Goal: Task Accomplishment & Management: Complete application form

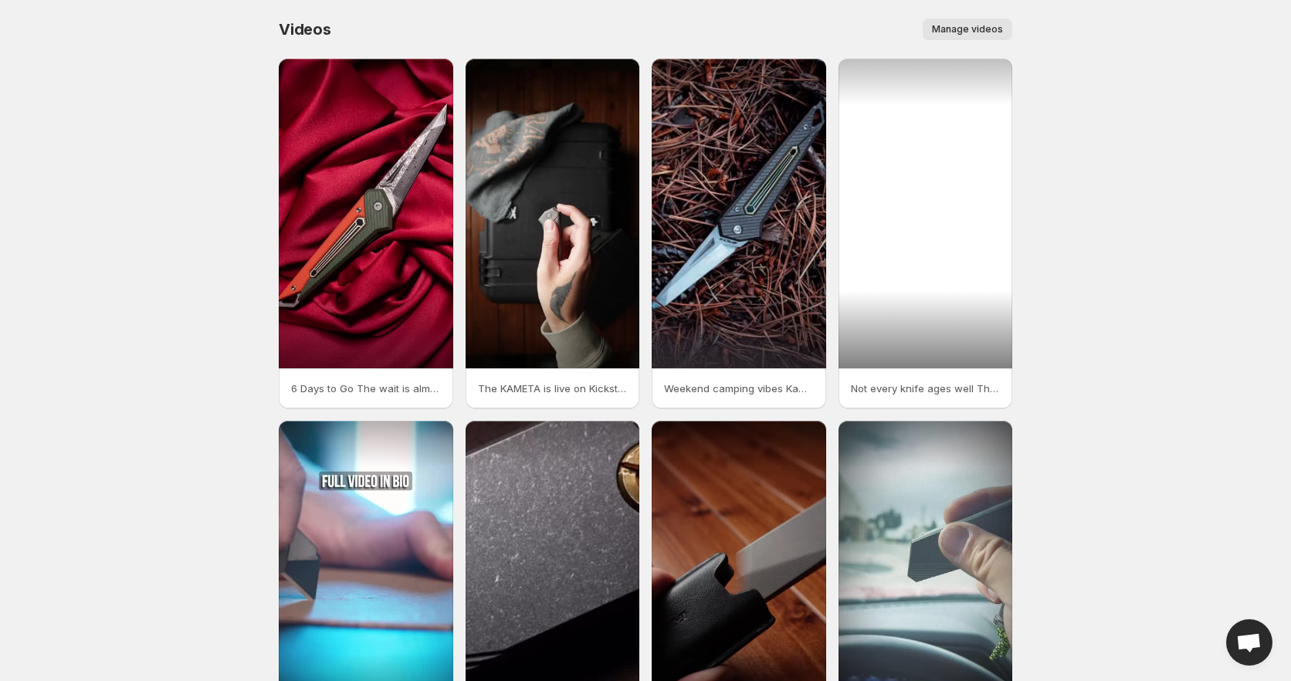
click at [958, 307] on div at bounding box center [926, 214] width 175 height 310
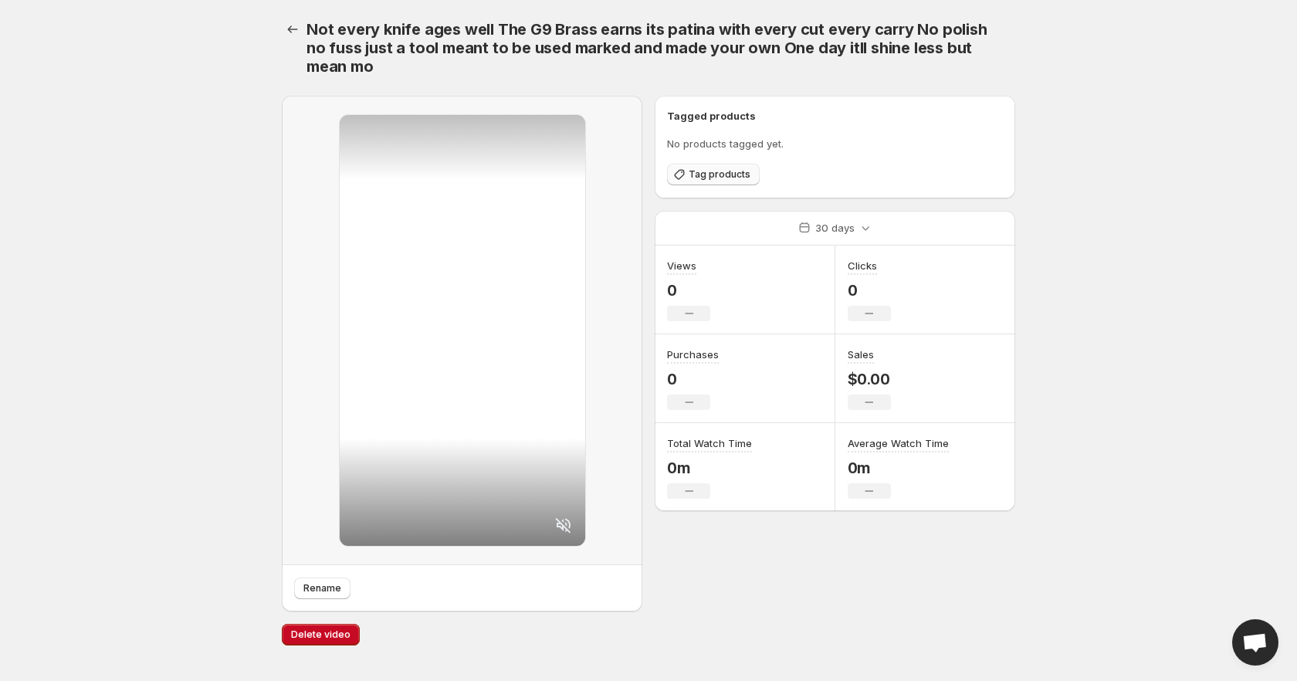
click at [706, 178] on span "Tag products" at bounding box center [720, 174] width 62 height 12
click at [286, 29] on icon "Settings" at bounding box center [292, 29] width 15 height 15
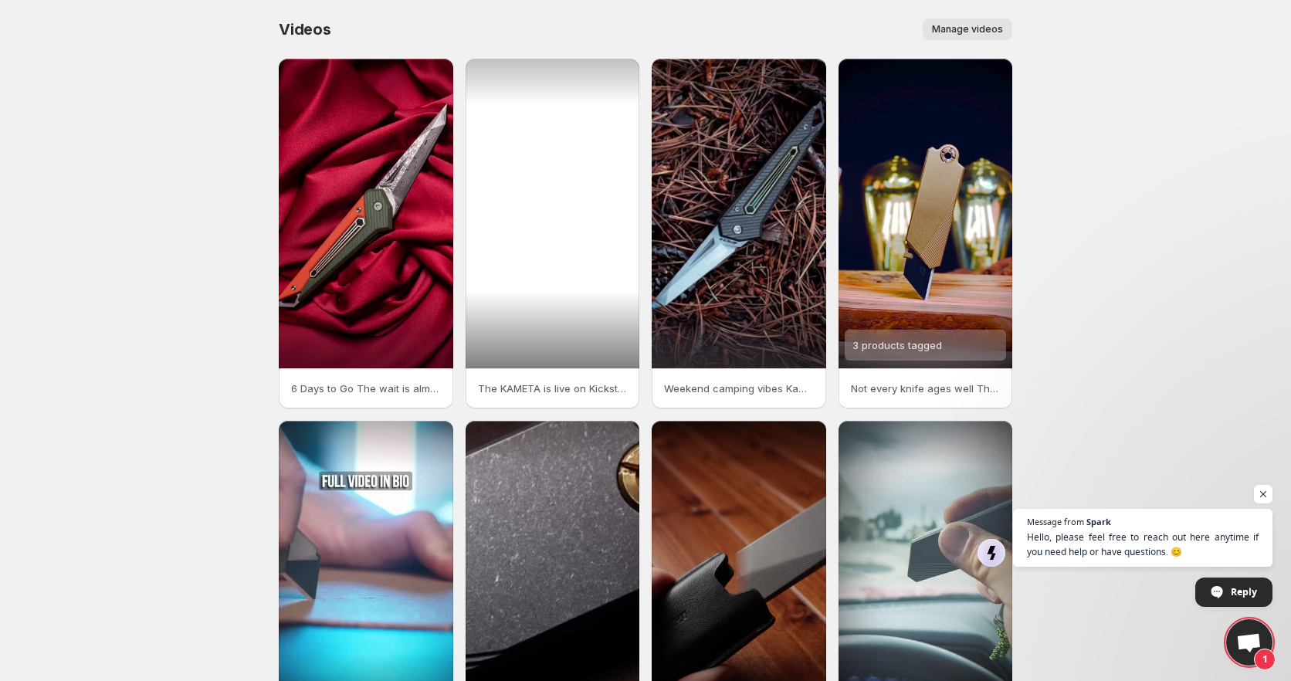
scroll to position [161, 0]
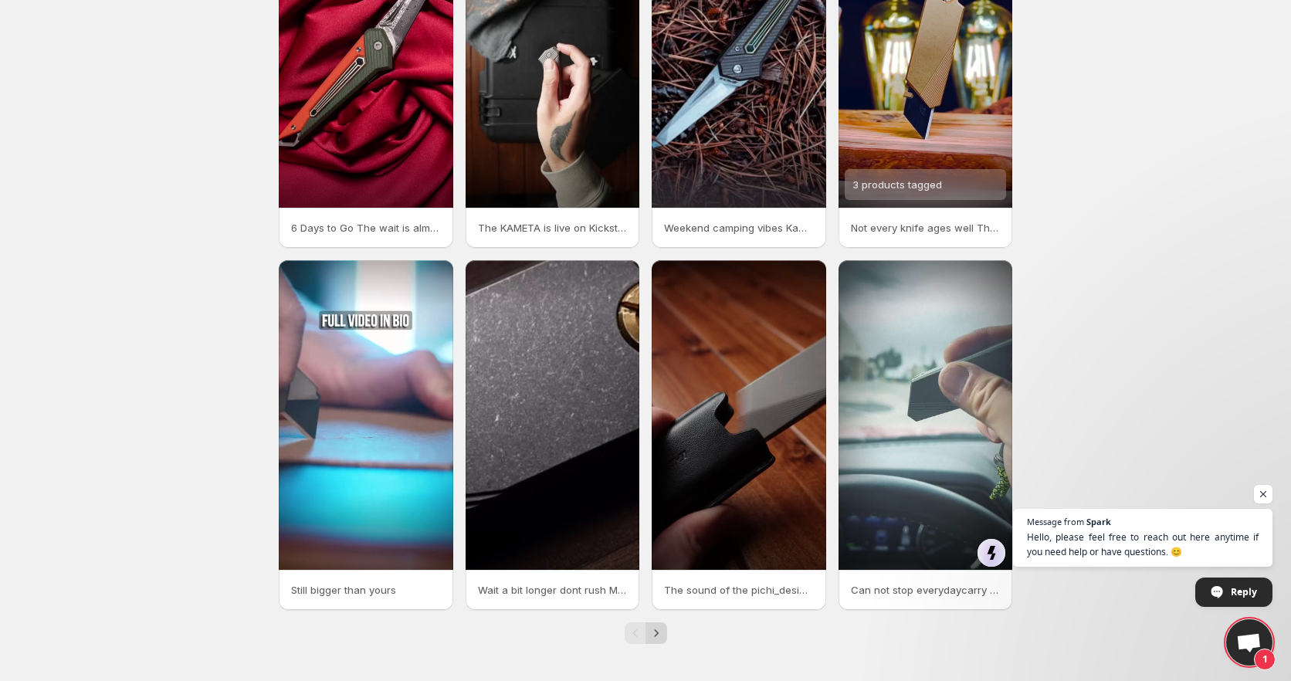
click at [656, 636] on icon "Next" at bounding box center [656, 632] width 4 height 7
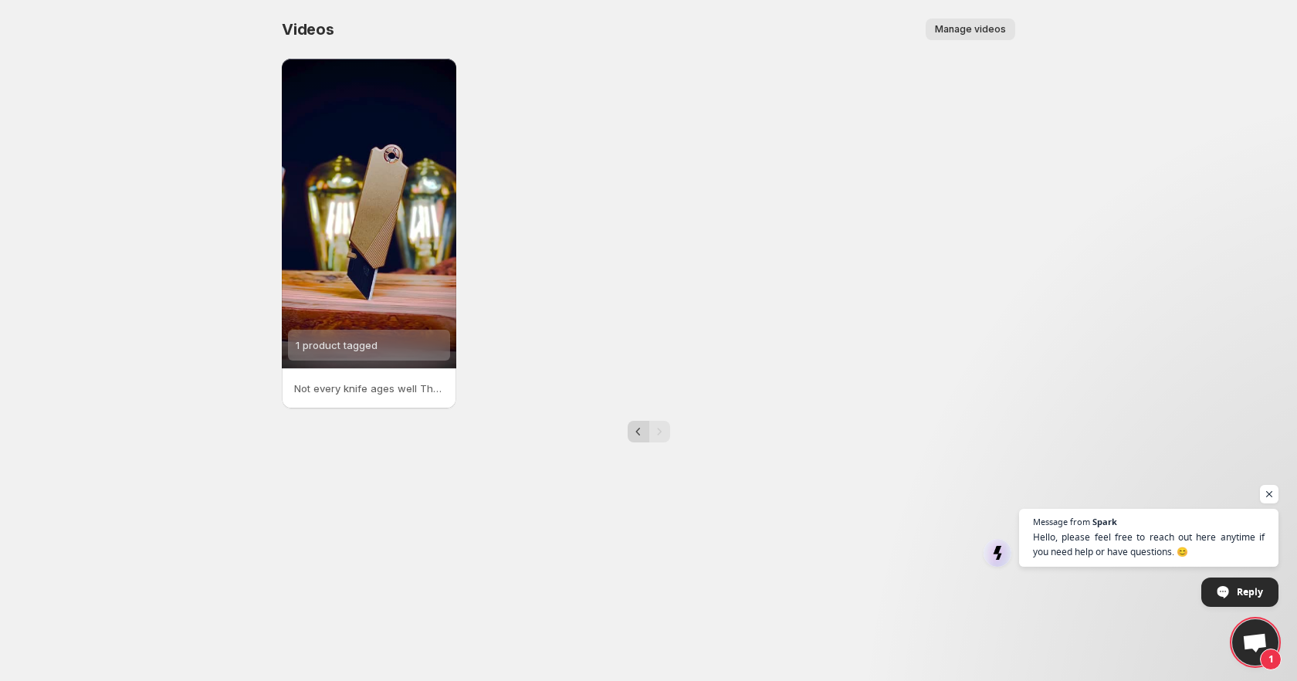
click at [634, 428] on icon "Previous" at bounding box center [638, 431] width 15 height 15
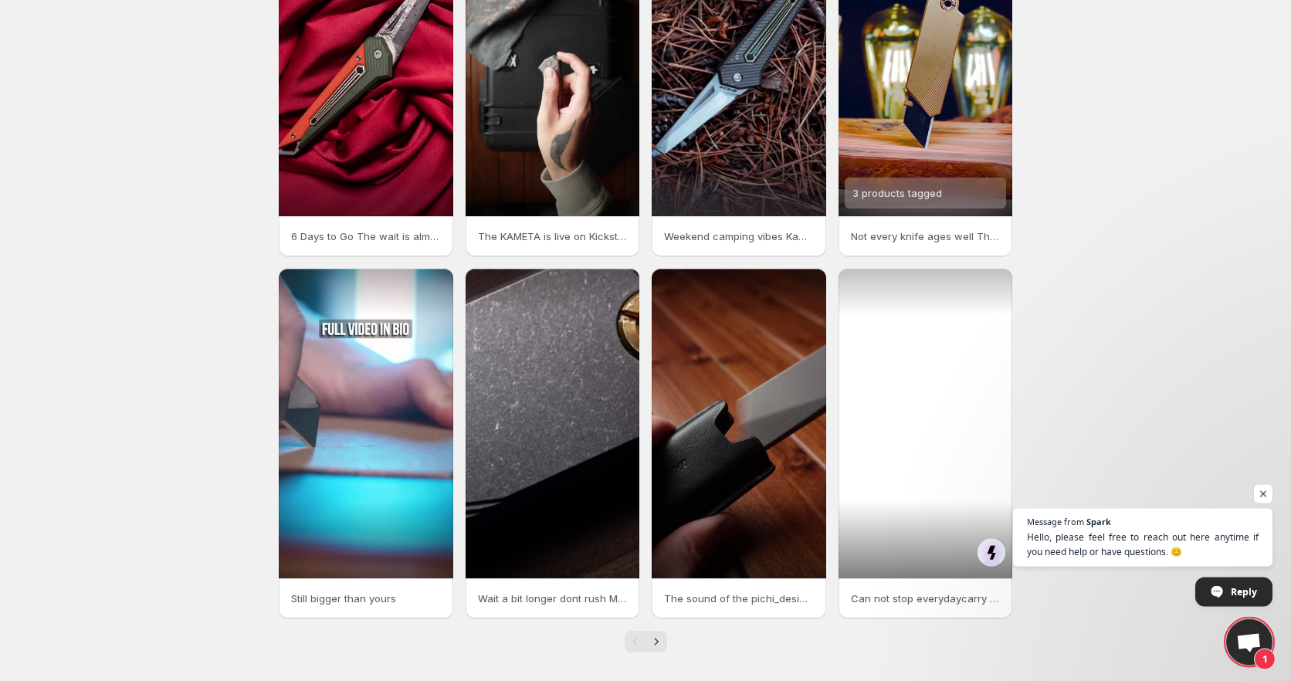
scroll to position [161, 0]
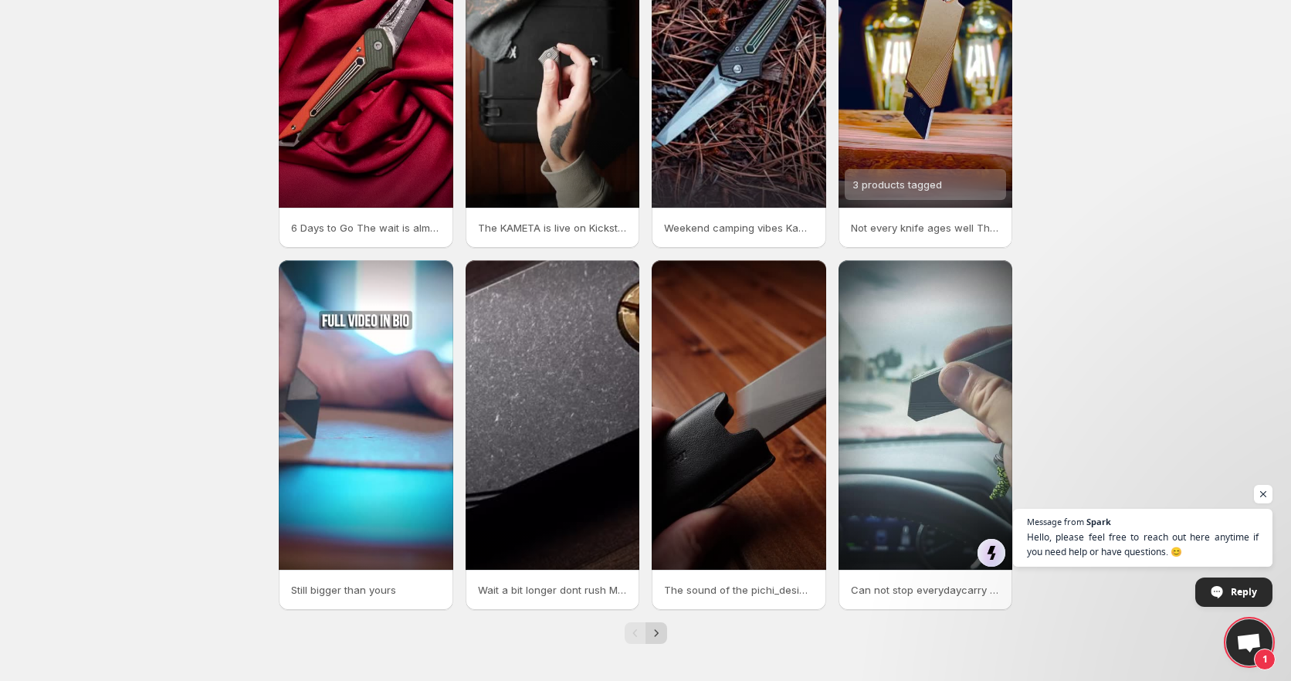
click at [663, 636] on icon "Next" at bounding box center [656, 633] width 15 height 15
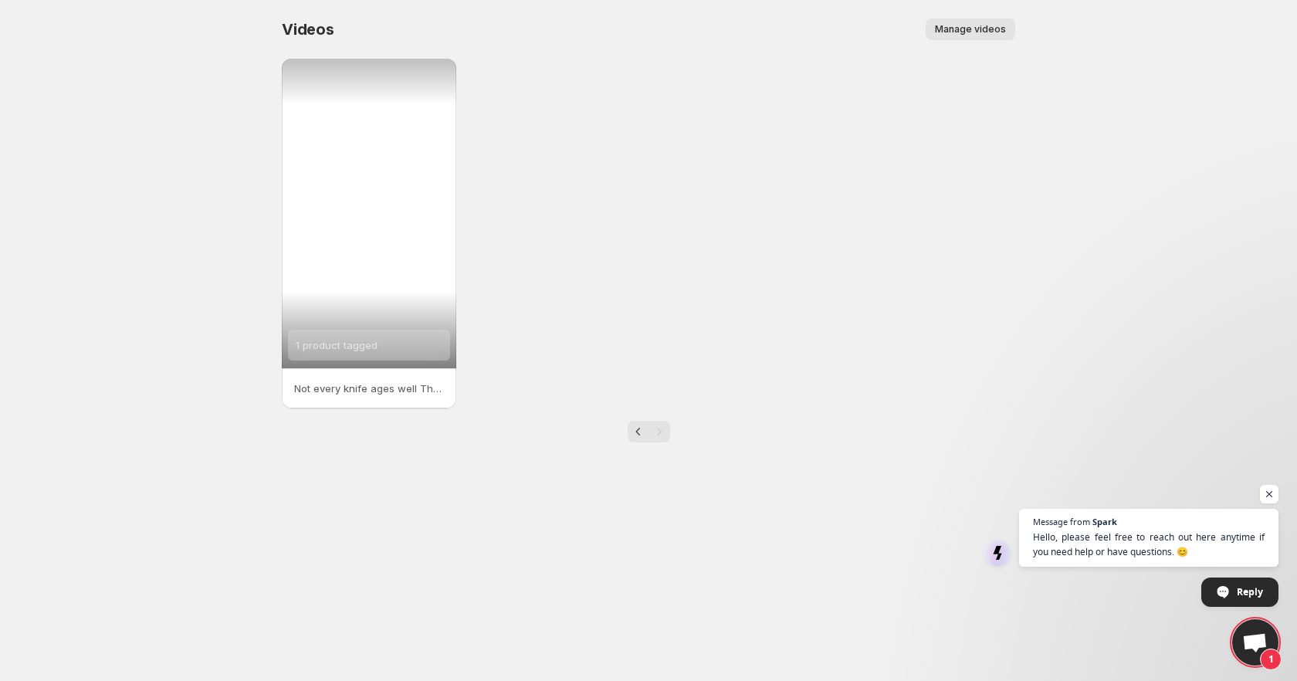
click at [392, 148] on div "1 product tagged" at bounding box center [369, 214] width 175 height 310
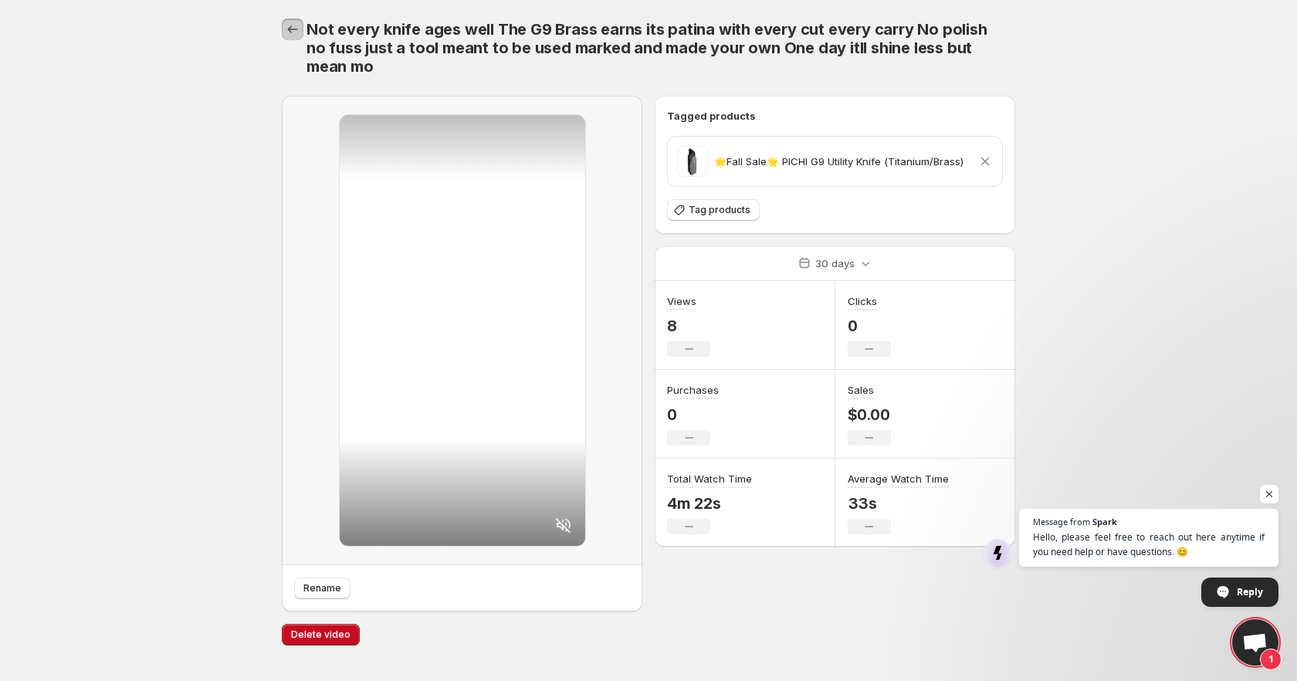
click at [288, 35] on icon "Settings" at bounding box center [292, 29] width 15 height 15
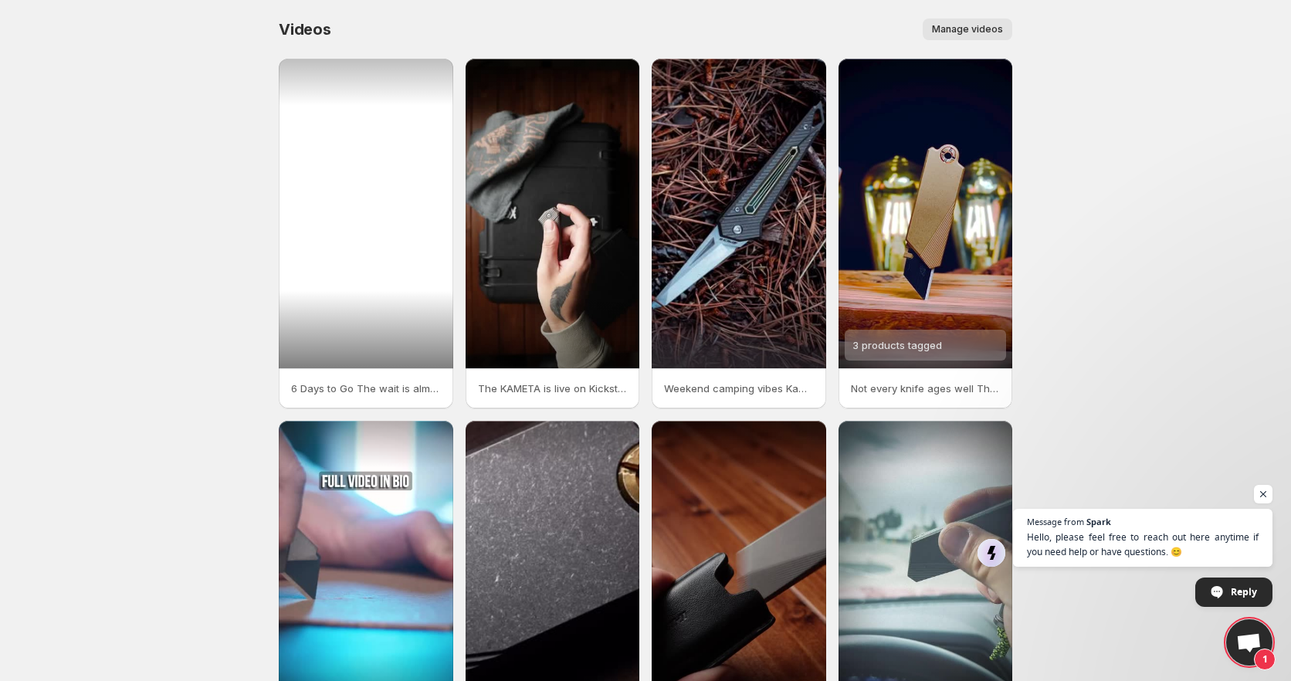
click at [409, 341] on div at bounding box center [366, 214] width 175 height 310
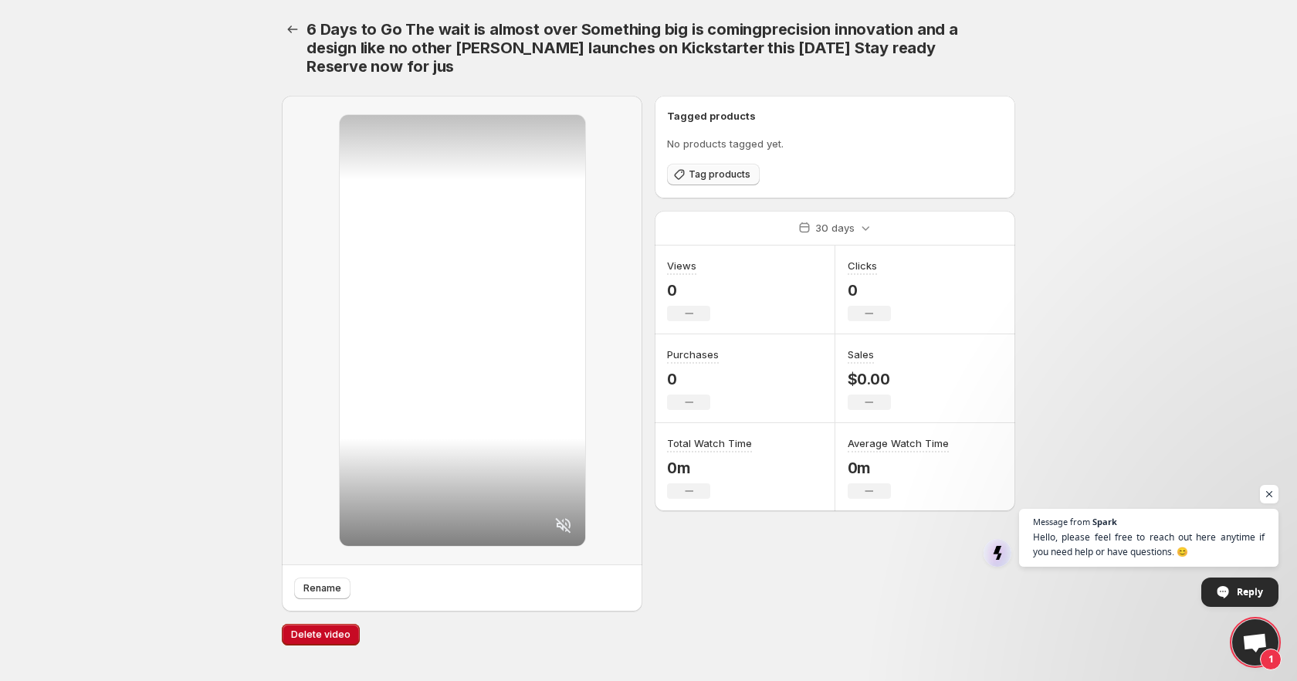
click at [711, 172] on span "Tag products" at bounding box center [720, 174] width 62 height 12
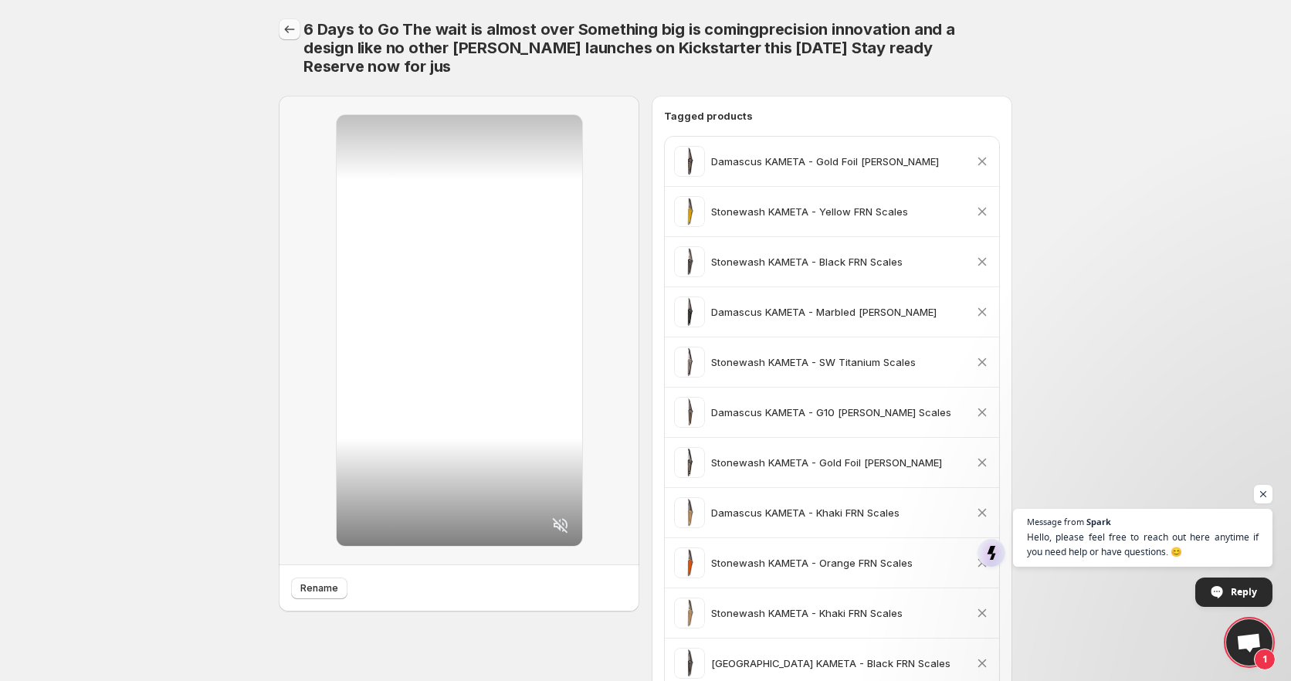
click at [290, 27] on icon "Settings" at bounding box center [289, 29] width 15 height 15
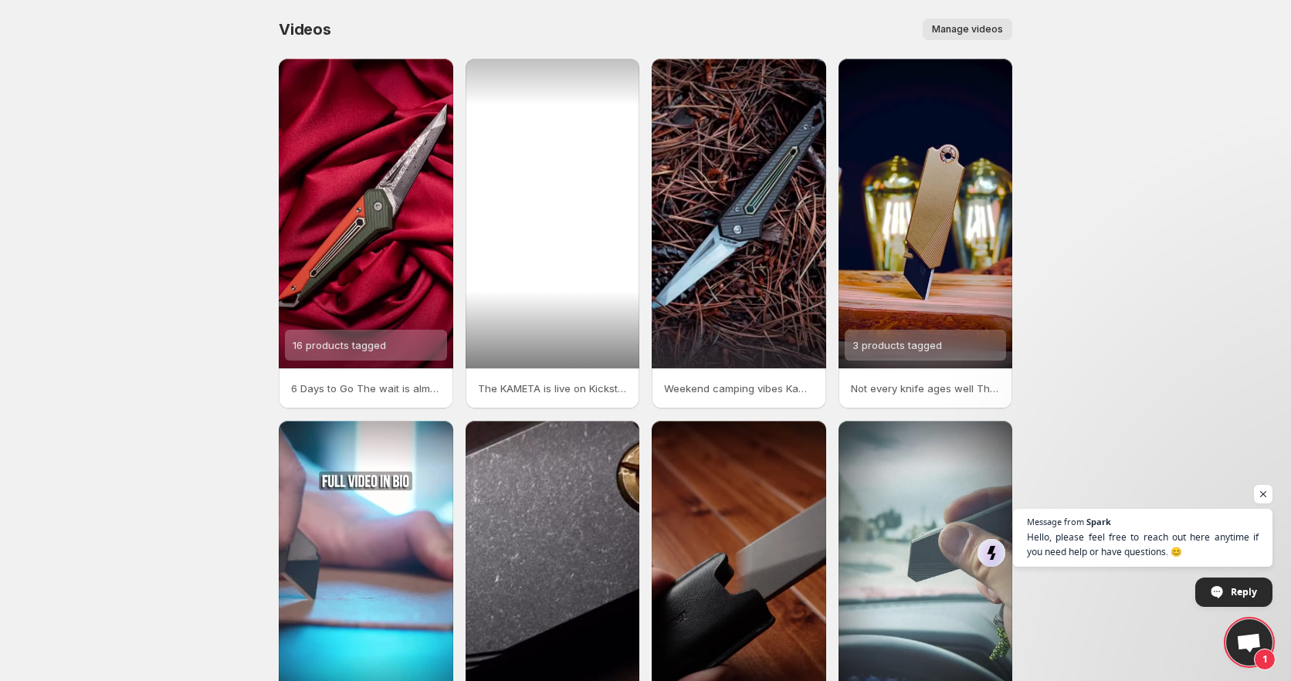
click at [597, 297] on div at bounding box center [553, 214] width 175 height 310
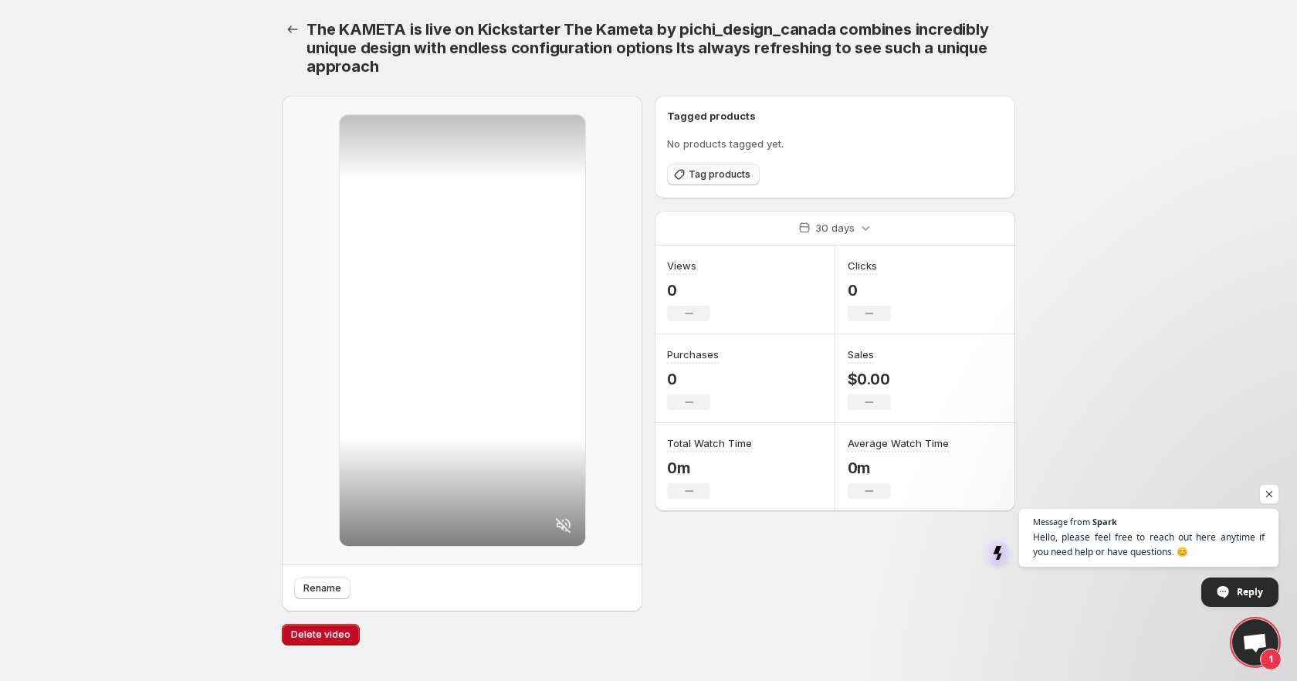
click at [683, 171] on icon "button" at bounding box center [679, 174] width 15 height 15
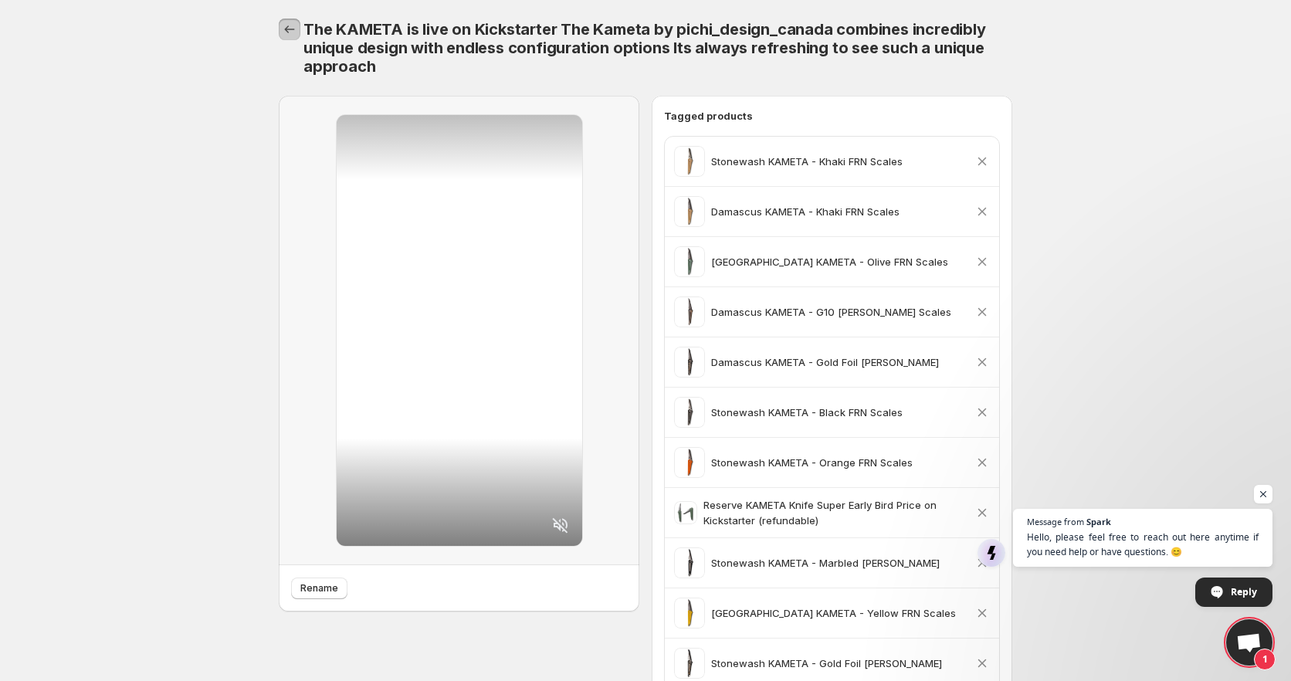
click at [287, 32] on icon "Settings" at bounding box center [290, 29] width 10 height 8
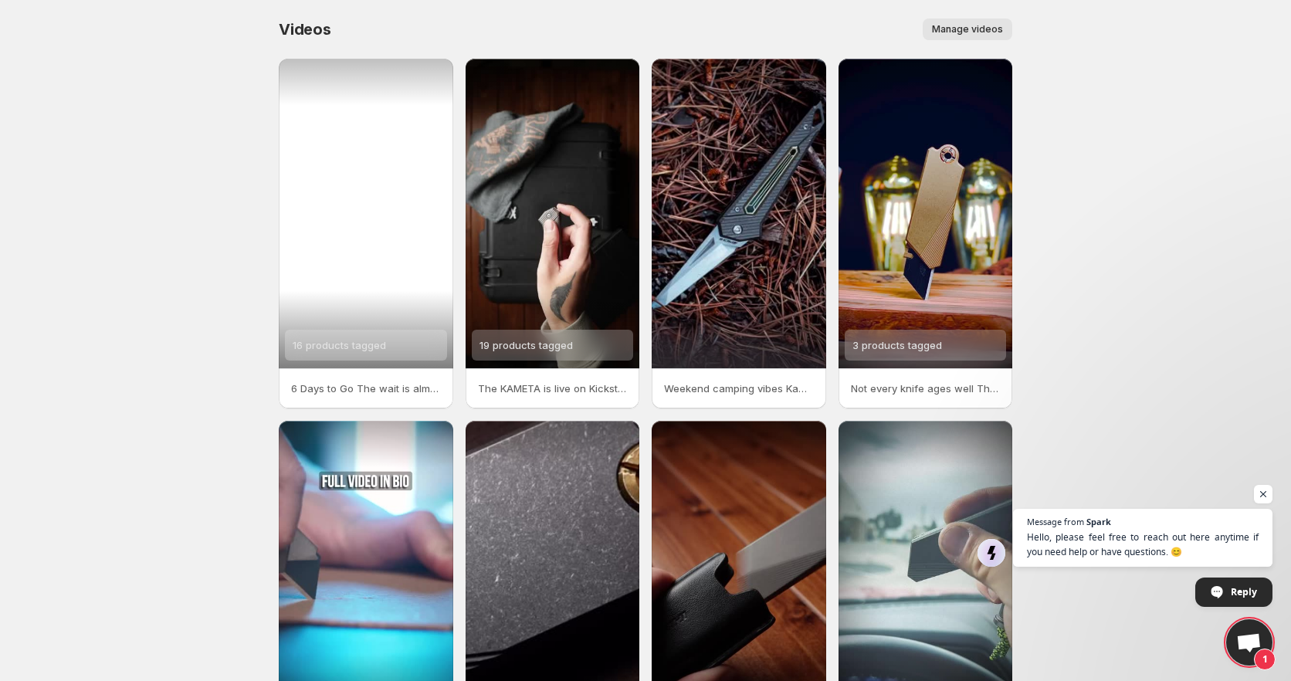
click at [377, 278] on div "16 products tagged" at bounding box center [366, 214] width 175 height 310
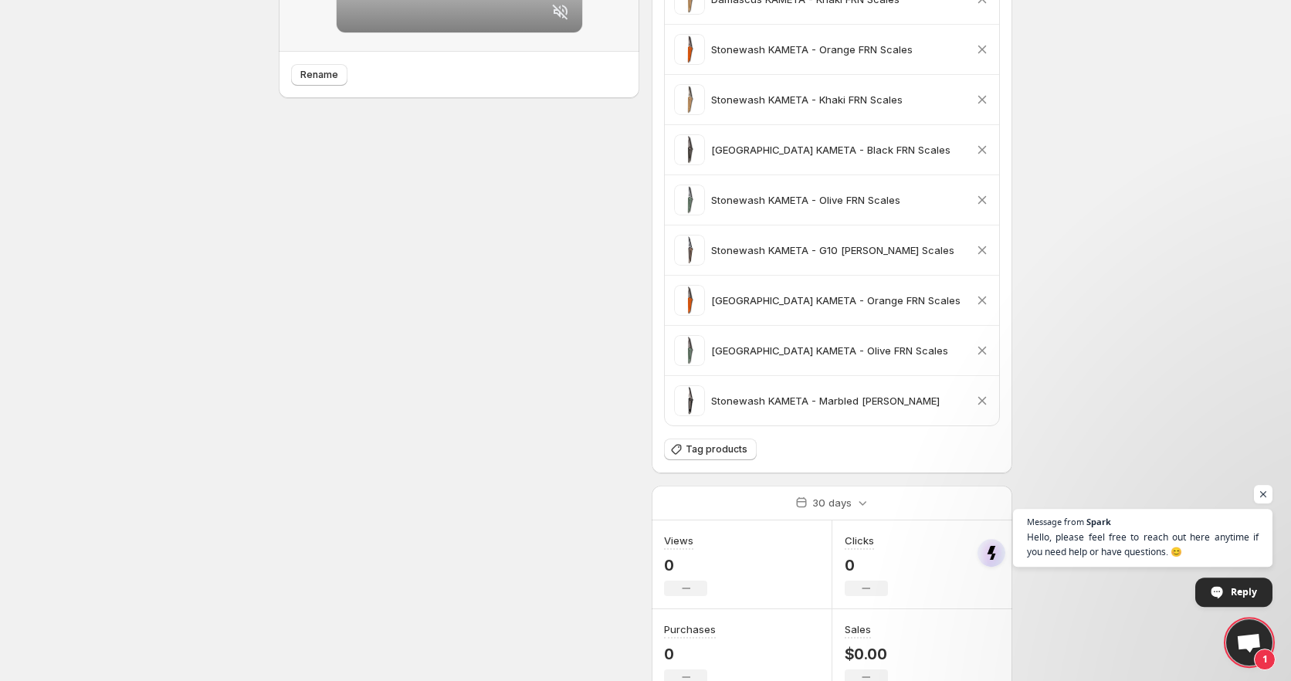
scroll to position [668, 0]
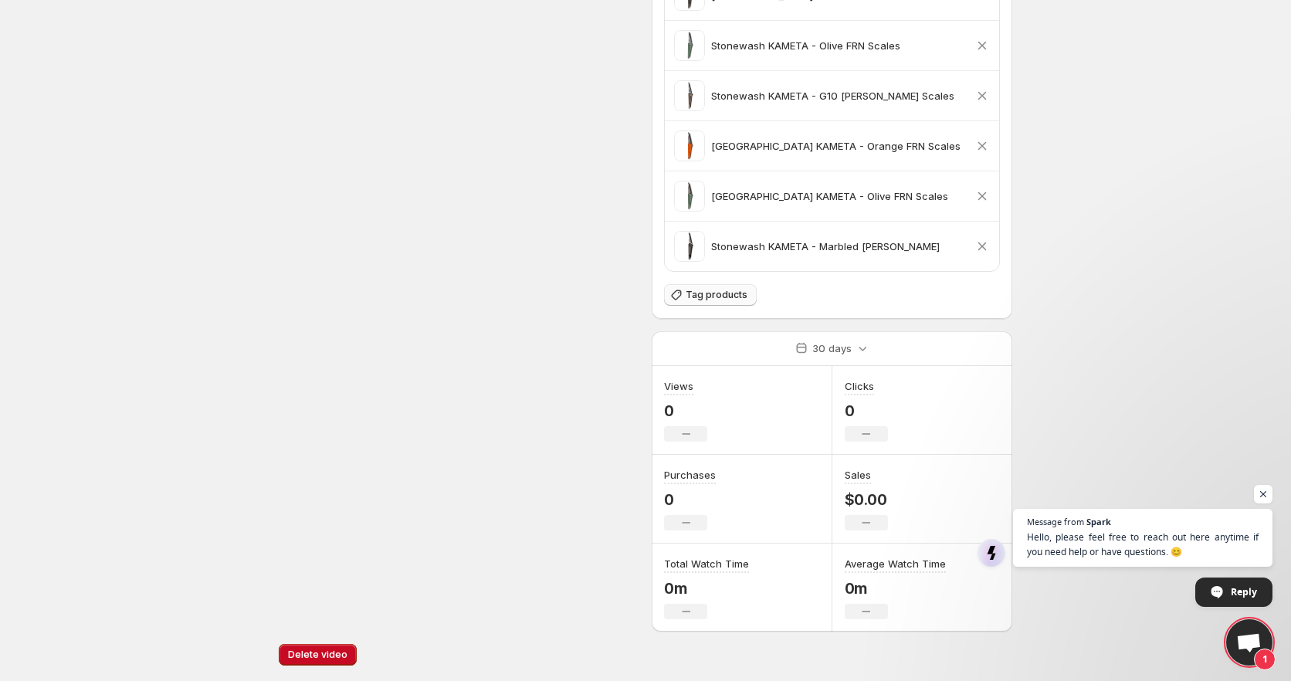
click at [718, 299] on span "Tag products" at bounding box center [717, 295] width 62 height 12
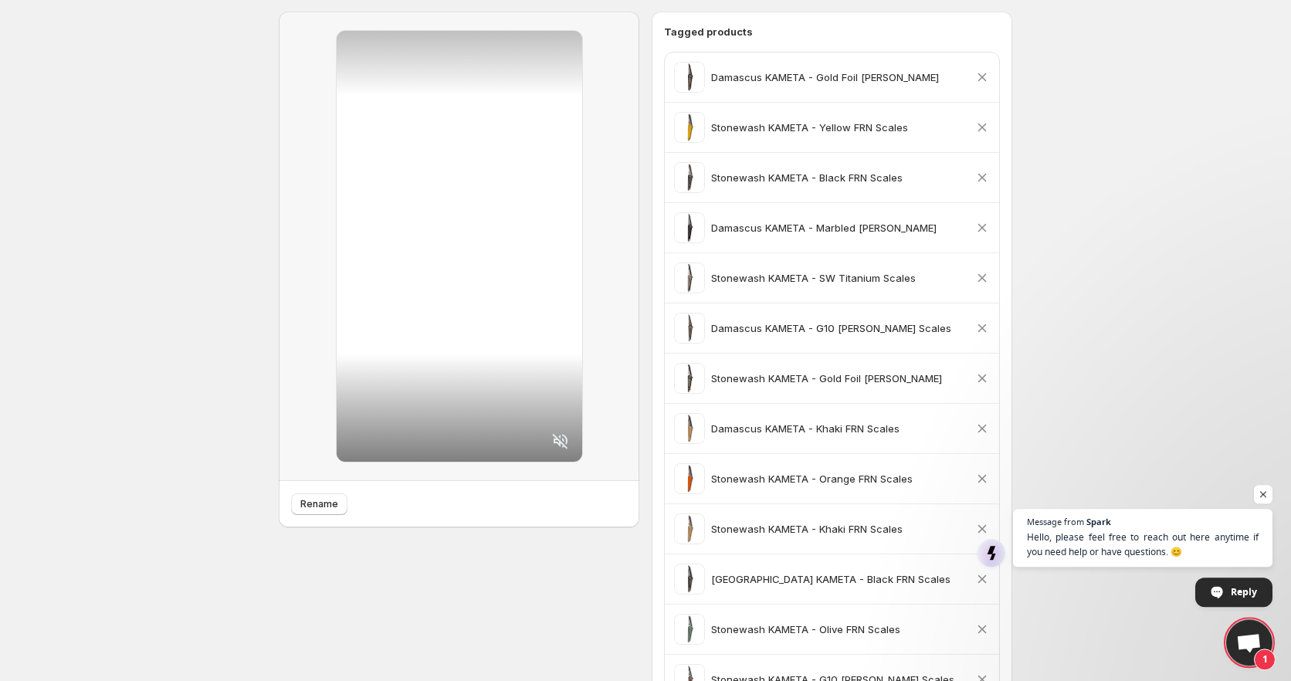
scroll to position [0, 0]
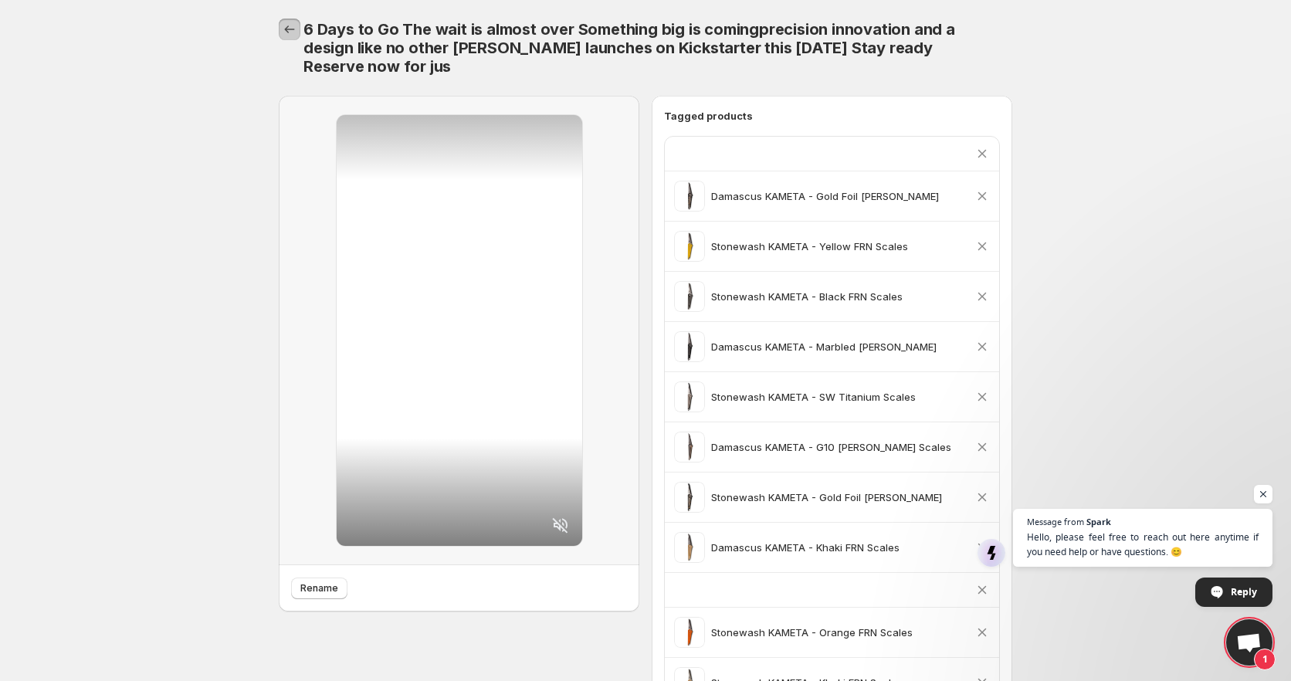
click at [296, 25] on icon "Settings" at bounding box center [289, 29] width 15 height 15
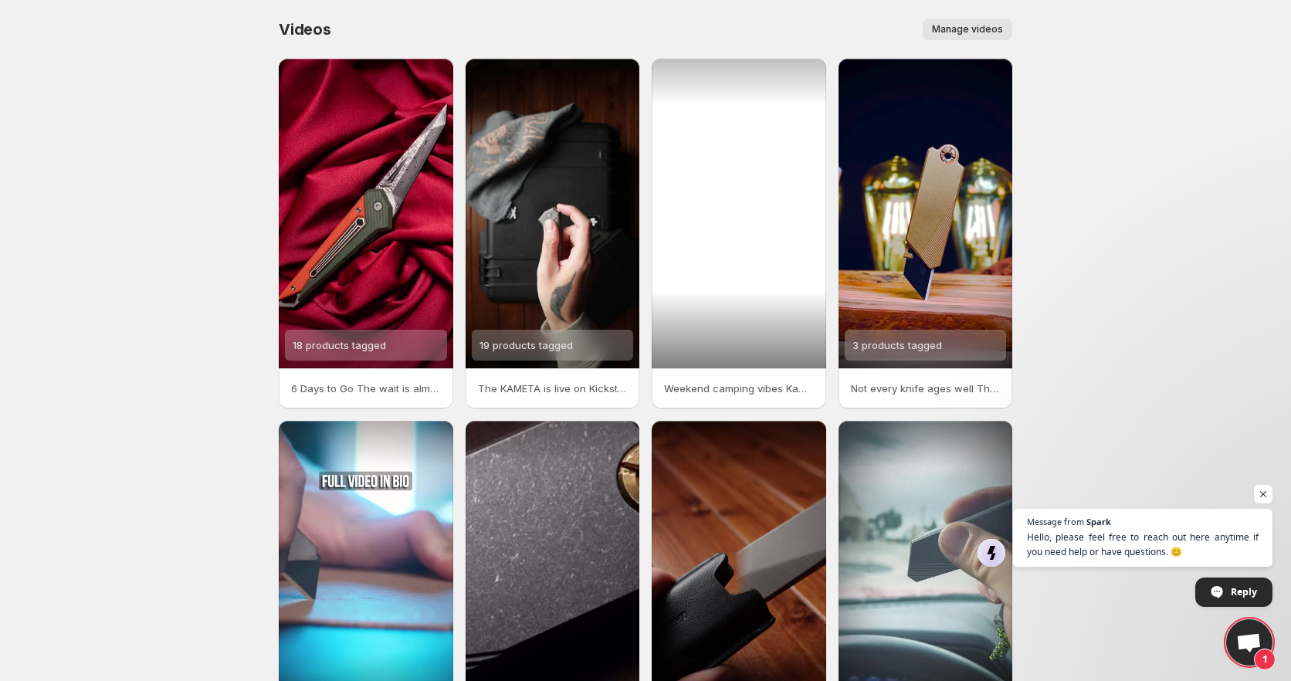
click at [717, 273] on div at bounding box center [739, 214] width 175 height 310
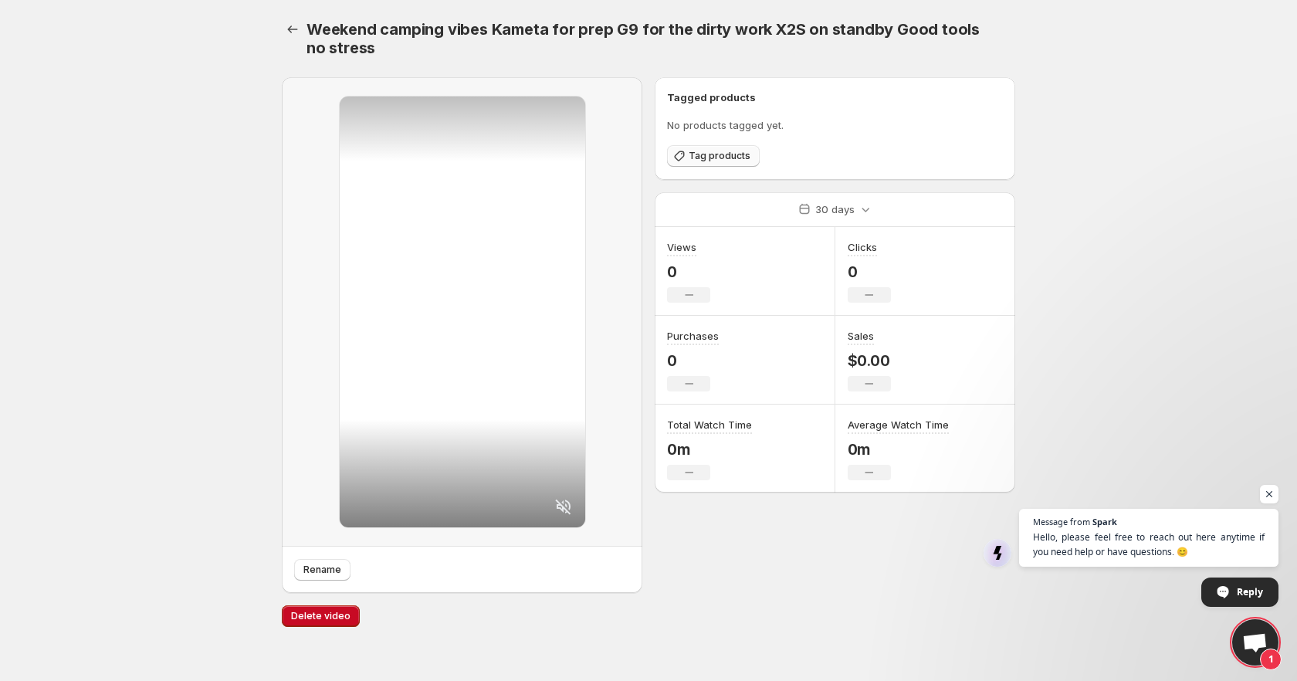
click at [685, 158] on icon "button" at bounding box center [679, 155] width 15 height 15
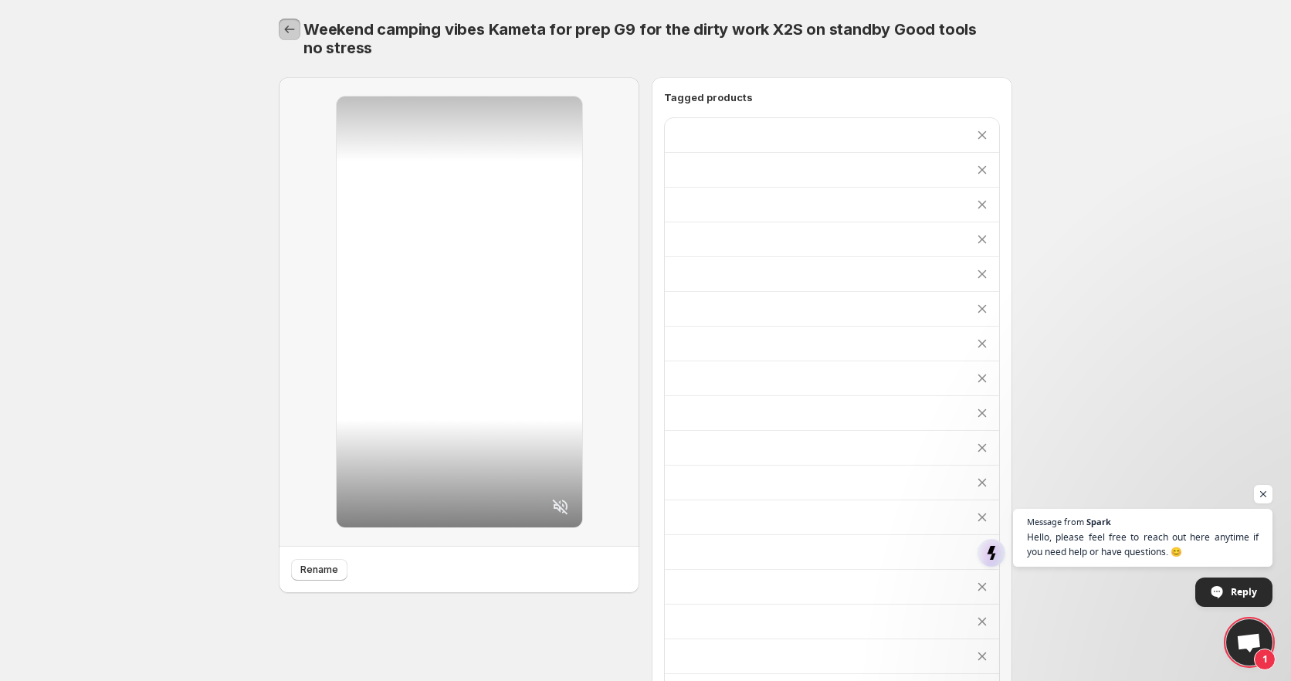
click at [293, 29] on icon "Settings" at bounding box center [289, 29] width 15 height 15
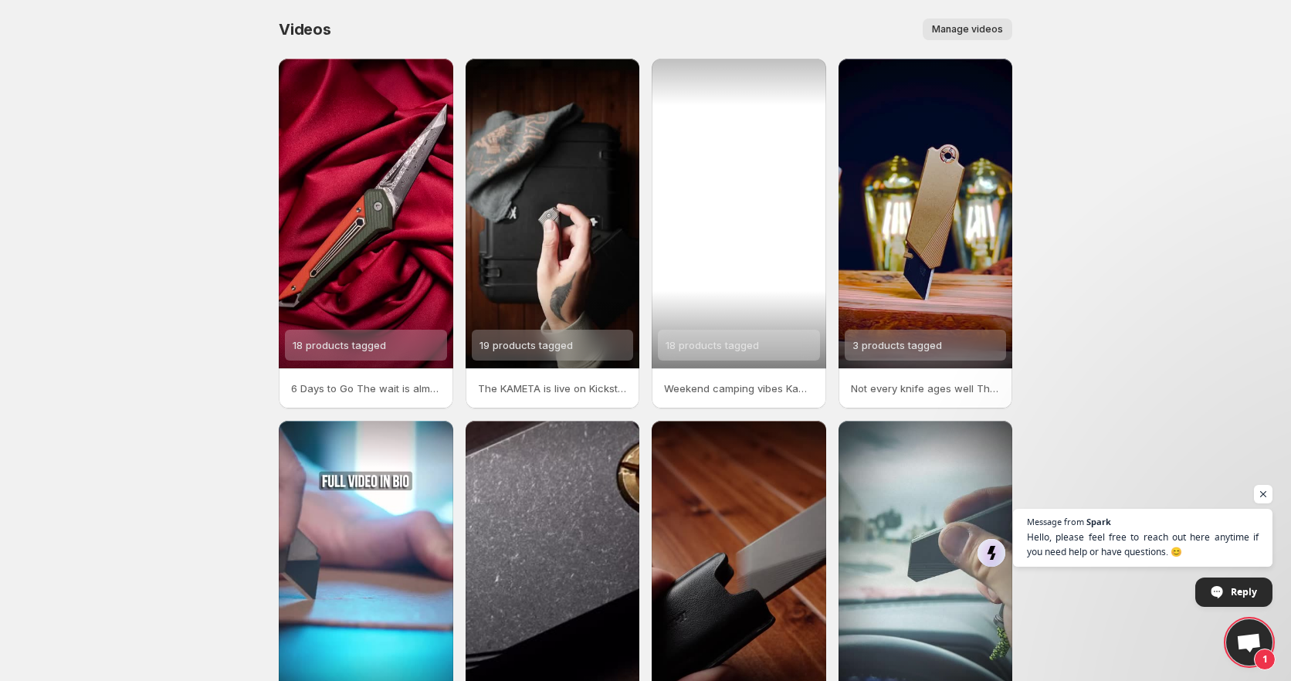
scroll to position [161, 0]
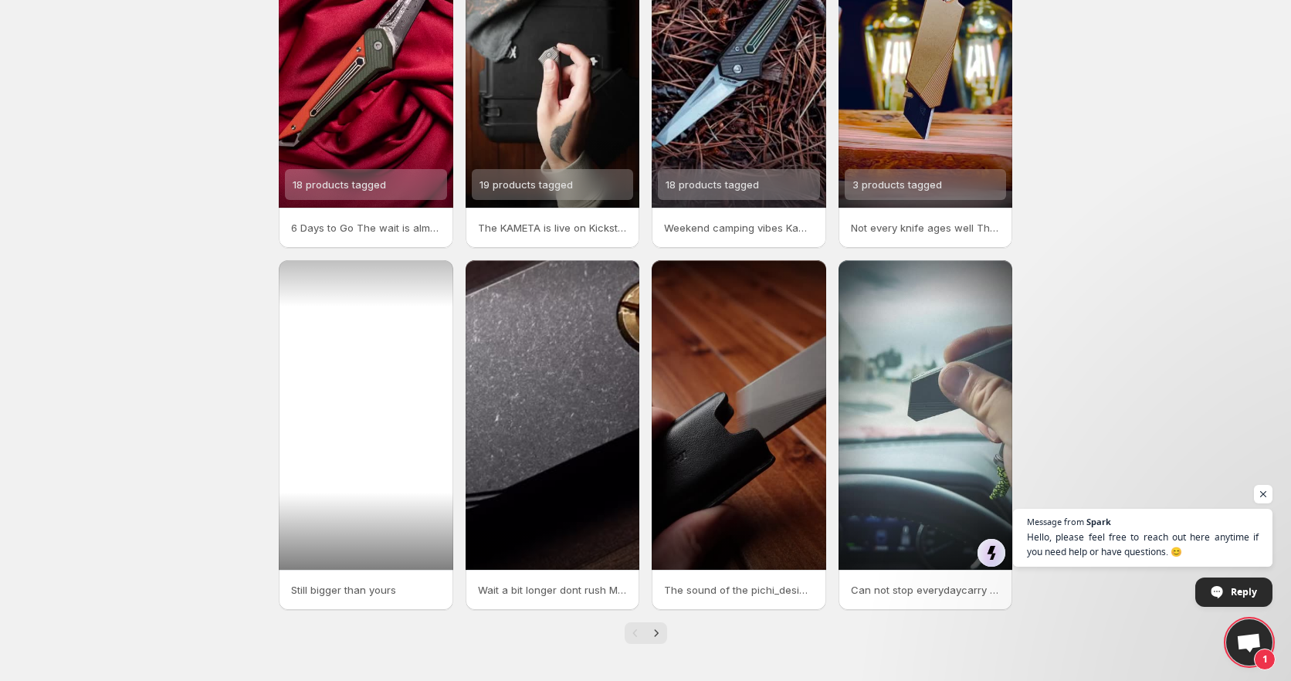
click at [371, 497] on div at bounding box center [366, 415] width 175 height 310
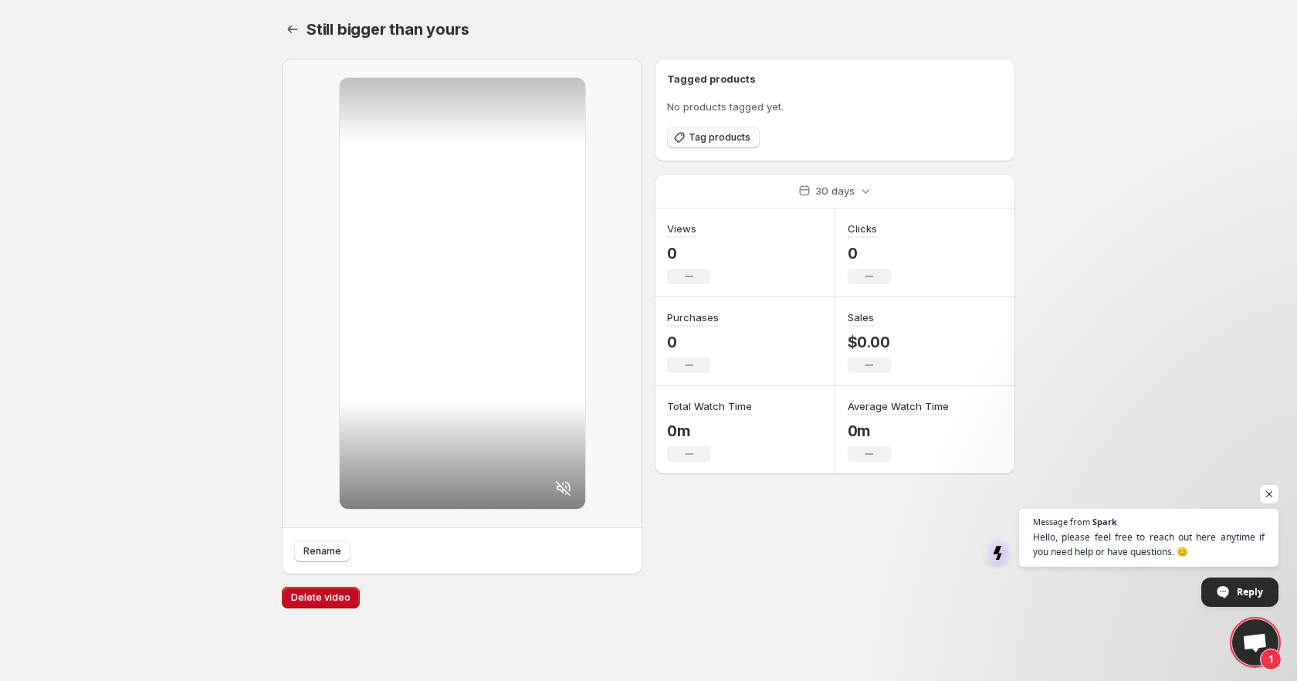
click at [701, 141] on span "Tag products" at bounding box center [720, 137] width 62 height 12
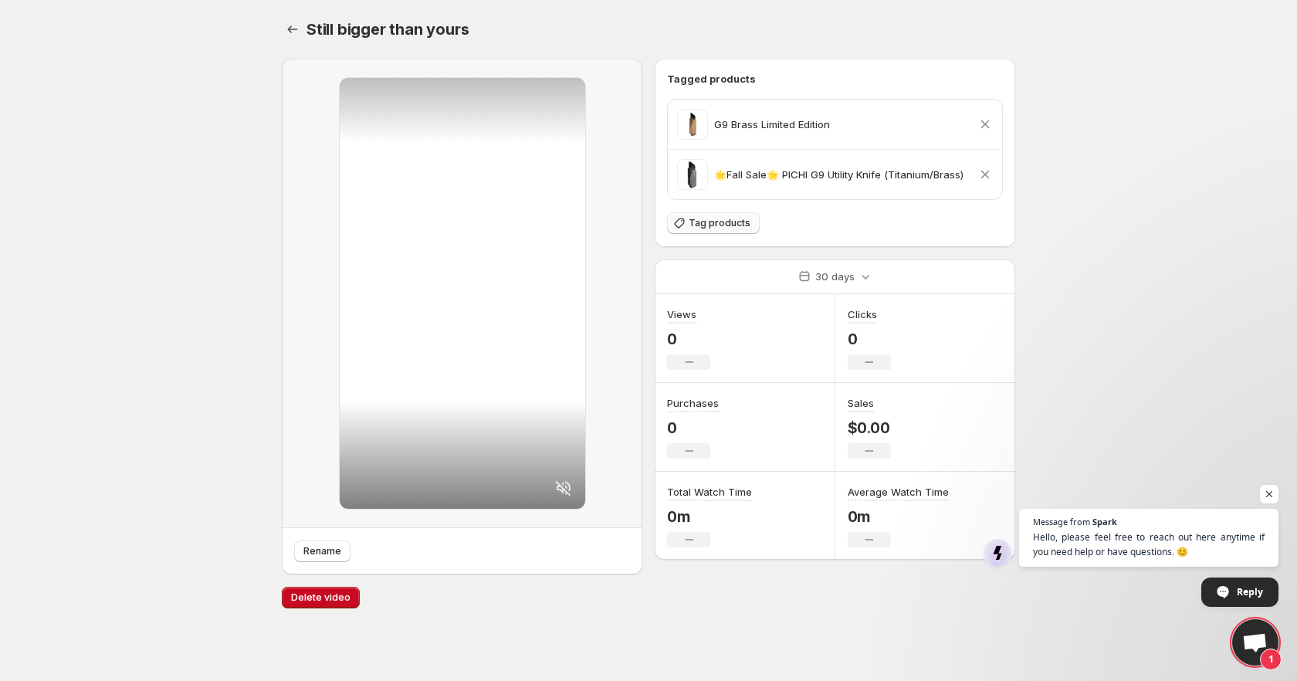
click at [694, 229] on button "Tag products" at bounding box center [713, 223] width 93 height 22
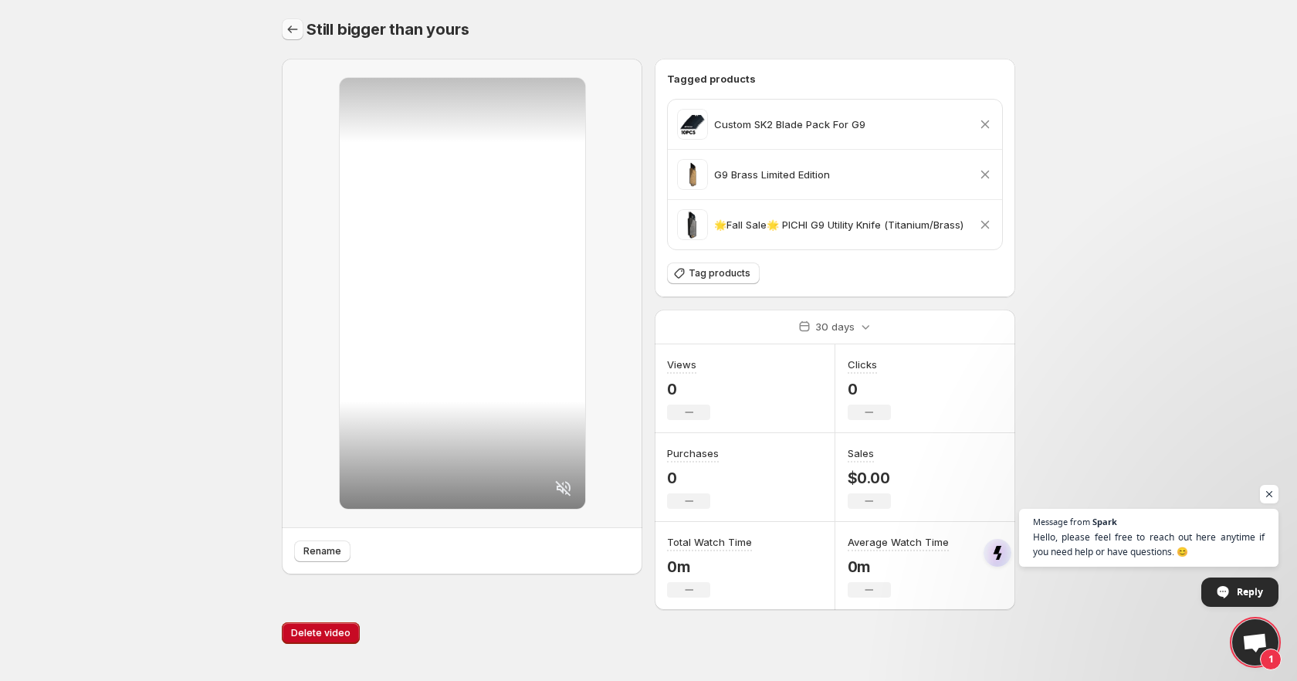
click at [287, 23] on icon "Settings" at bounding box center [292, 29] width 15 height 15
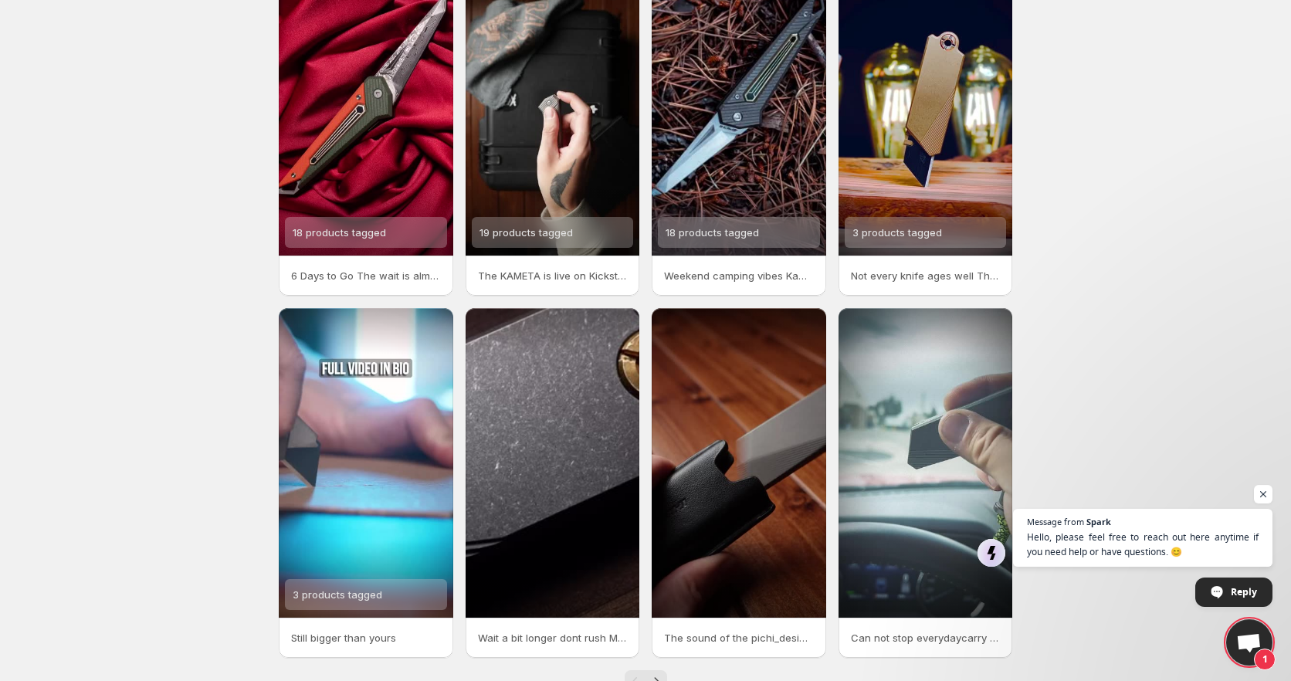
scroll to position [161, 0]
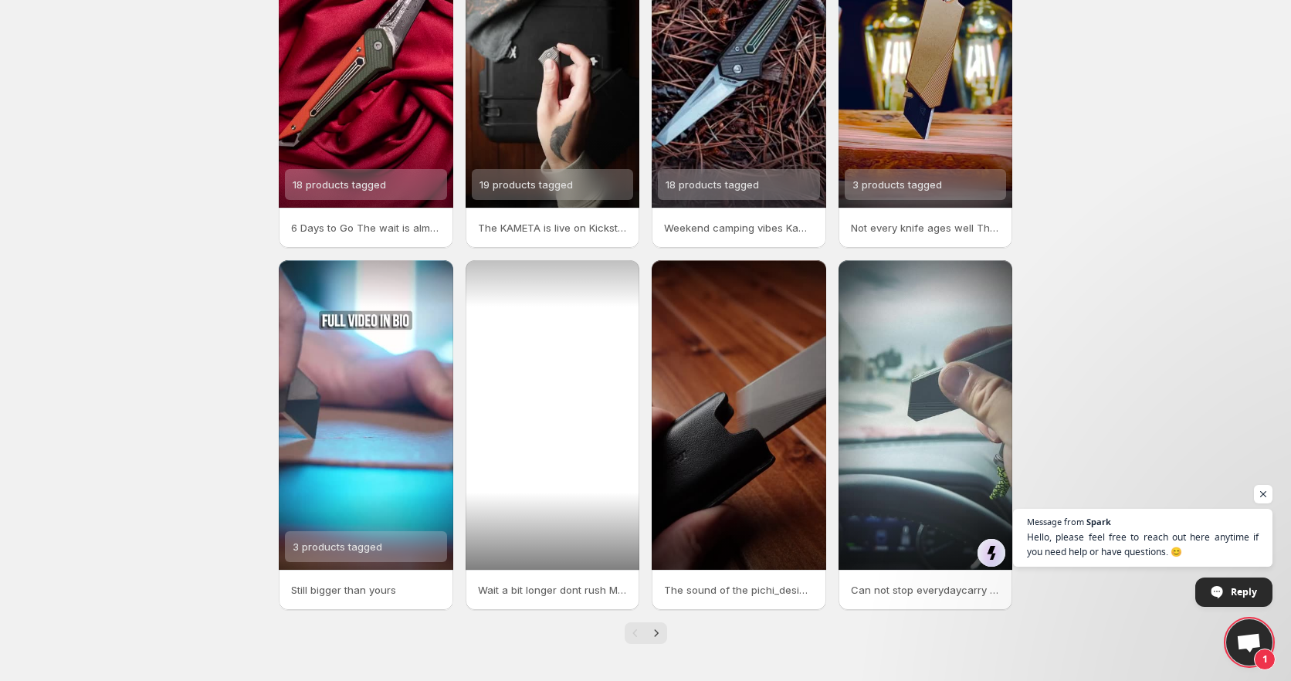
click at [601, 490] on div at bounding box center [553, 415] width 175 height 310
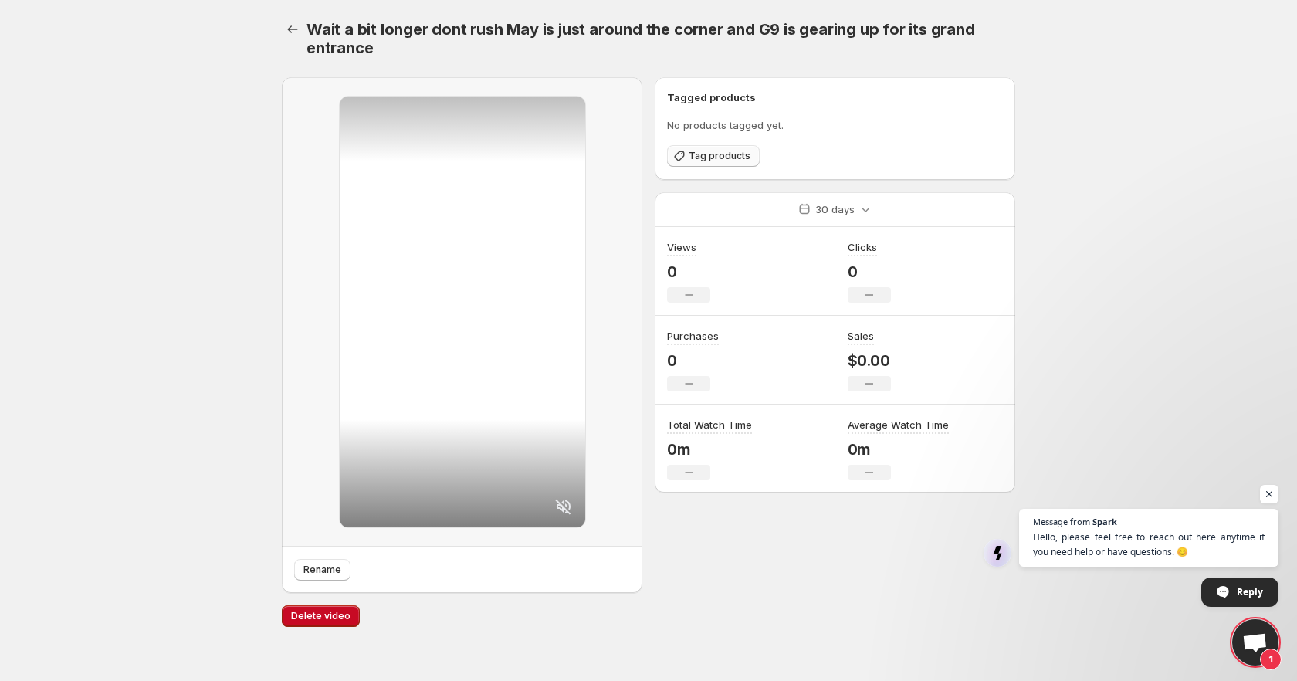
click at [696, 154] on span "Tag products" at bounding box center [720, 156] width 62 height 12
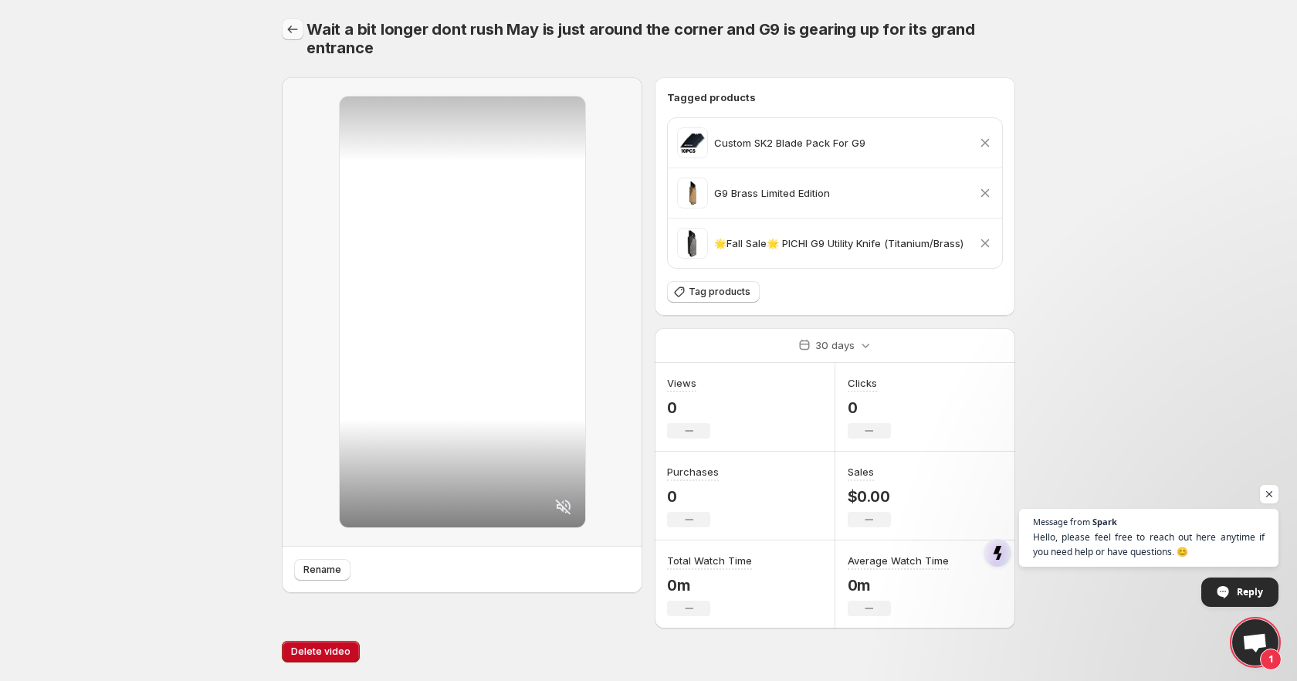
click at [300, 37] on button "Settings" at bounding box center [293, 30] width 22 height 22
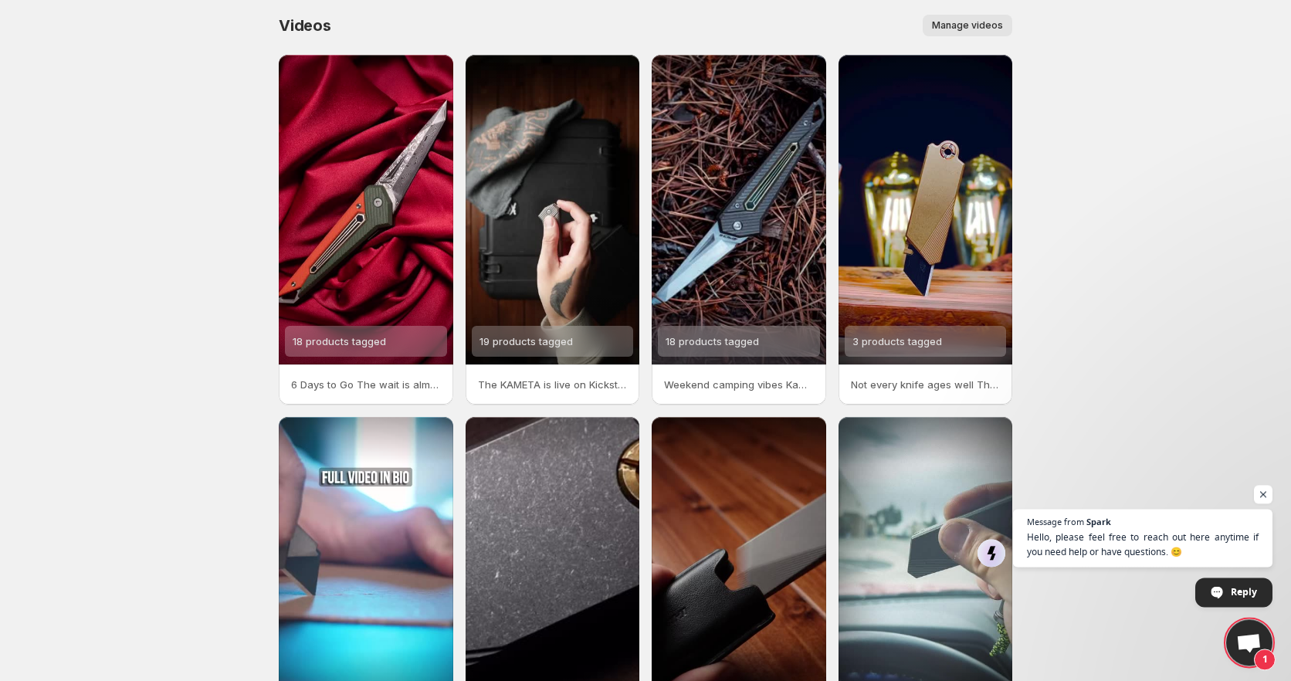
scroll to position [161, 0]
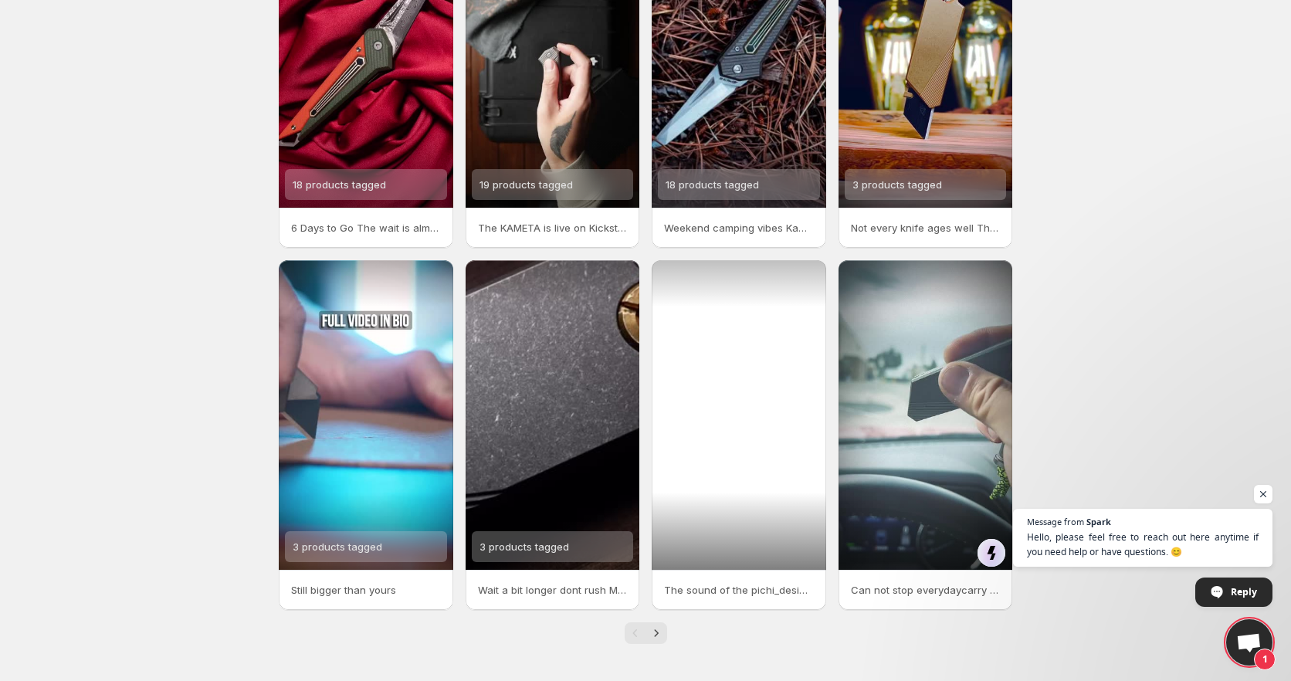
click at [779, 504] on div at bounding box center [739, 415] width 175 height 310
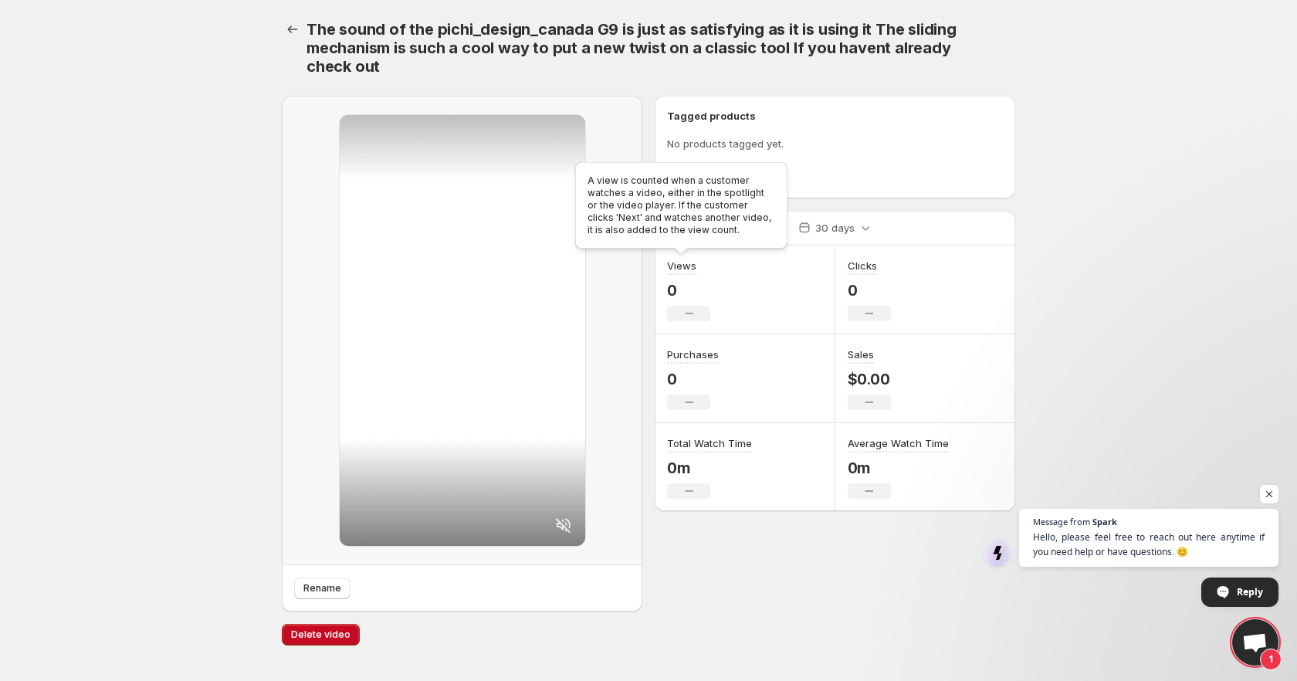
click at [707, 170] on div "A view is counted when a customer watches a video, either in the spotlight or t…" at bounding box center [681, 208] width 219 height 99
click at [745, 182] on button "Tag products" at bounding box center [713, 175] width 93 height 22
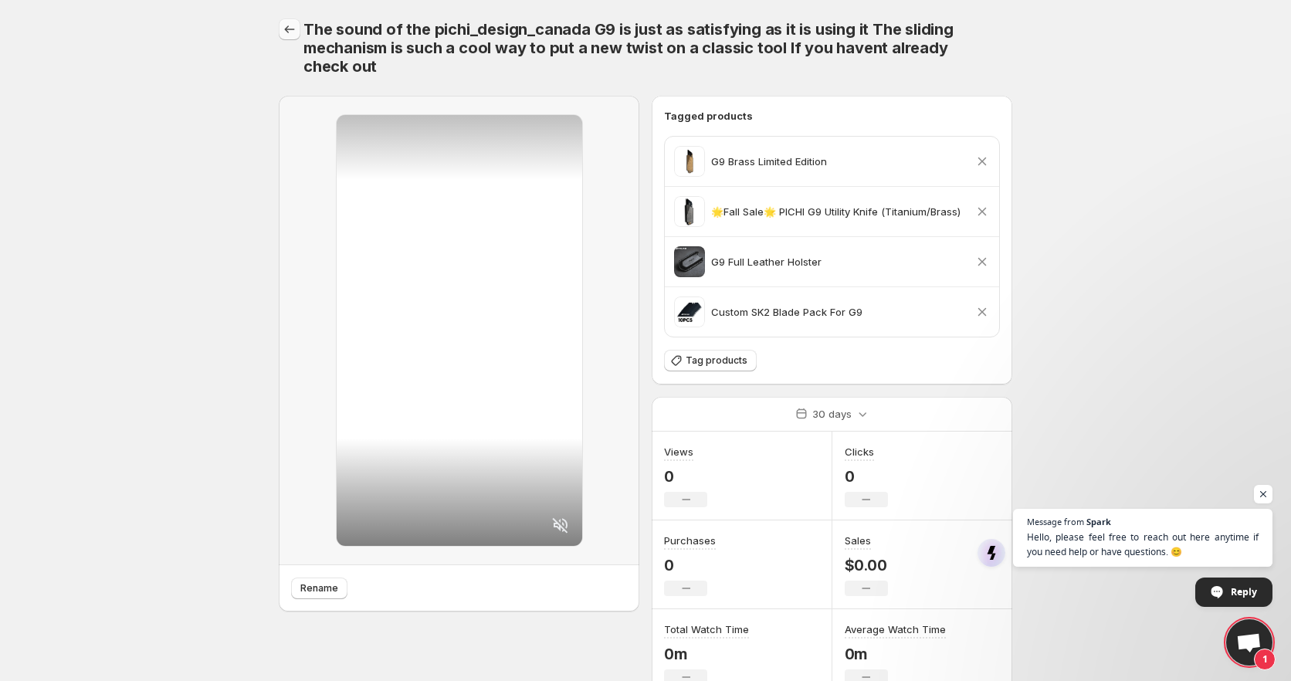
click at [290, 25] on icon "Settings" at bounding box center [289, 29] width 15 height 15
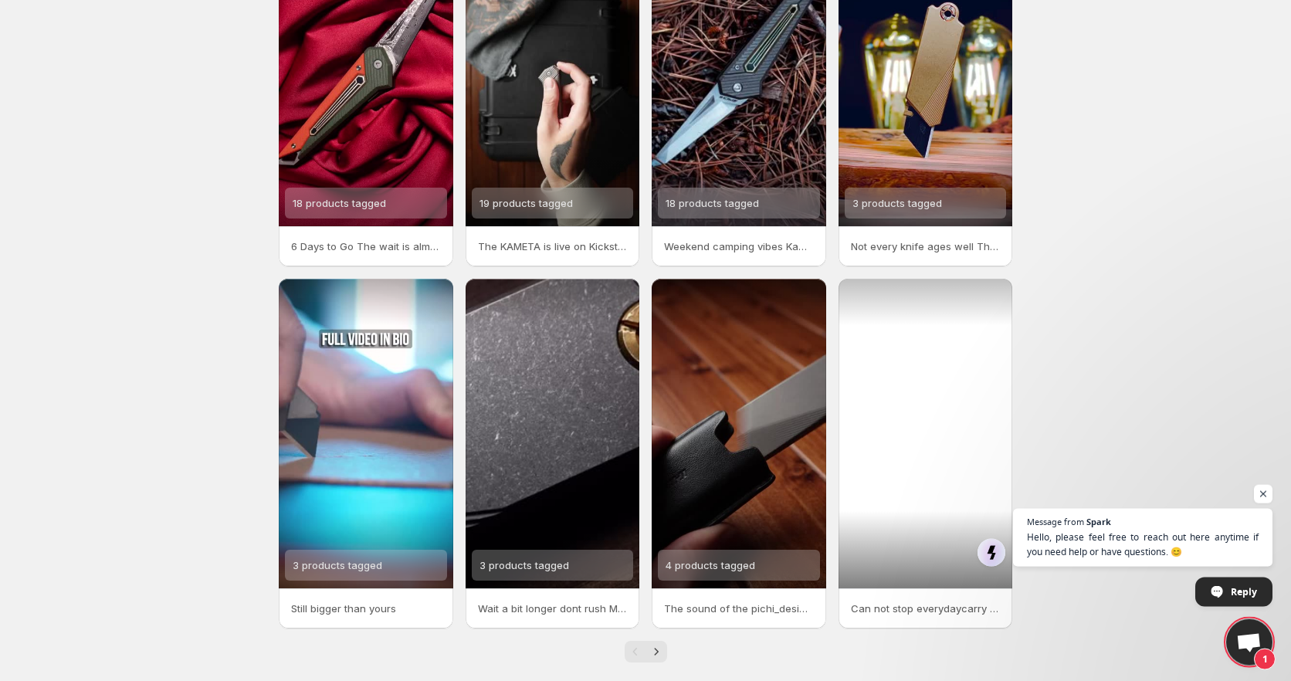
scroll to position [161, 0]
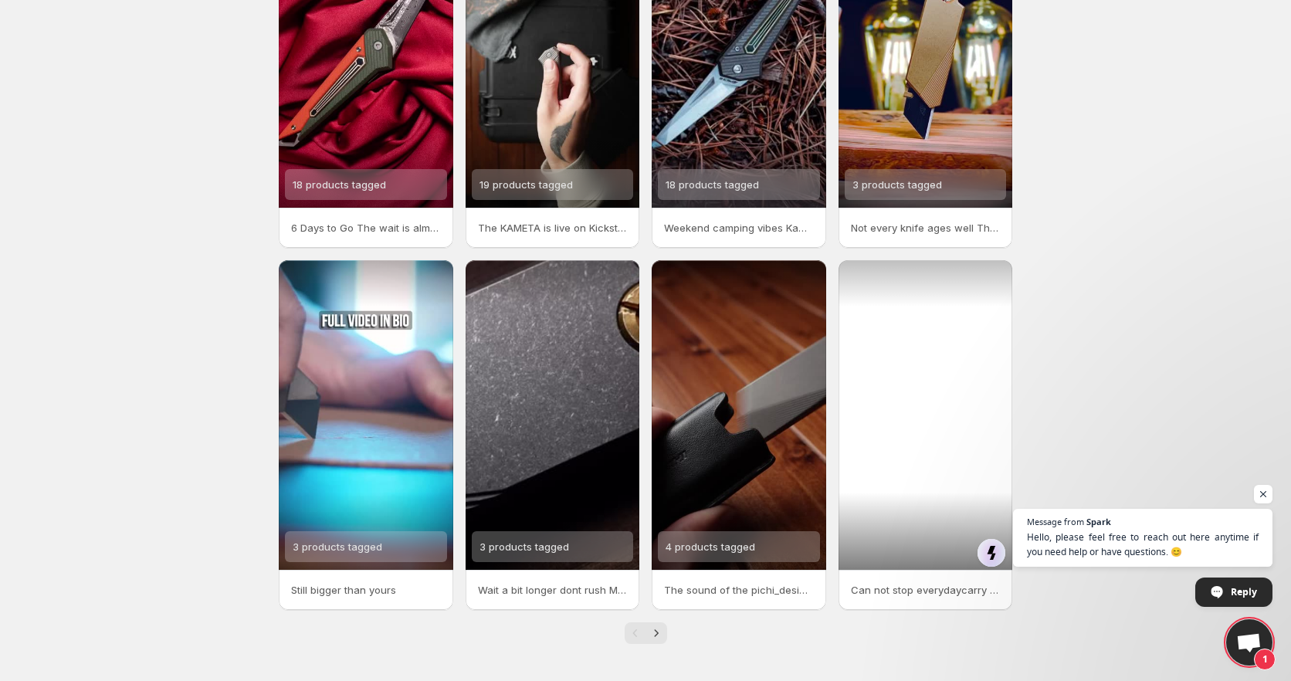
click at [924, 416] on div at bounding box center [926, 415] width 175 height 310
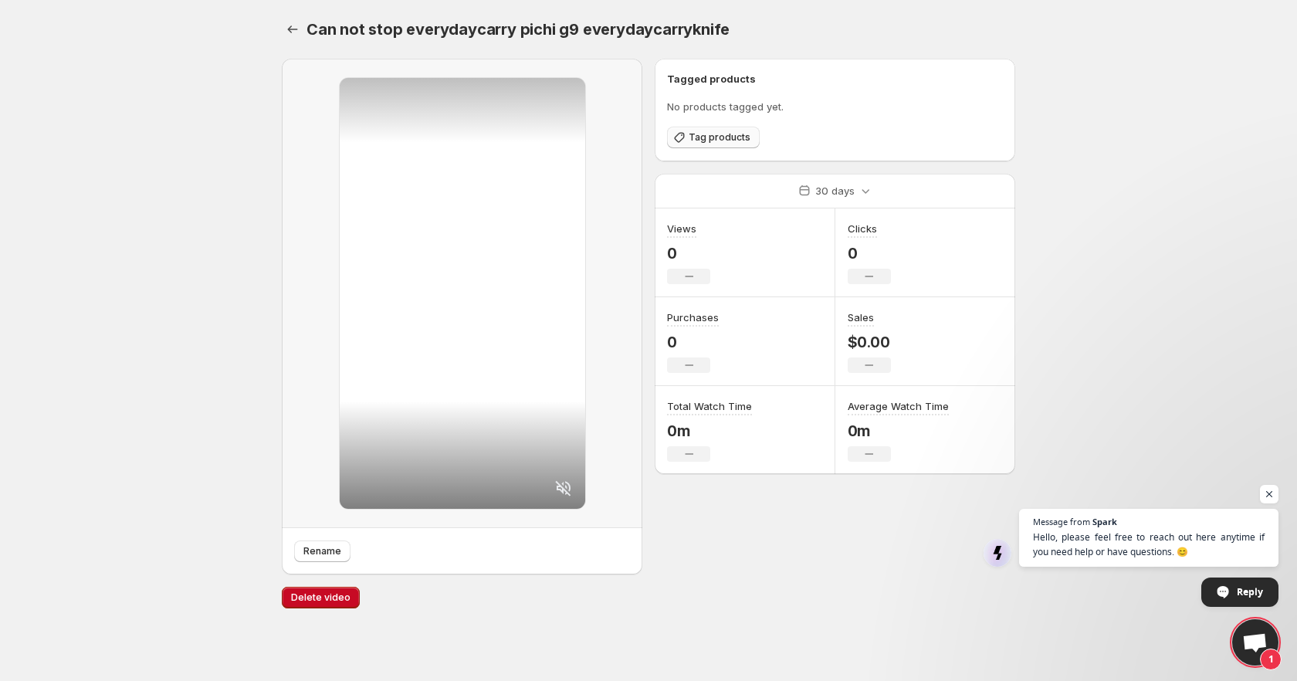
click at [702, 140] on span "Tag products" at bounding box center [720, 137] width 62 height 12
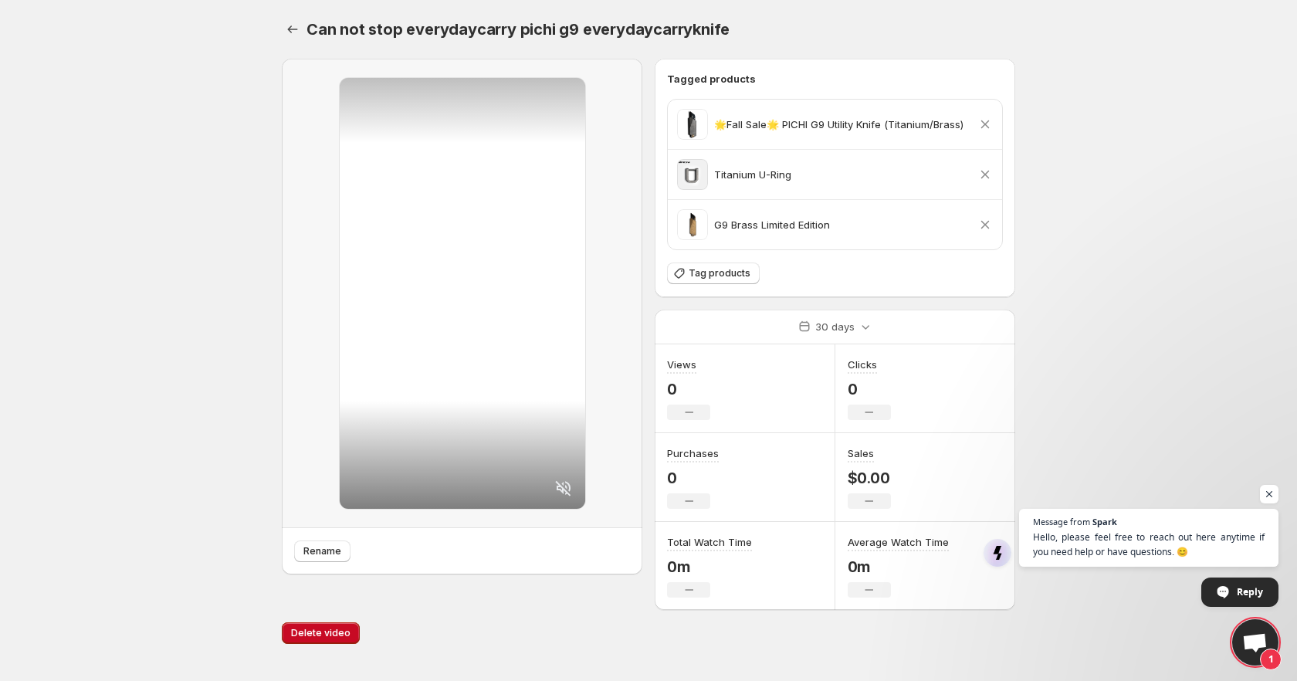
click at [303, 41] on div "Can not stop everydaycarry pichi g9 everydaycarryknife. This page is ready Can …" at bounding box center [649, 29] width 734 height 59
click at [297, 31] on icon "Settings" at bounding box center [292, 29] width 15 height 15
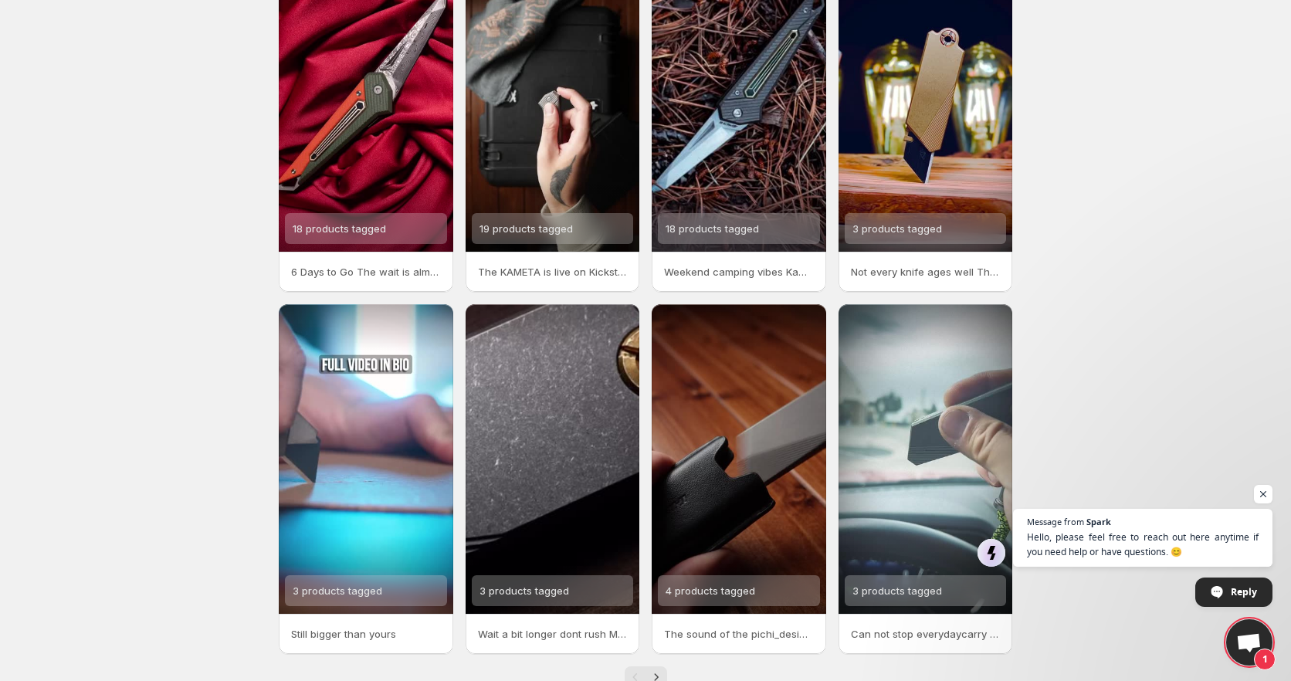
scroll to position [161, 0]
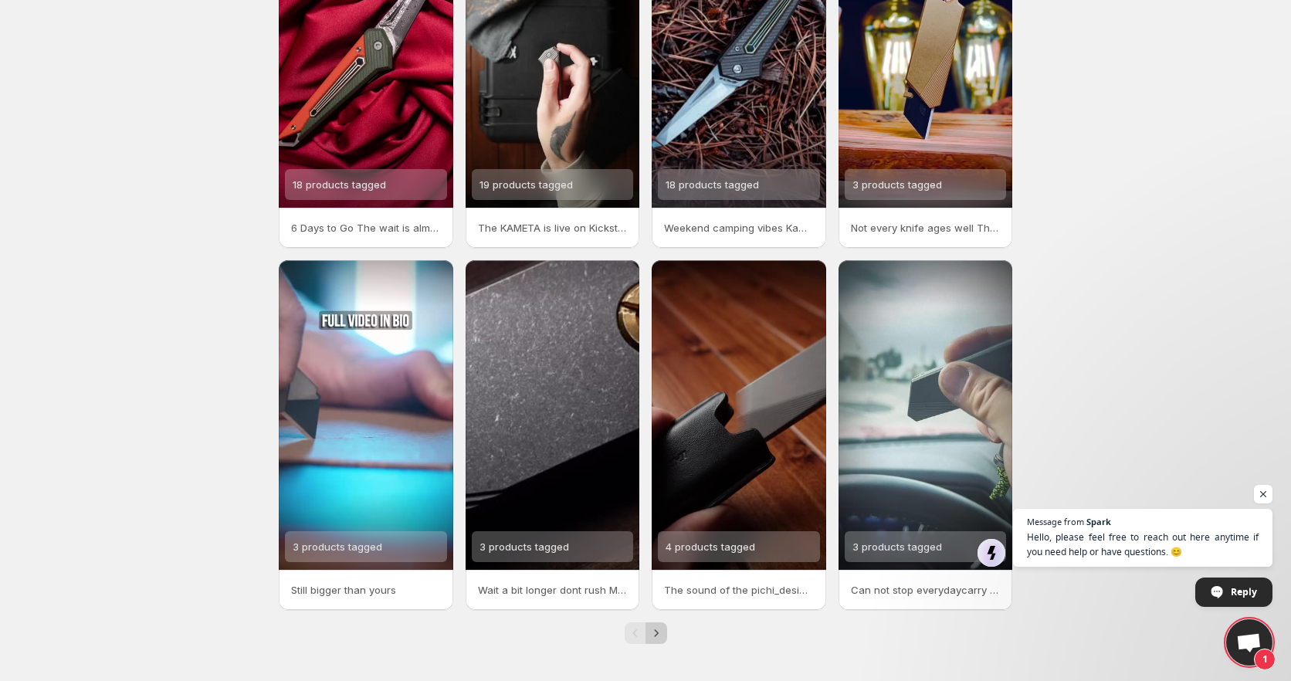
click at [657, 622] on button "Next" at bounding box center [657, 633] width 22 height 22
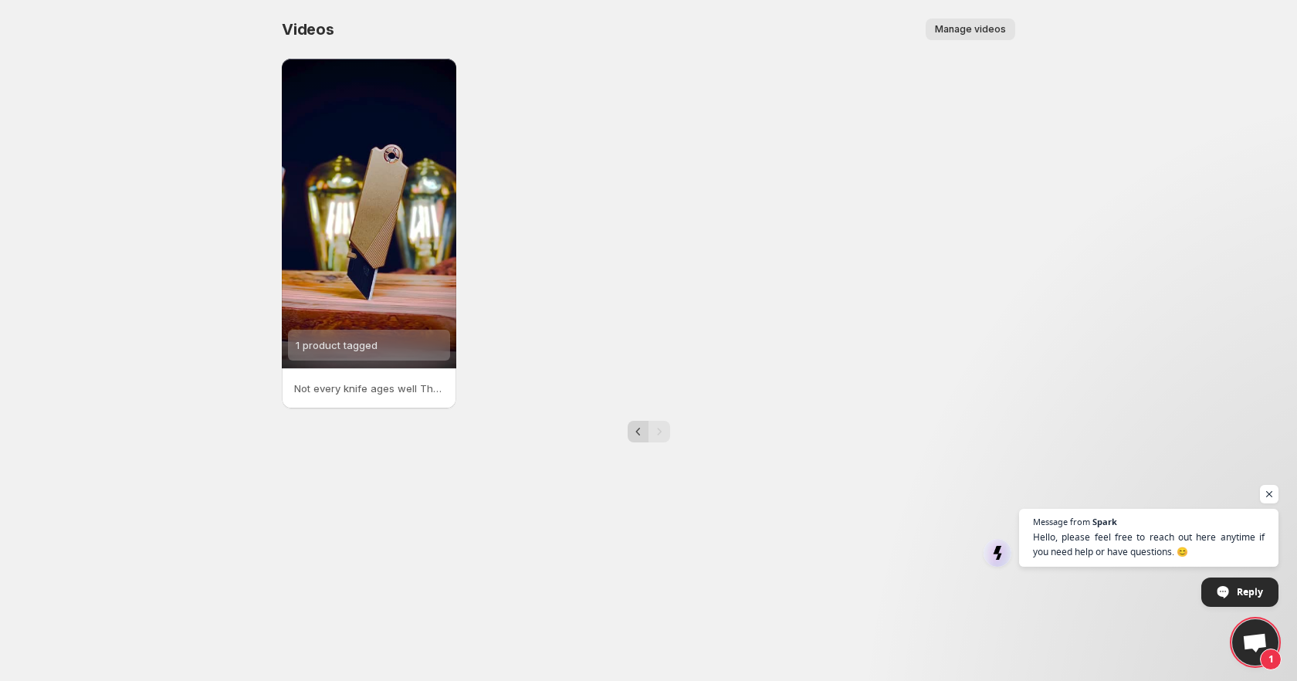
click at [628, 429] on button "Previous" at bounding box center [639, 432] width 22 height 22
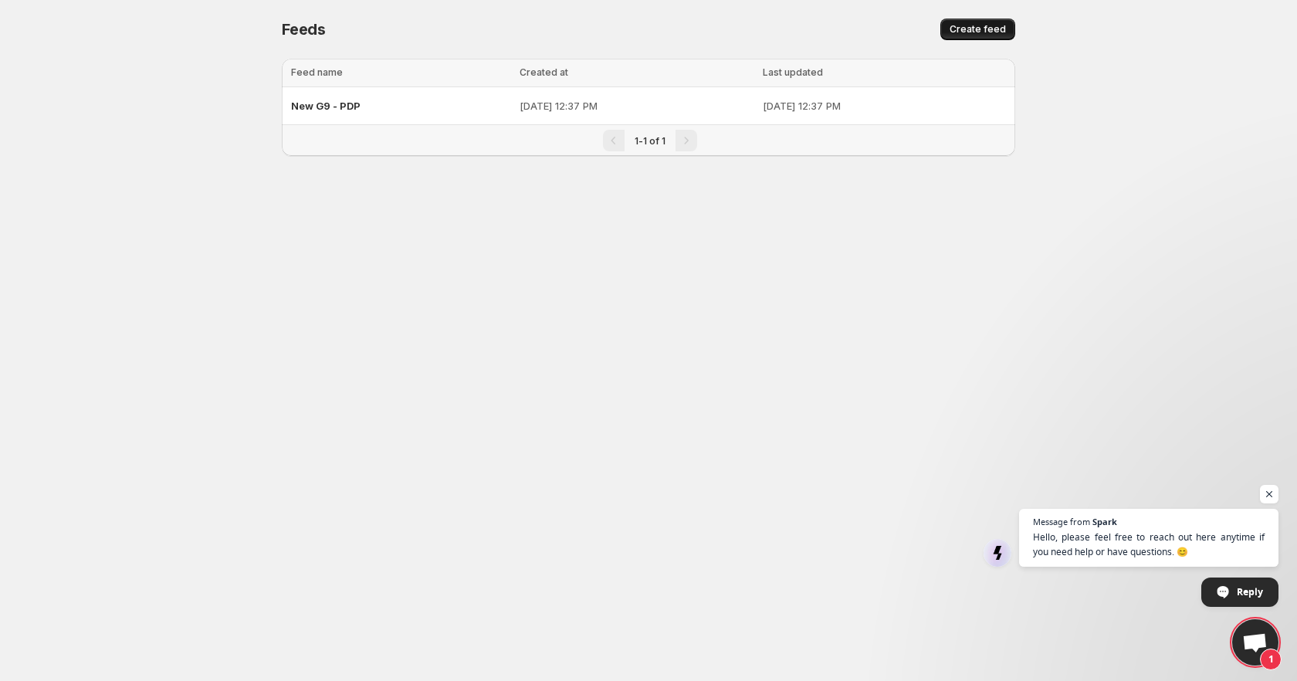
click at [994, 35] on span "Create feed" at bounding box center [978, 29] width 56 height 12
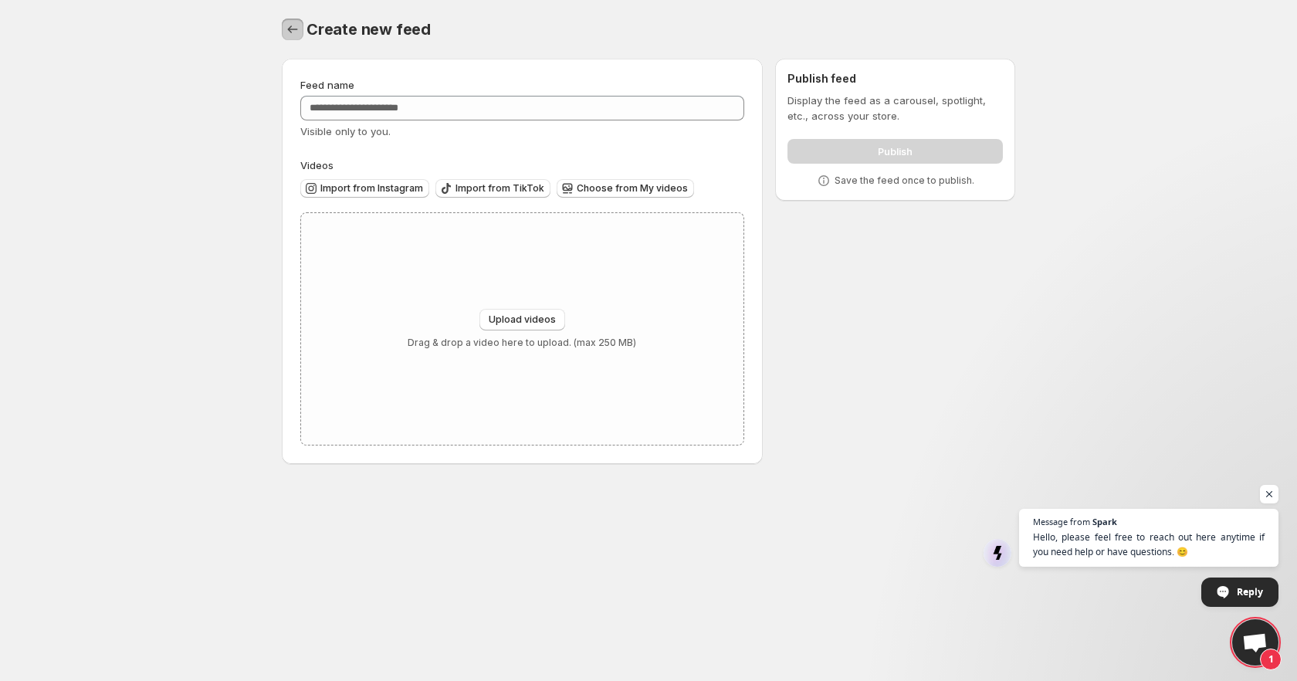
click at [290, 29] on icon "Settings" at bounding box center [293, 29] width 10 height 8
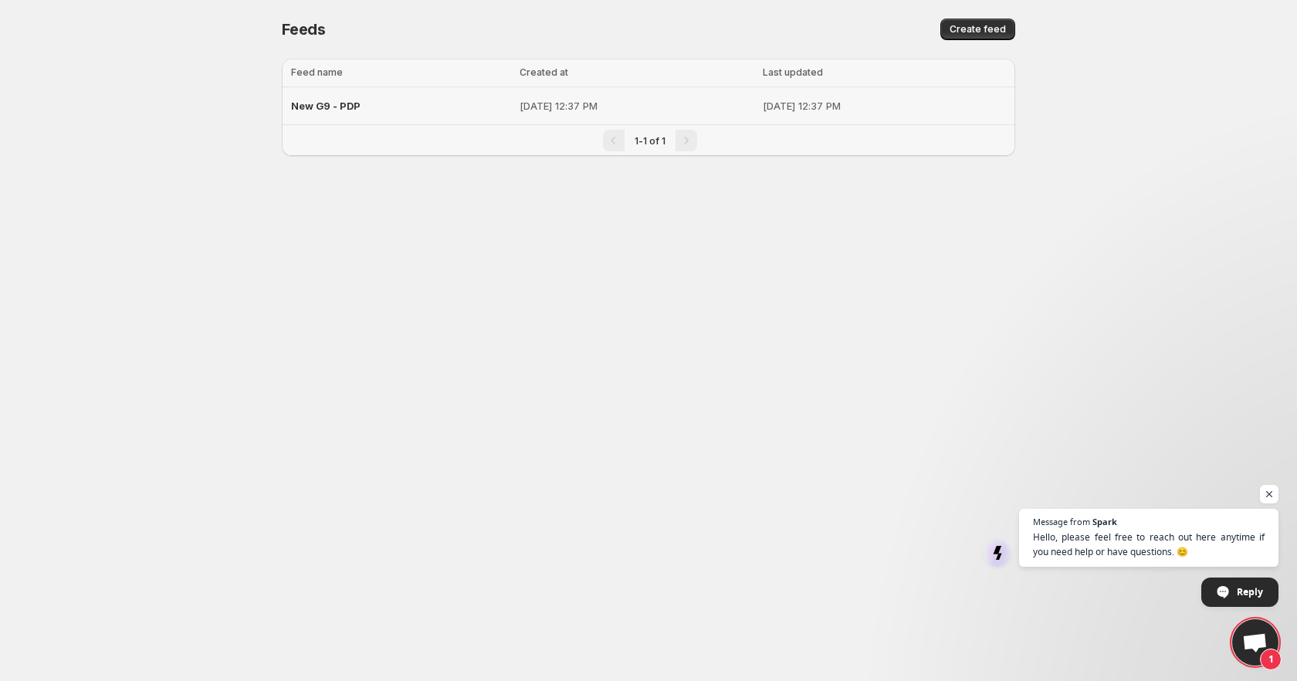
click at [372, 108] on div "New G9 - PDP" at bounding box center [400, 106] width 219 height 28
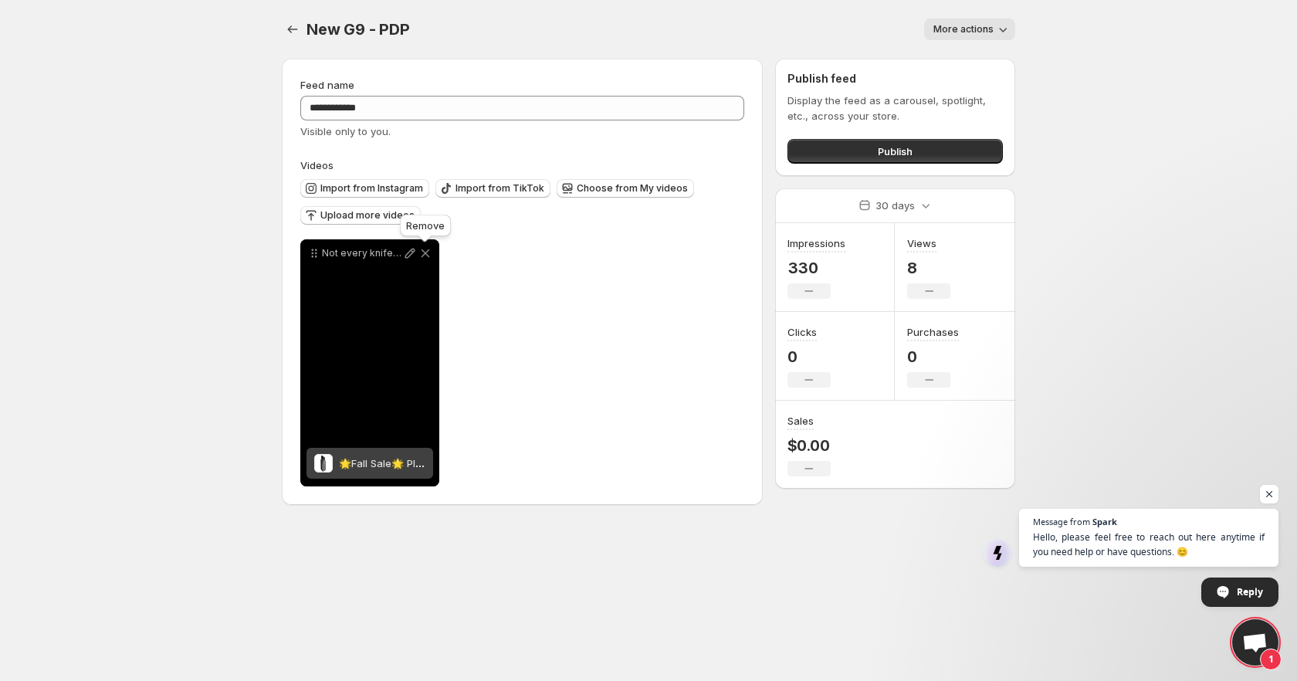
click at [427, 250] on icon at bounding box center [425, 253] width 15 height 15
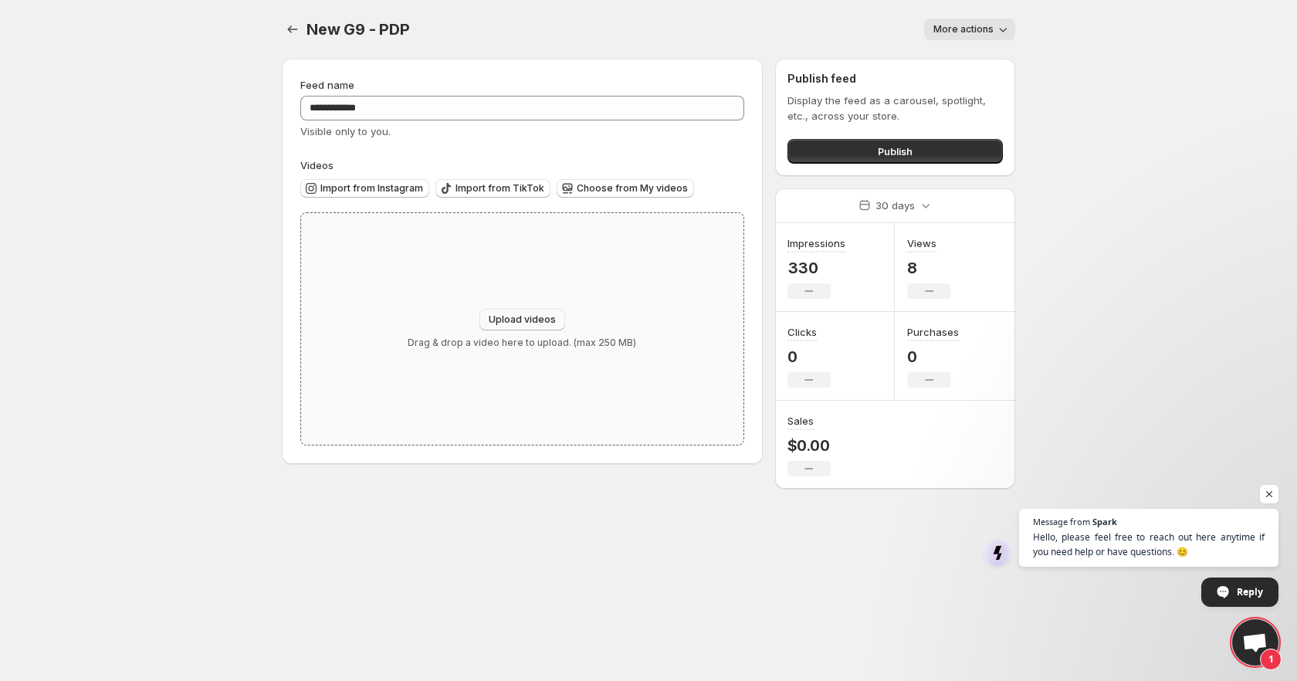
click at [531, 319] on span "Upload videos" at bounding box center [522, 320] width 67 height 12
click at [971, 39] on button "More actions" at bounding box center [969, 30] width 91 height 22
click at [670, 52] on div "New G9 - PDP. This page is ready New G9 - PDP More actions More actions More ac…" at bounding box center [649, 29] width 734 height 59
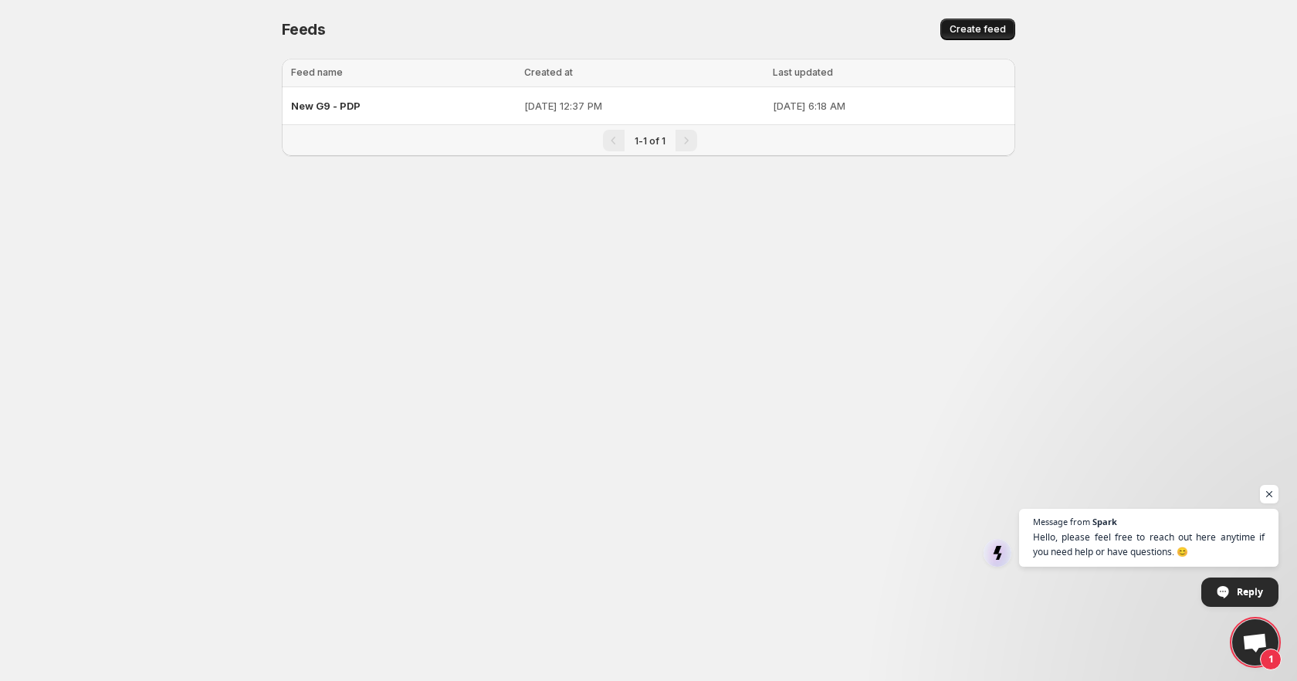
click at [986, 25] on span "Create feed" at bounding box center [978, 29] width 56 height 12
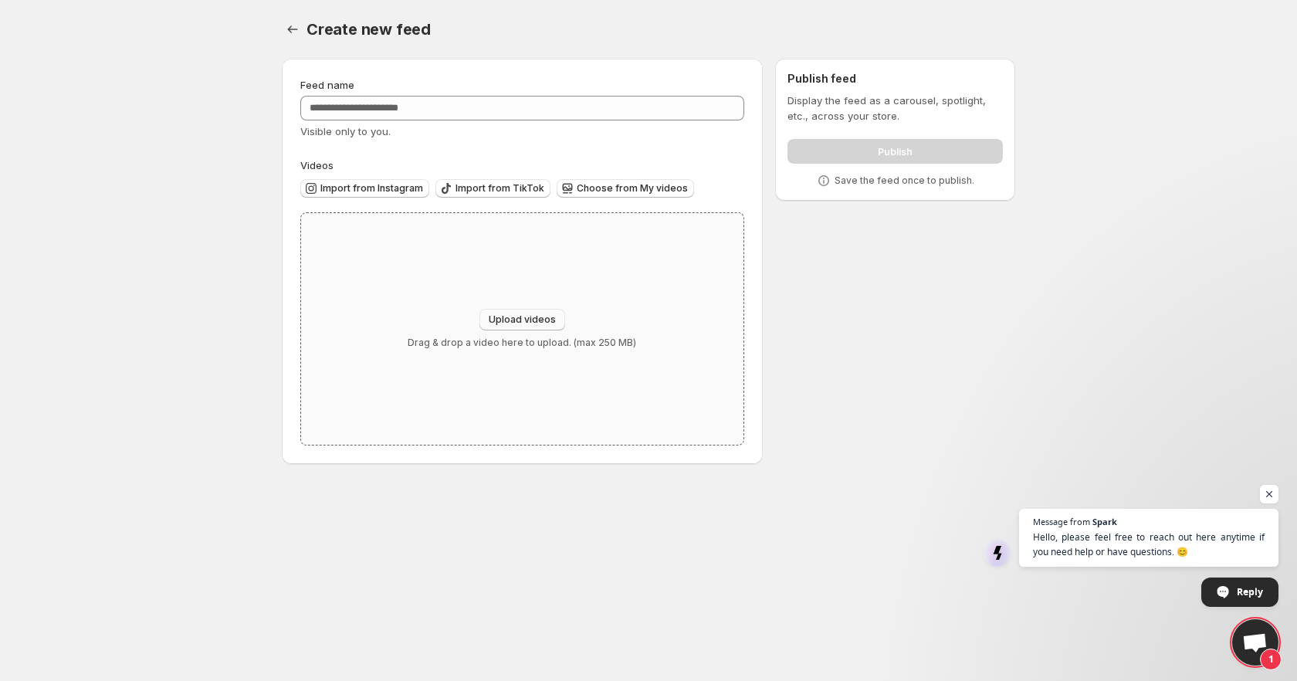
click at [507, 324] on span "Upload videos" at bounding box center [522, 320] width 67 height 12
click at [592, 192] on span "Choose from My videos" at bounding box center [632, 188] width 111 height 12
click at [601, 187] on span "Choose from My videos" at bounding box center [632, 188] width 111 height 12
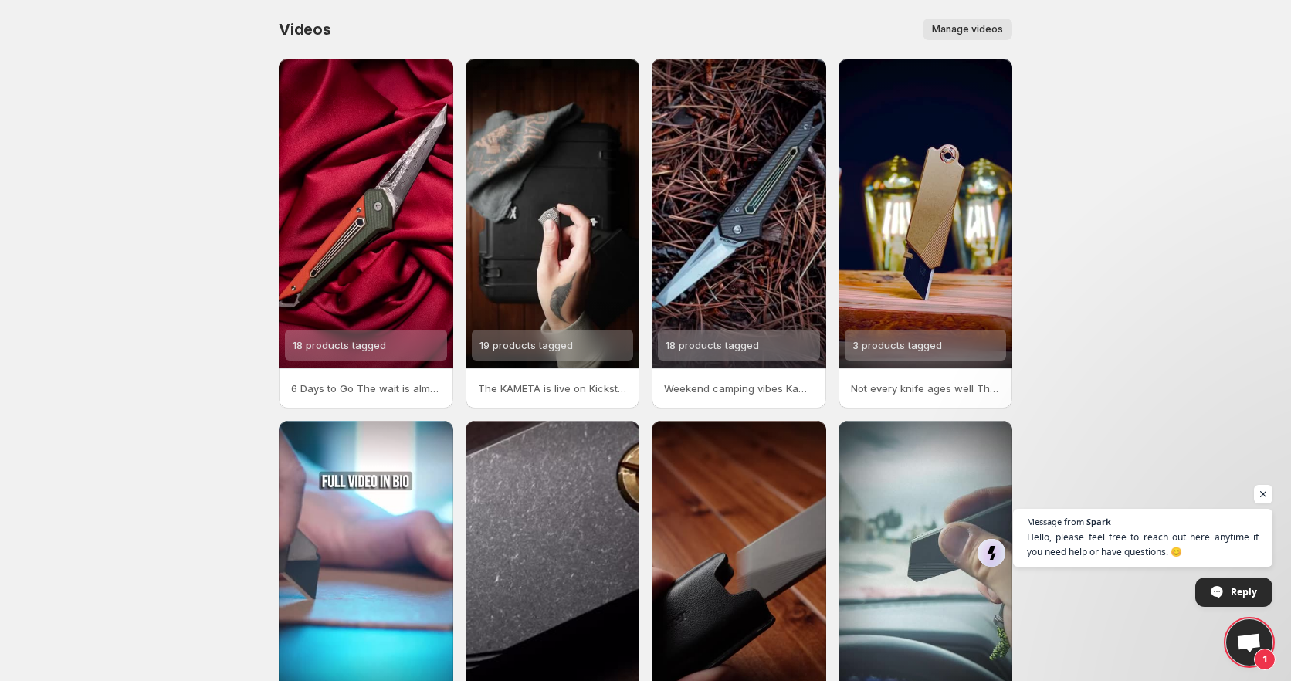
click at [992, 29] on span "Manage videos" at bounding box center [967, 29] width 71 height 12
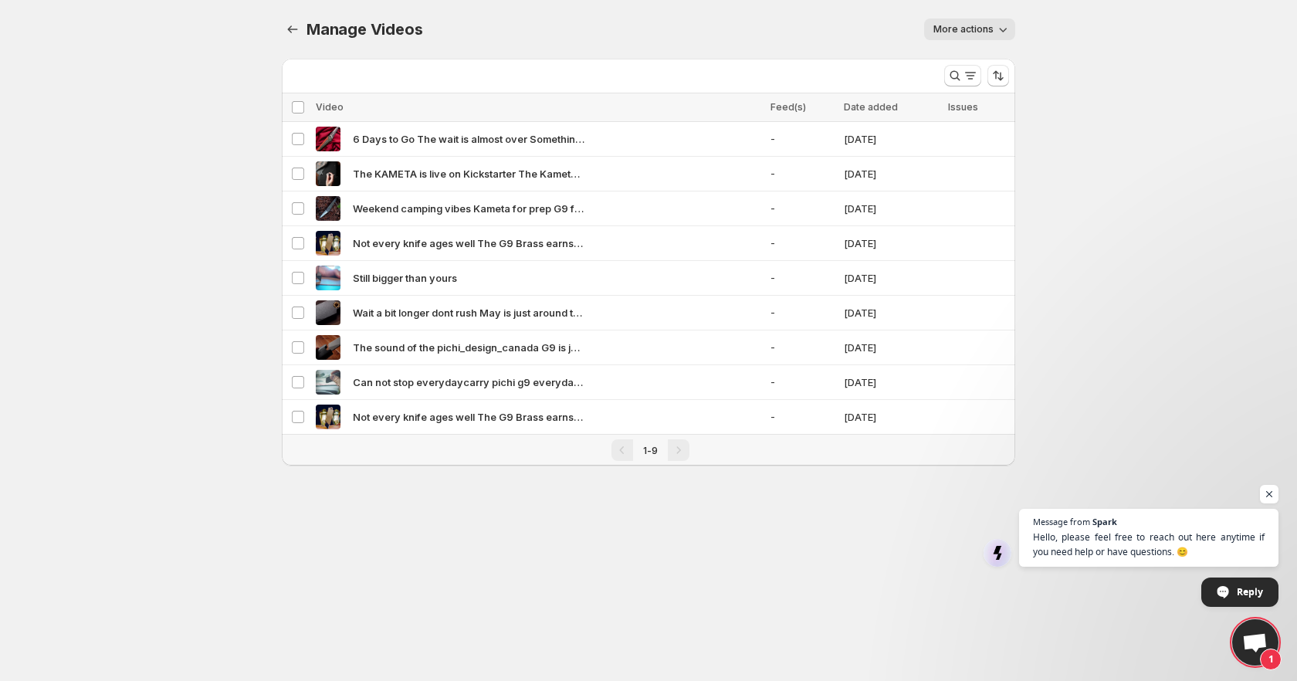
click at [301, 40] on div "Manage Videos. This page is ready Manage Videos More actions More actions More …" at bounding box center [649, 29] width 734 height 59
click at [297, 28] on icon "Manage Videos" at bounding box center [292, 29] width 15 height 15
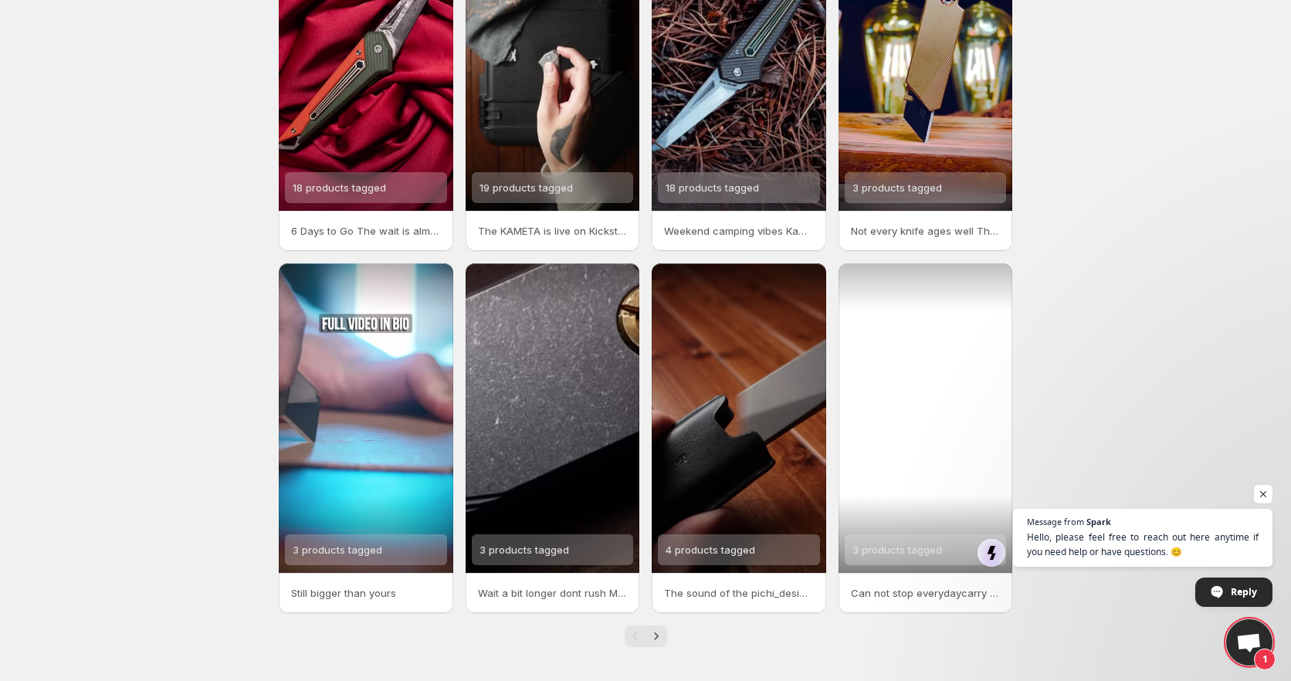
scroll to position [161, 0]
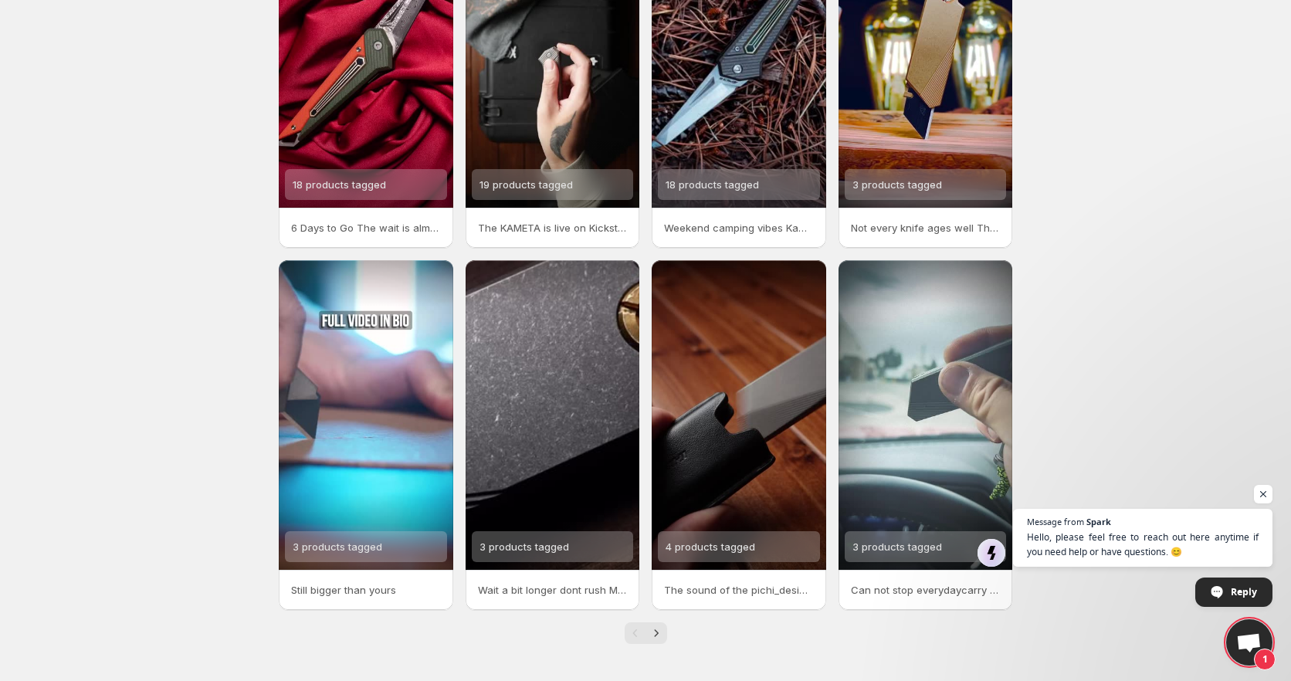
click at [643, 633] on div "Pagination" at bounding box center [636, 633] width 22 height 22
click at [657, 635] on icon "Next" at bounding box center [656, 632] width 4 height 7
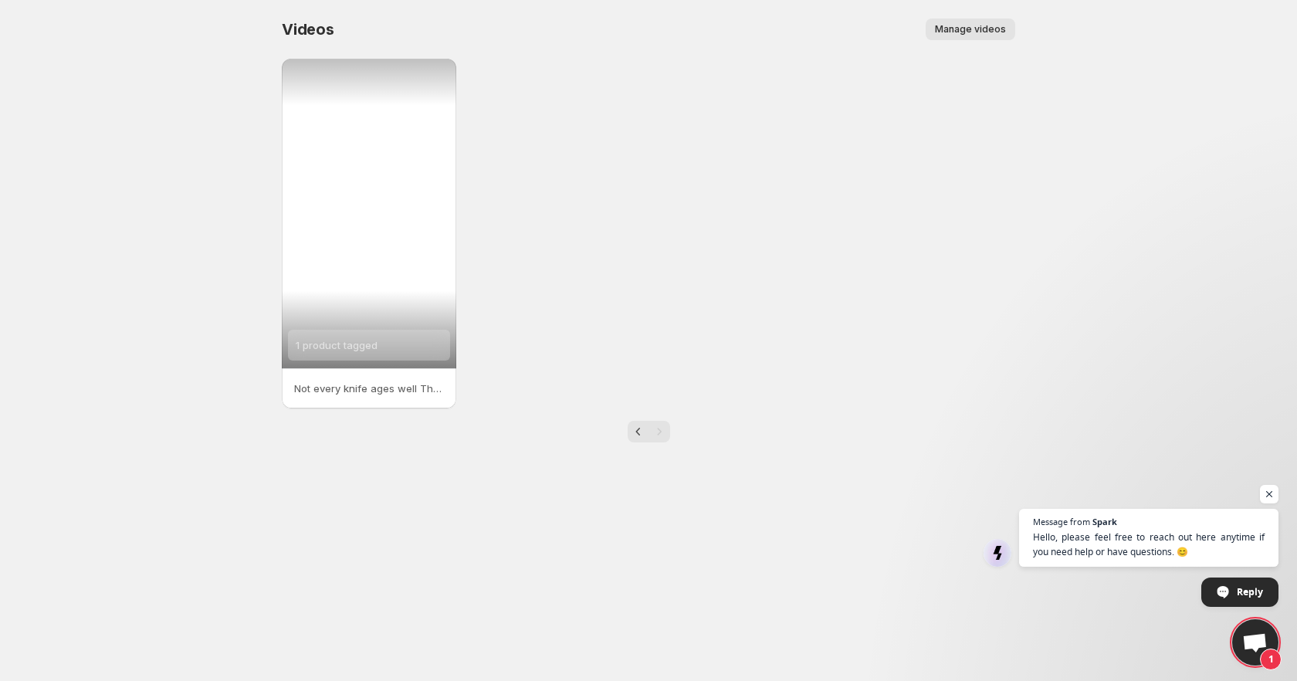
click at [384, 167] on div "1 product tagged" at bounding box center [369, 214] width 175 height 310
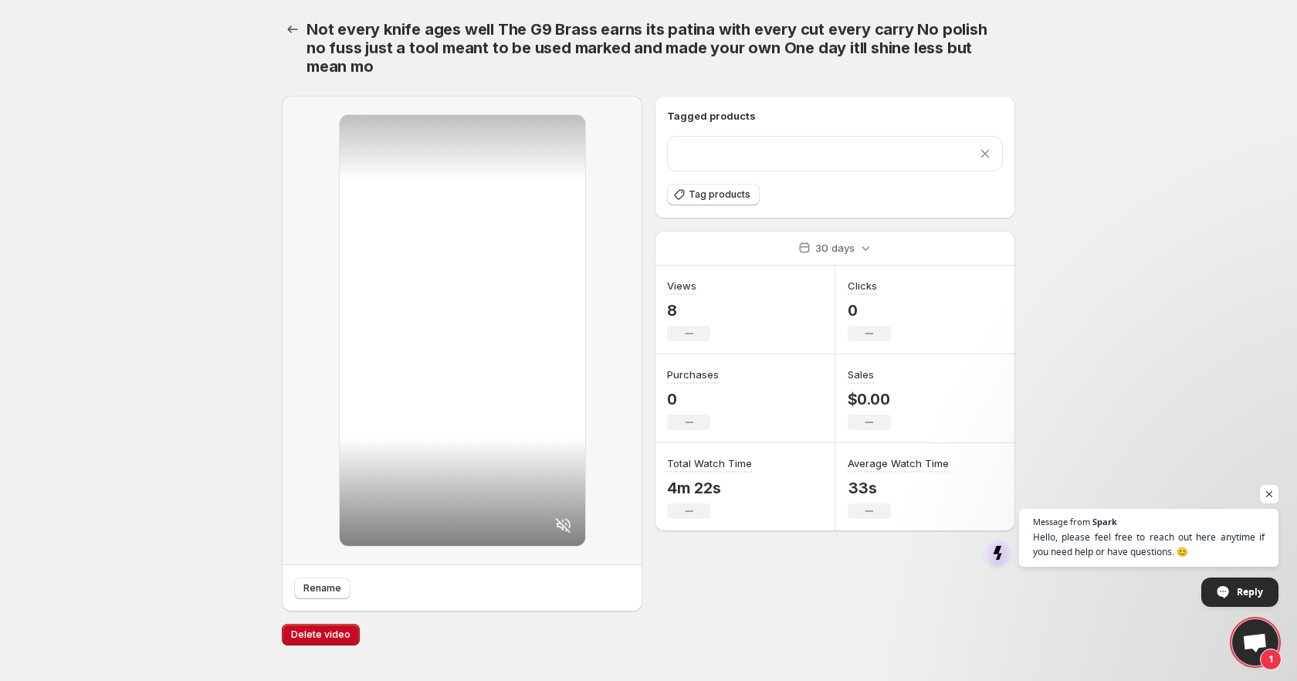
click at [266, 493] on div "Not every knife ages well The G9 Brass earns its patina with every cut every ca…" at bounding box center [648, 330] width 771 height 661
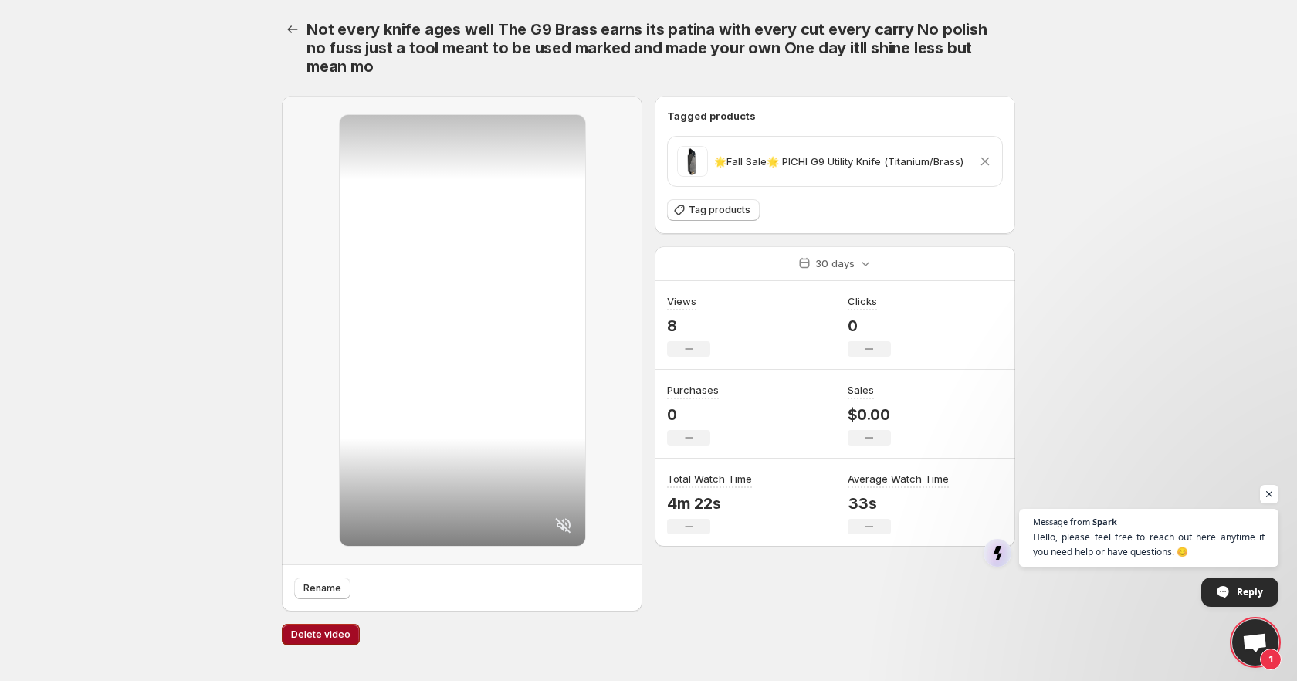
click at [303, 631] on span "Delete video" at bounding box center [320, 635] width 59 height 12
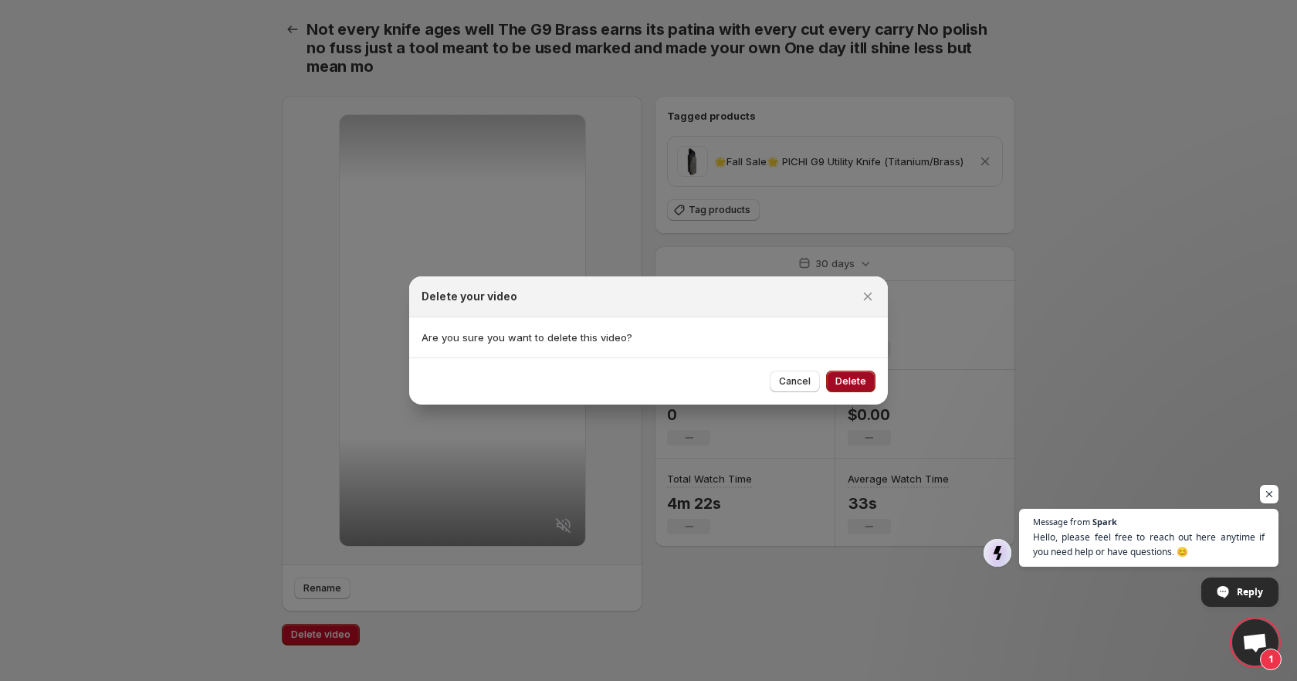
click at [865, 386] on span "Delete" at bounding box center [851, 381] width 31 height 12
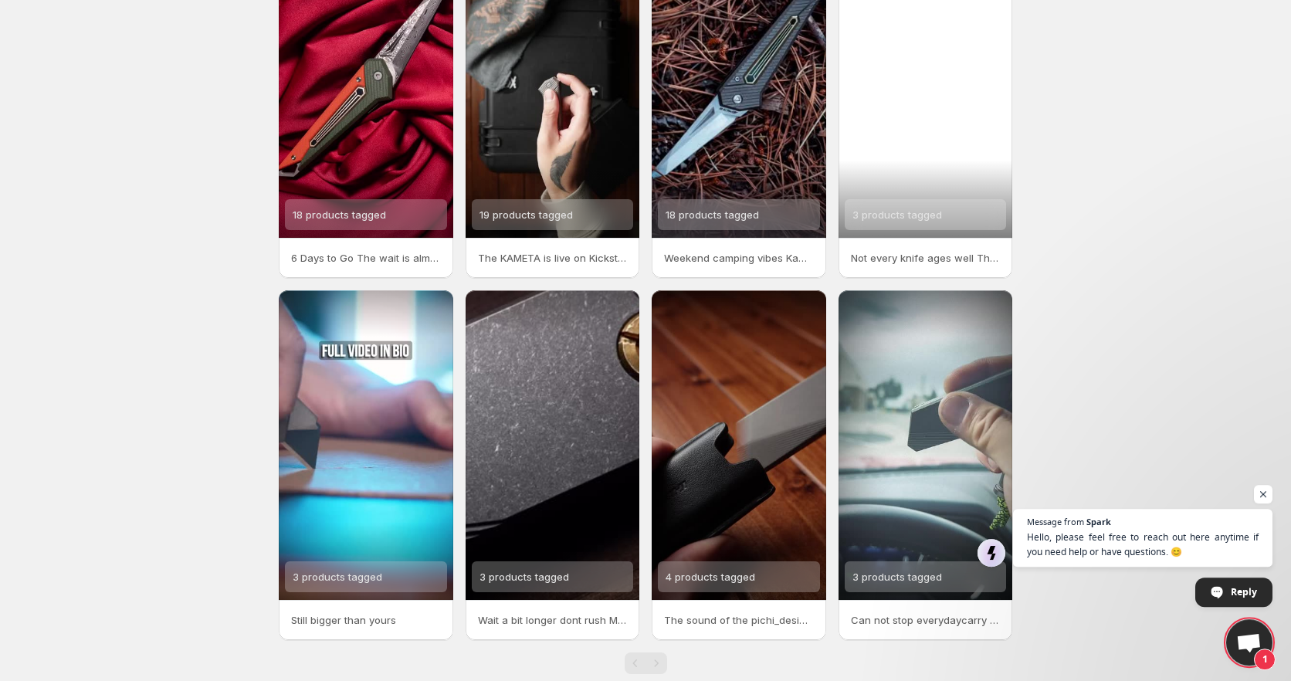
scroll to position [161, 0]
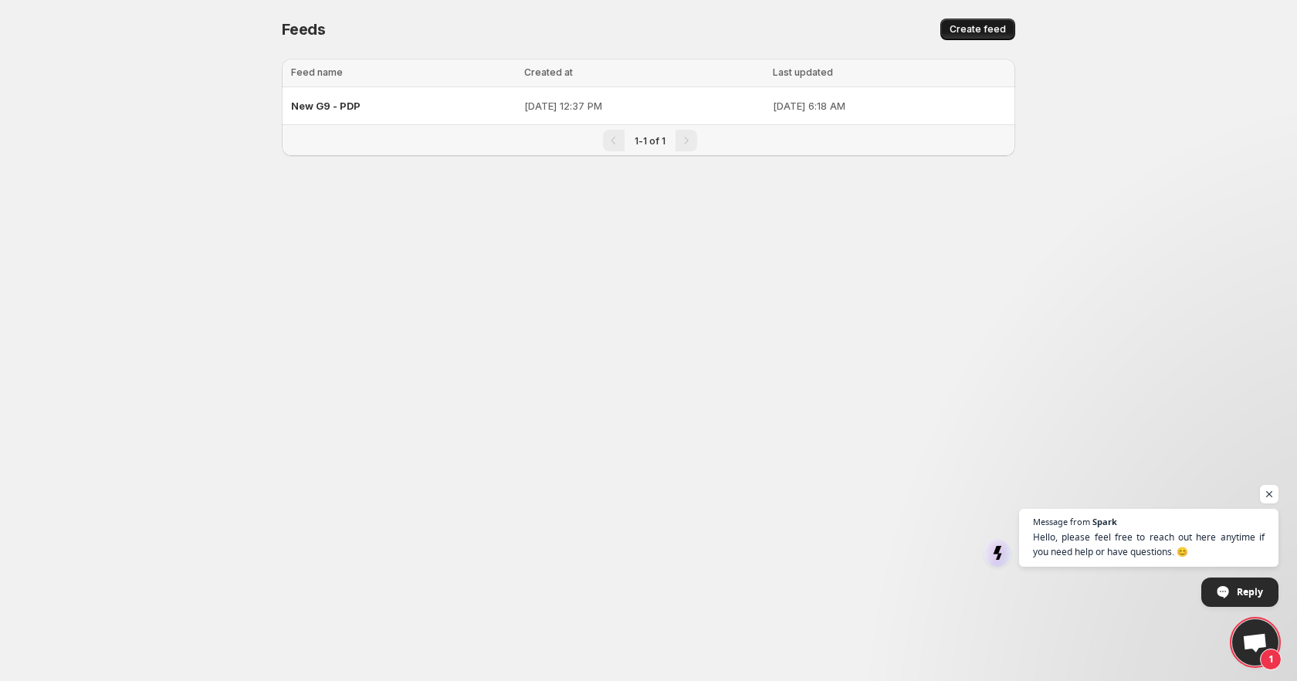
click at [983, 27] on span "Create feed" at bounding box center [978, 29] width 56 height 12
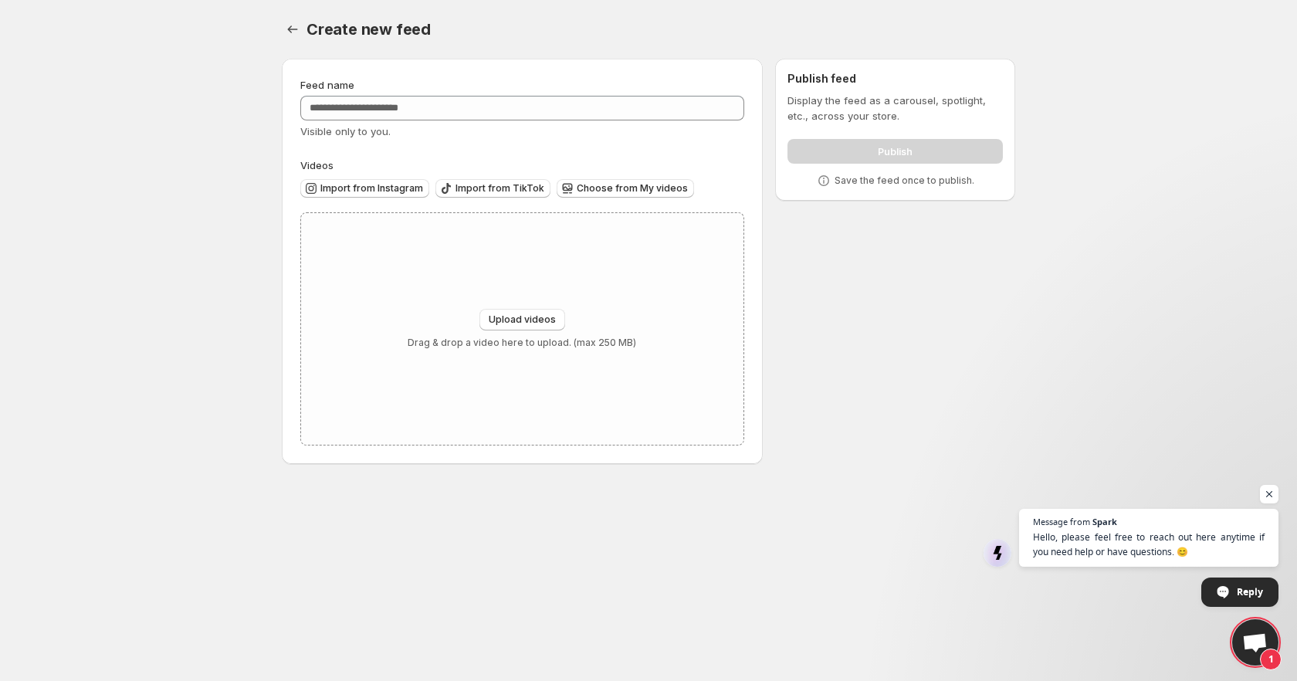
click at [128, 278] on body "Home Feeds Videos Subscription Settings Create new feed. This page is ready Cre…" at bounding box center [648, 340] width 1297 height 681
click at [546, 314] on span "Upload videos" at bounding box center [522, 320] width 67 height 12
click at [647, 195] on button "Choose from My videos" at bounding box center [625, 188] width 137 height 19
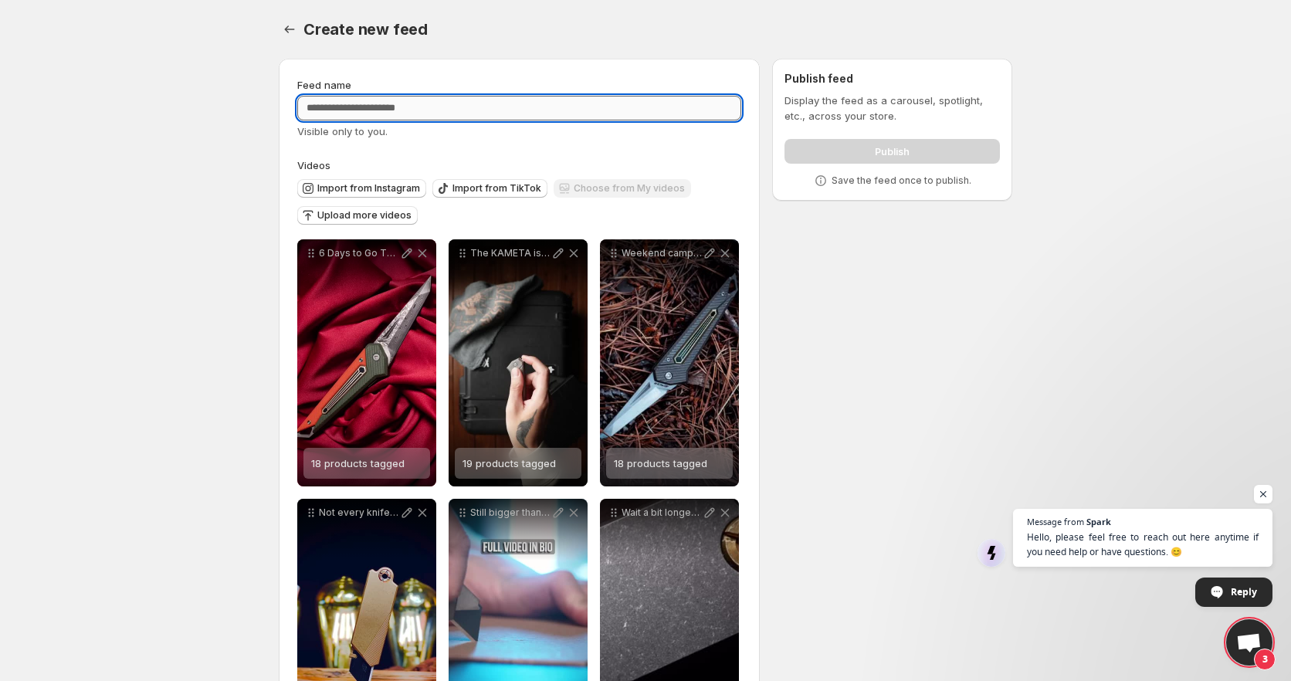
click at [433, 107] on input "Feed name" at bounding box center [519, 108] width 444 height 25
type input "**********"
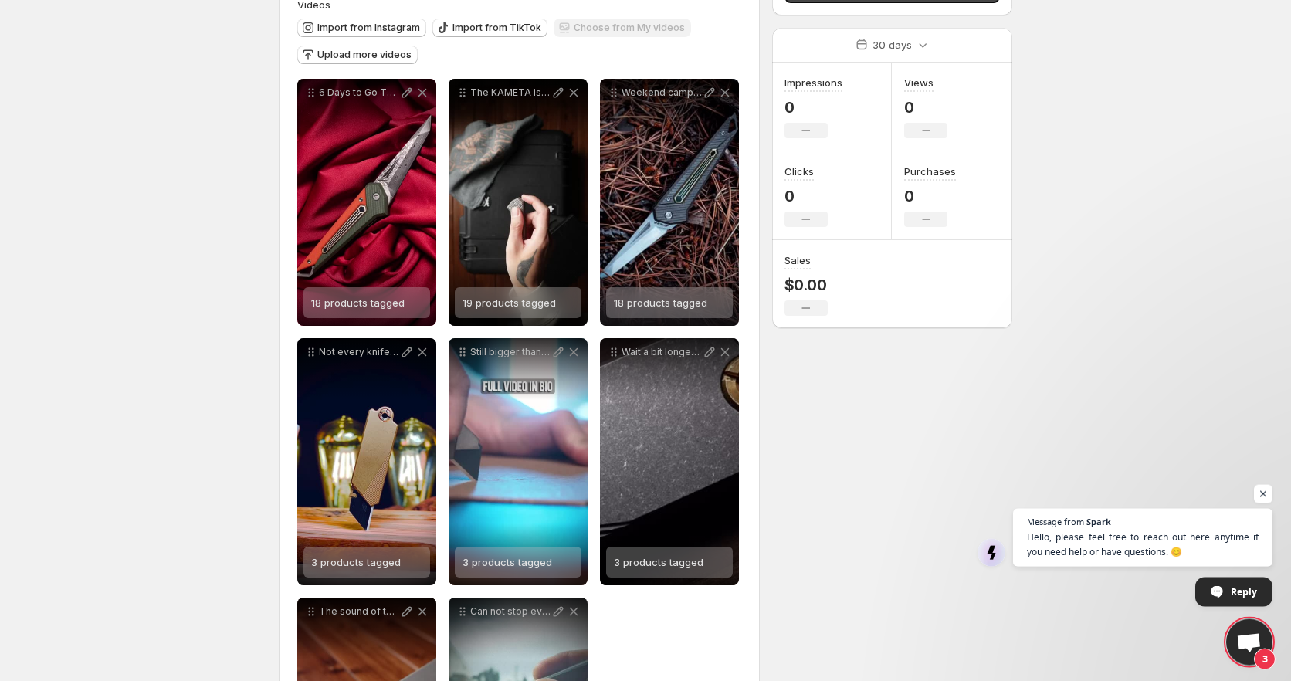
scroll to position [361, 0]
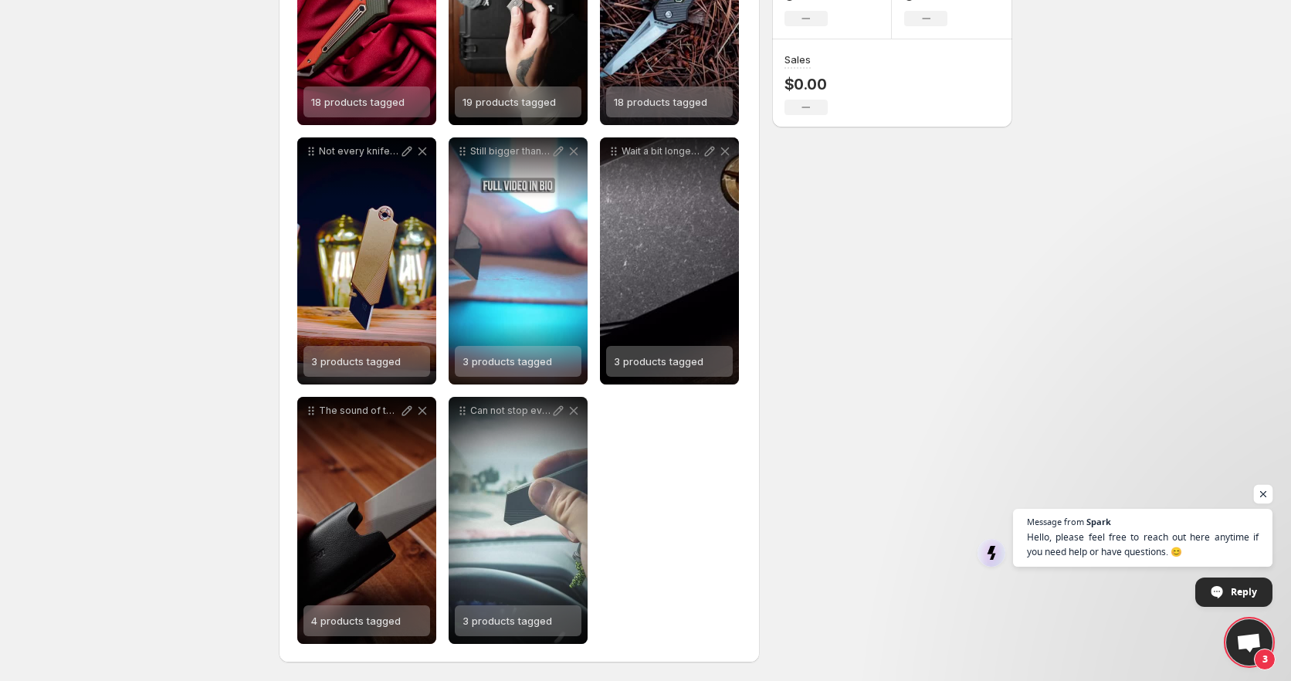
click at [1269, 499] on span "Open chat" at bounding box center [1263, 494] width 19 height 19
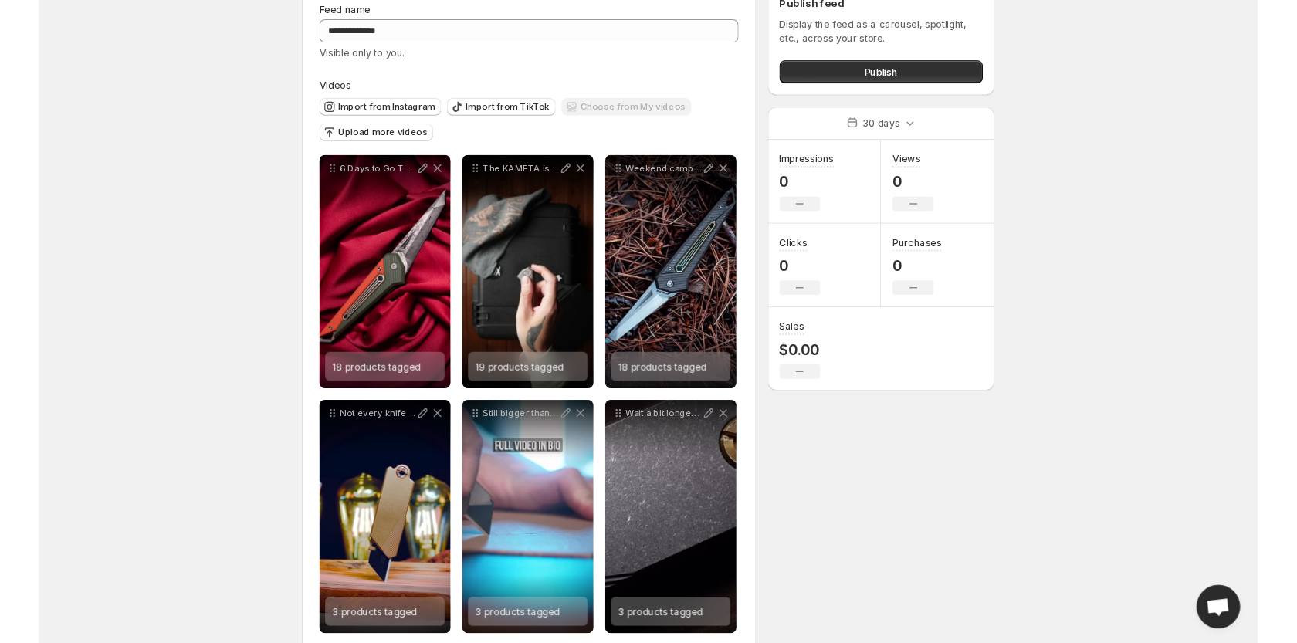
scroll to position [0, 0]
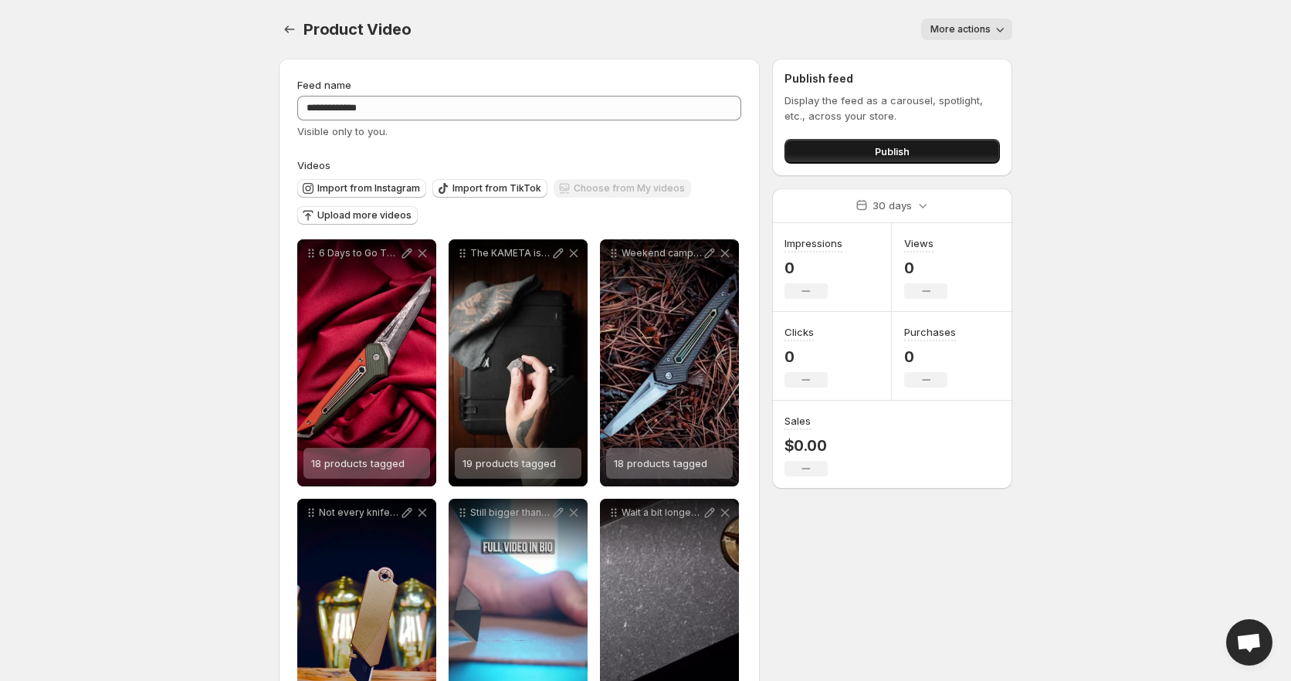
click at [857, 151] on button "Publish" at bounding box center [892, 151] width 215 height 25
click at [290, 36] on icon "Settings" at bounding box center [289, 29] width 15 height 15
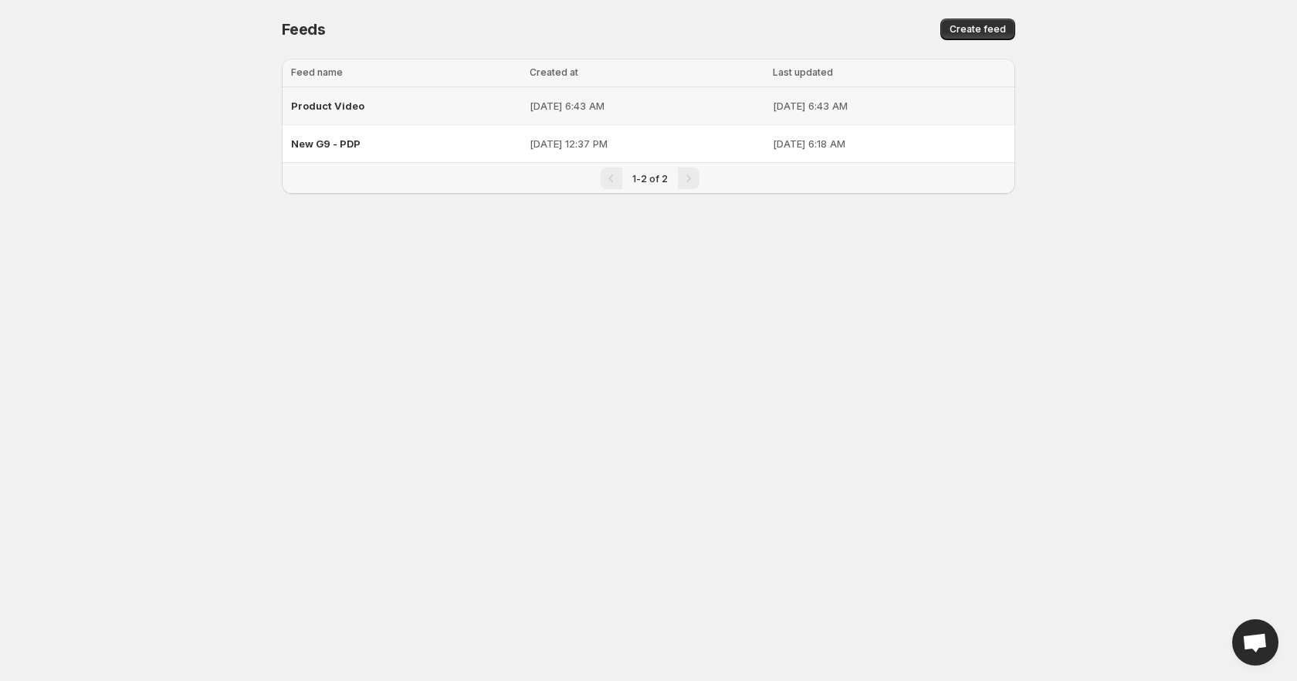
click at [676, 110] on p "[DATE] 6:43 AM" at bounding box center [647, 105] width 234 height 15
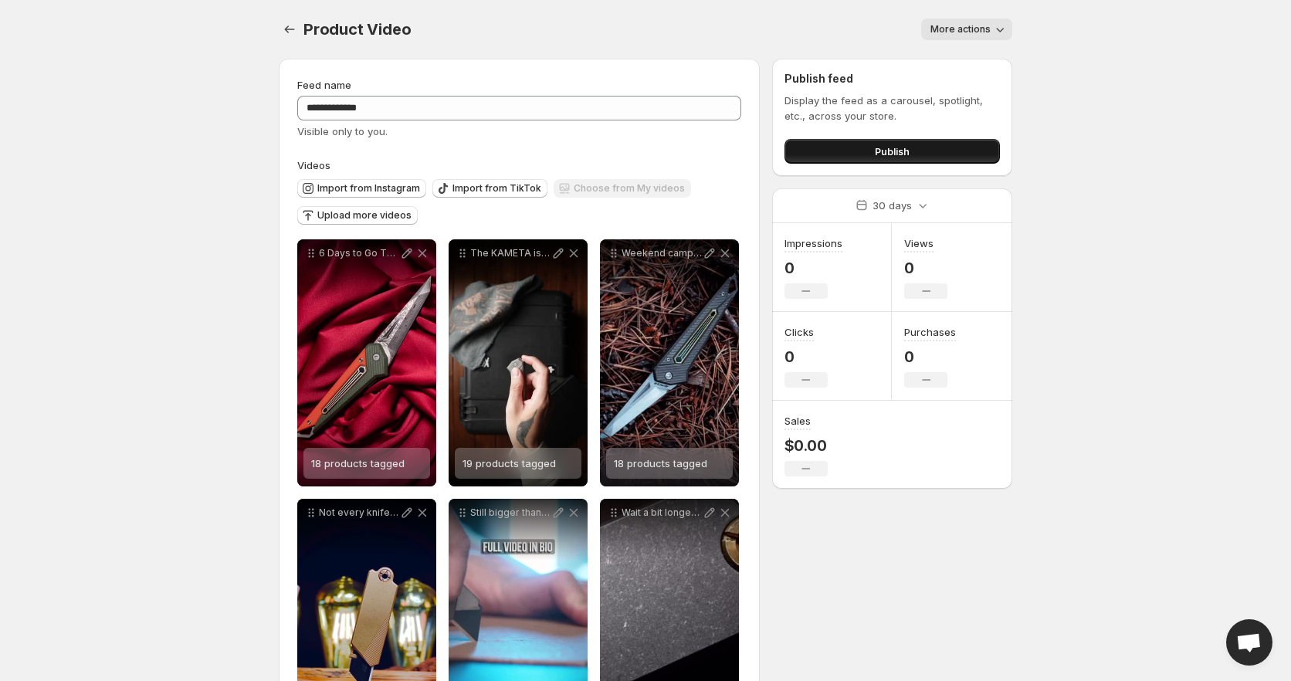
click at [829, 155] on button "Publish" at bounding box center [892, 151] width 215 height 25
click at [1117, 112] on body "**********" at bounding box center [645, 340] width 1291 height 681
click at [990, 29] on span "More actions" at bounding box center [961, 29] width 60 height 12
click at [1140, 107] on body "**********" at bounding box center [645, 340] width 1291 height 681
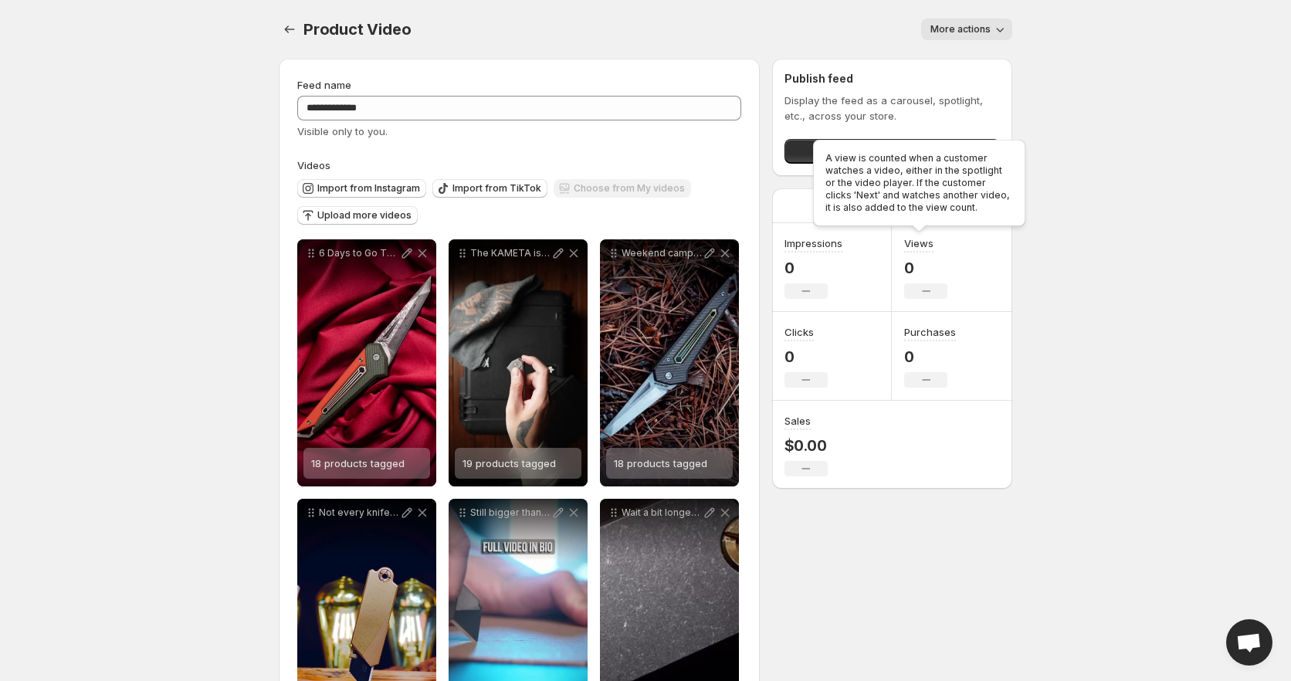
click at [917, 206] on div "A view is counted when a customer watches a video, either in the spotlight or t…" at bounding box center [919, 186] width 219 height 99
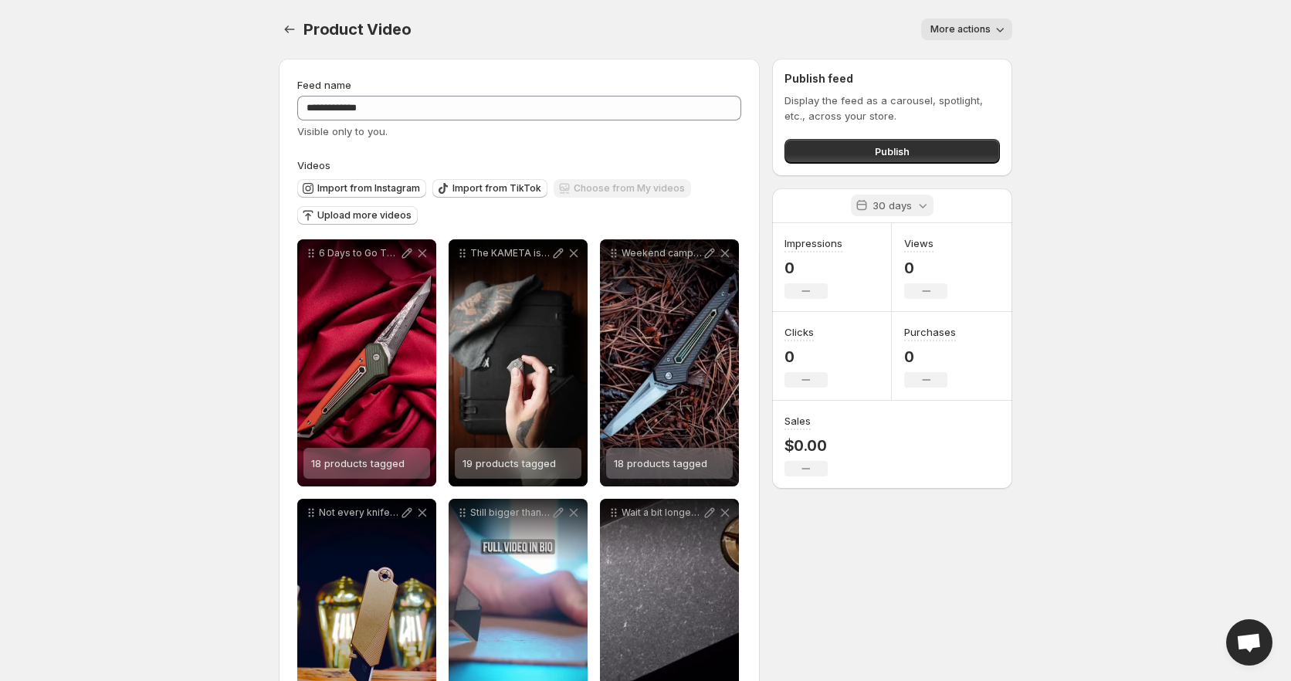
click at [923, 204] on icon at bounding box center [922, 205] width 15 height 15
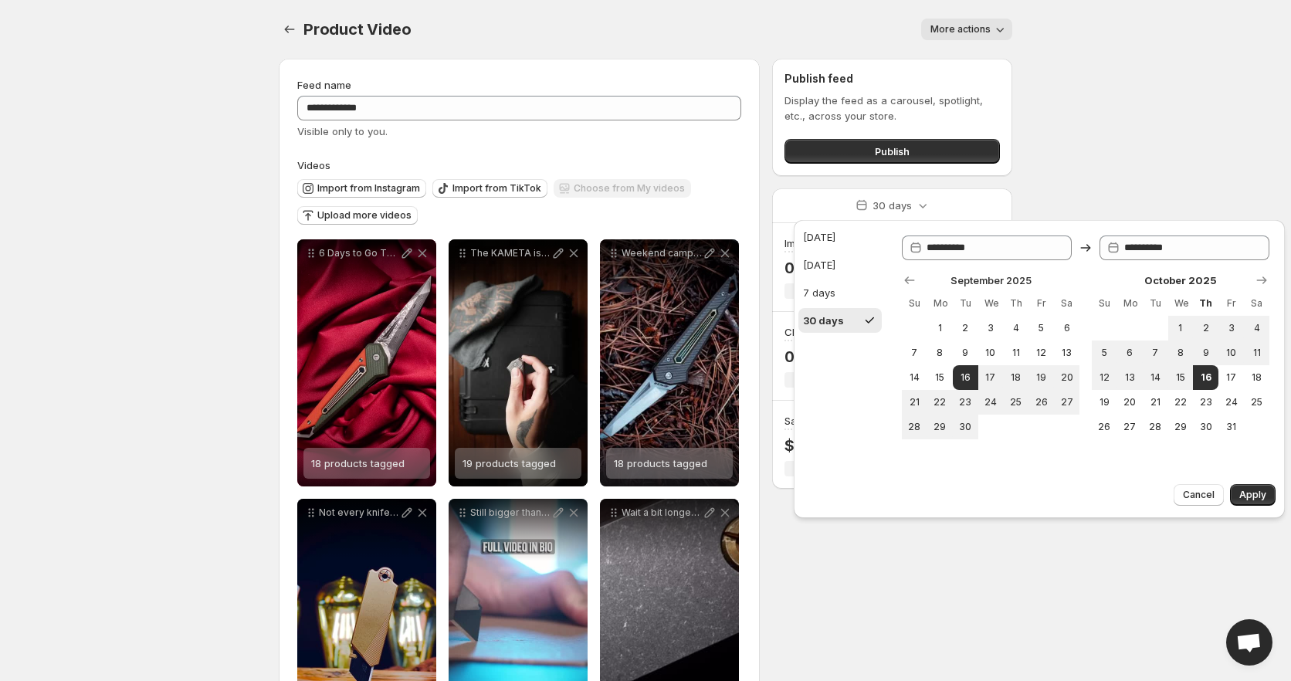
click at [1059, 169] on body "**********" at bounding box center [645, 340] width 1291 height 681
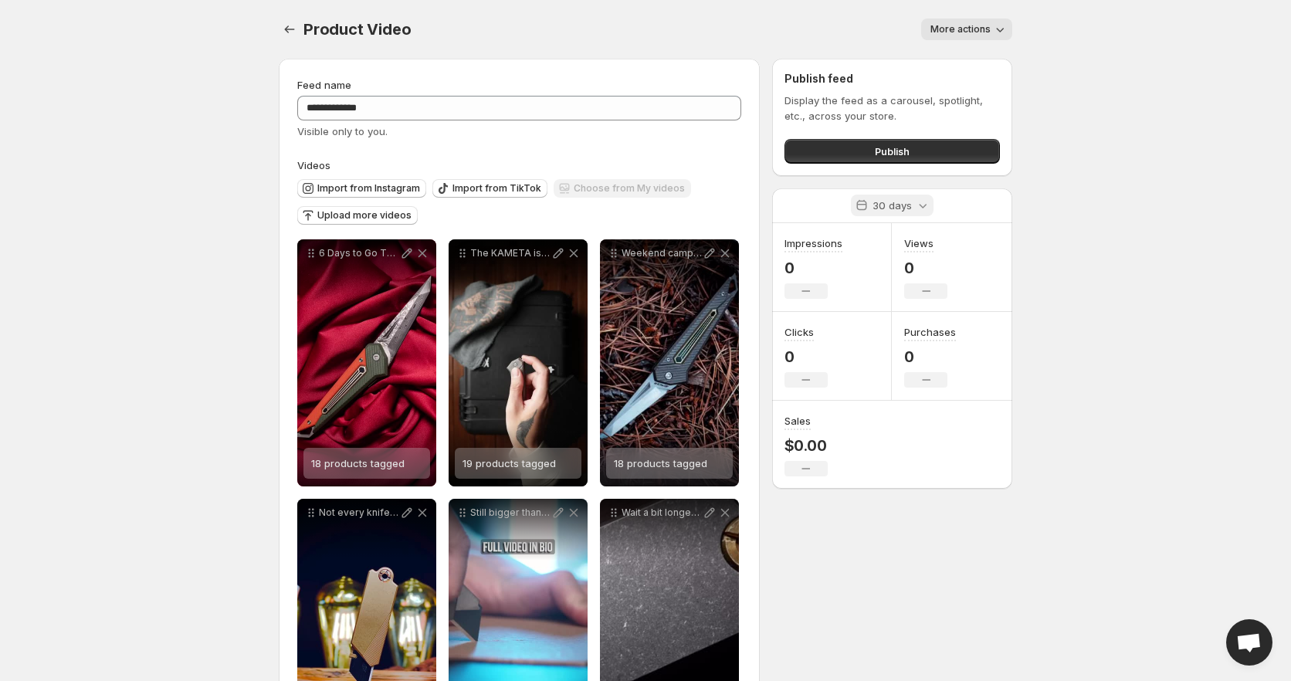
click at [856, 205] on icon at bounding box center [861, 205] width 15 height 15
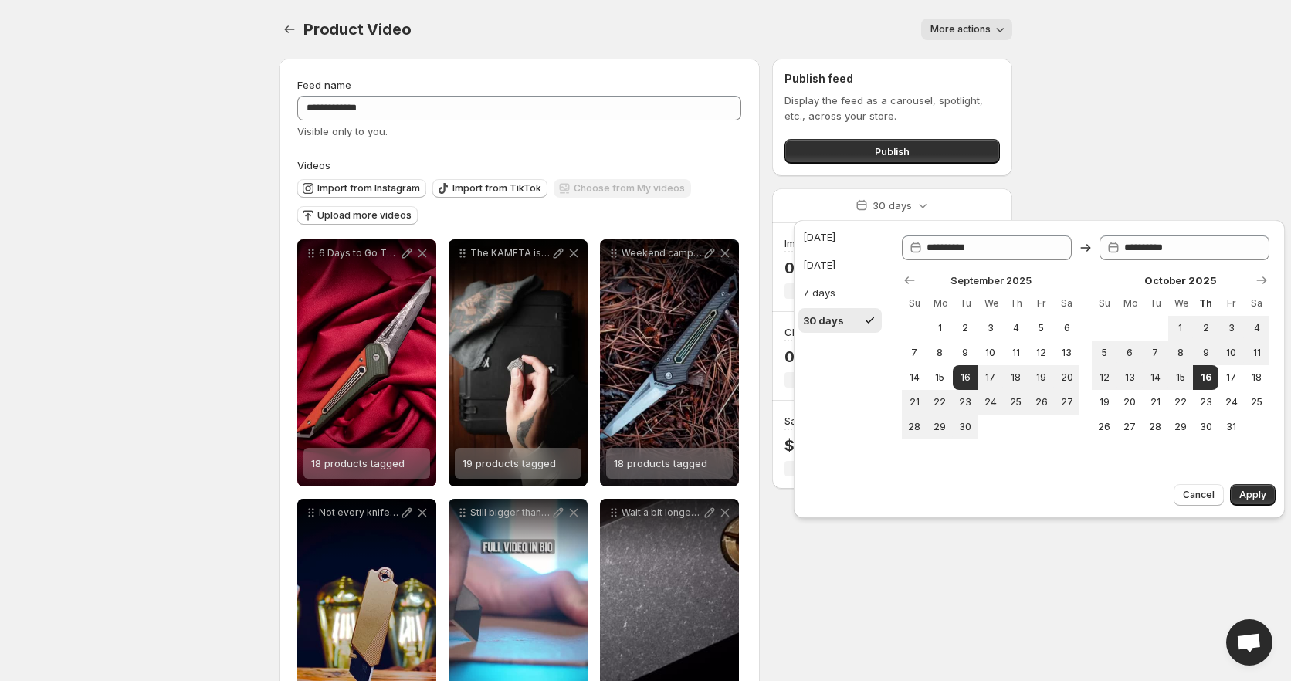
click at [1065, 154] on body "**********" at bounding box center [645, 340] width 1291 height 681
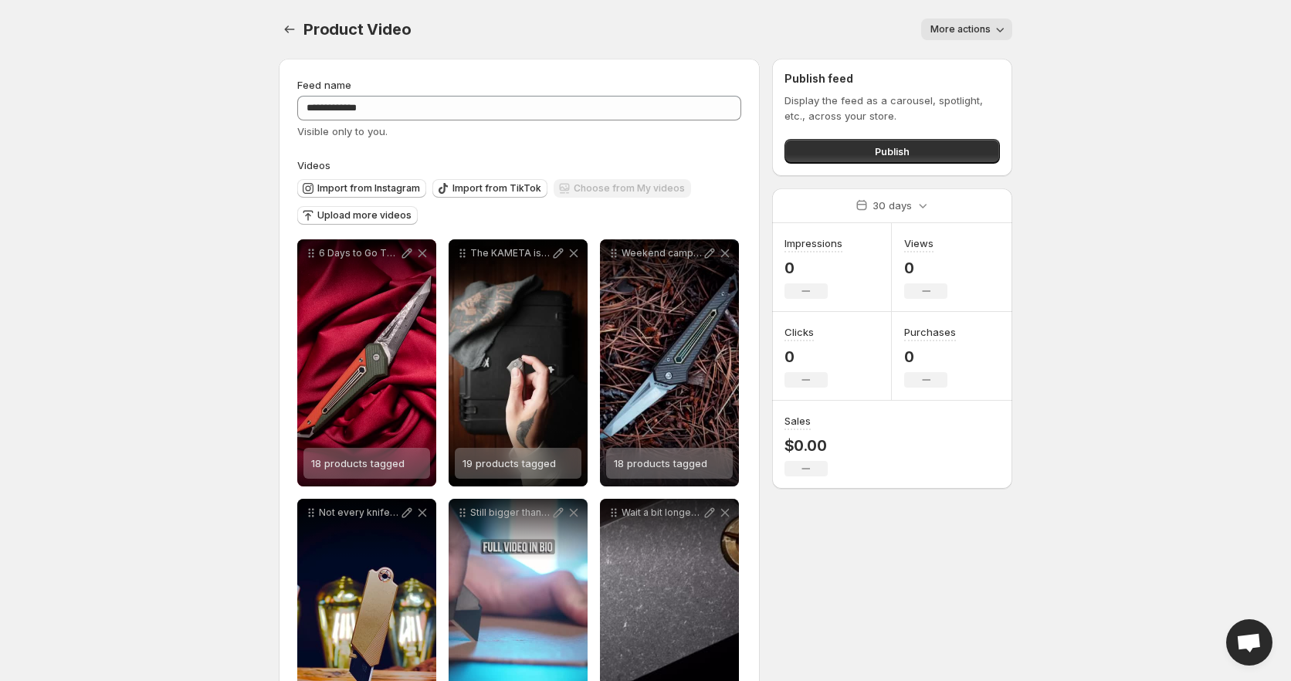
click at [276, 32] on div "**********" at bounding box center [645, 521] width 771 height 1043
click at [885, 152] on span "Publish" at bounding box center [892, 151] width 35 height 15
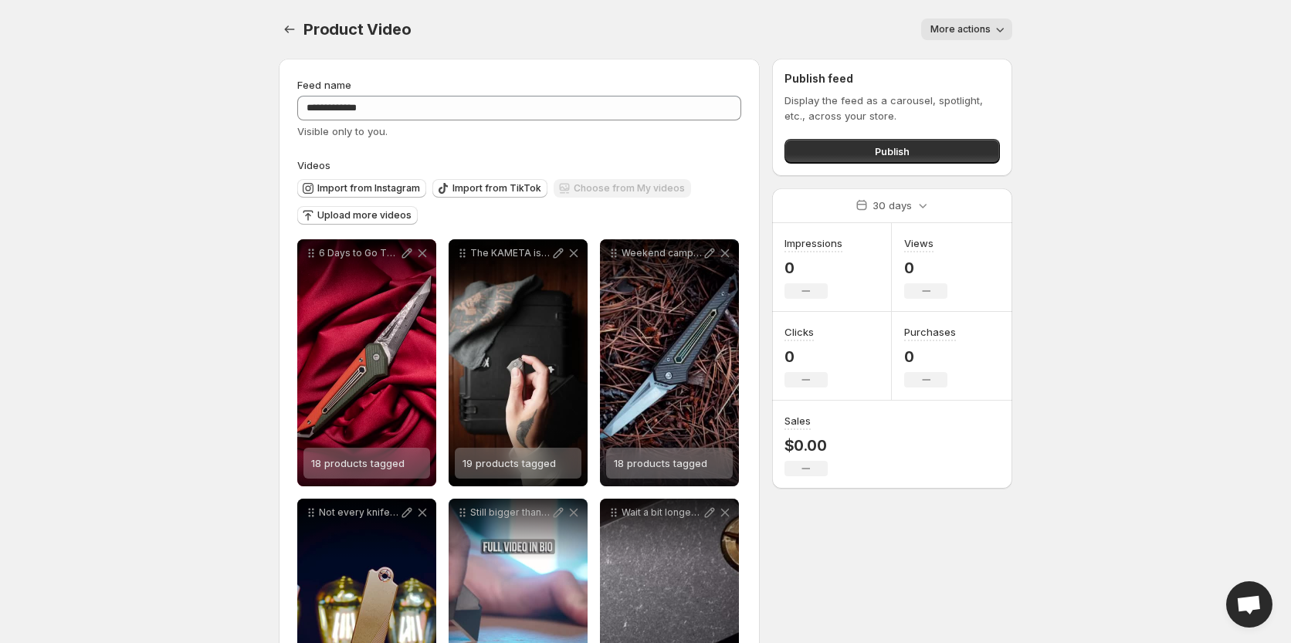
click at [1242, 596] on span "Open chat" at bounding box center [1248, 606] width 25 height 22
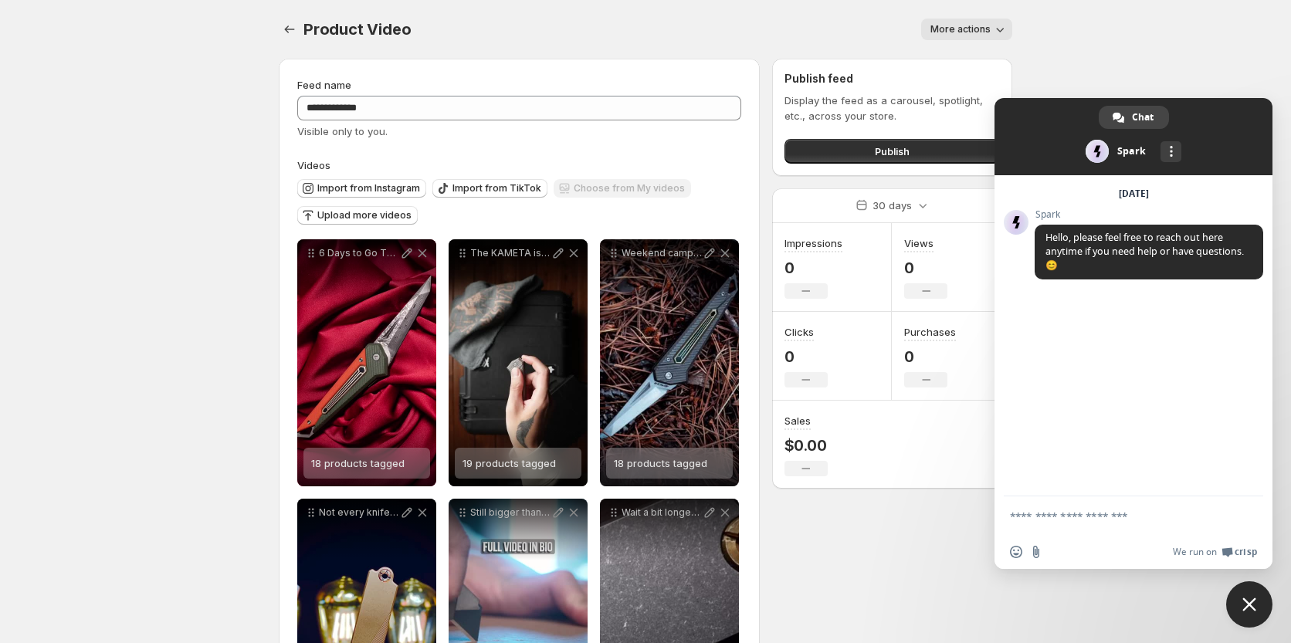
click at [1086, 516] on textarea "Compose your message..." at bounding box center [1116, 517] width 213 height 14
type textarea "**********"
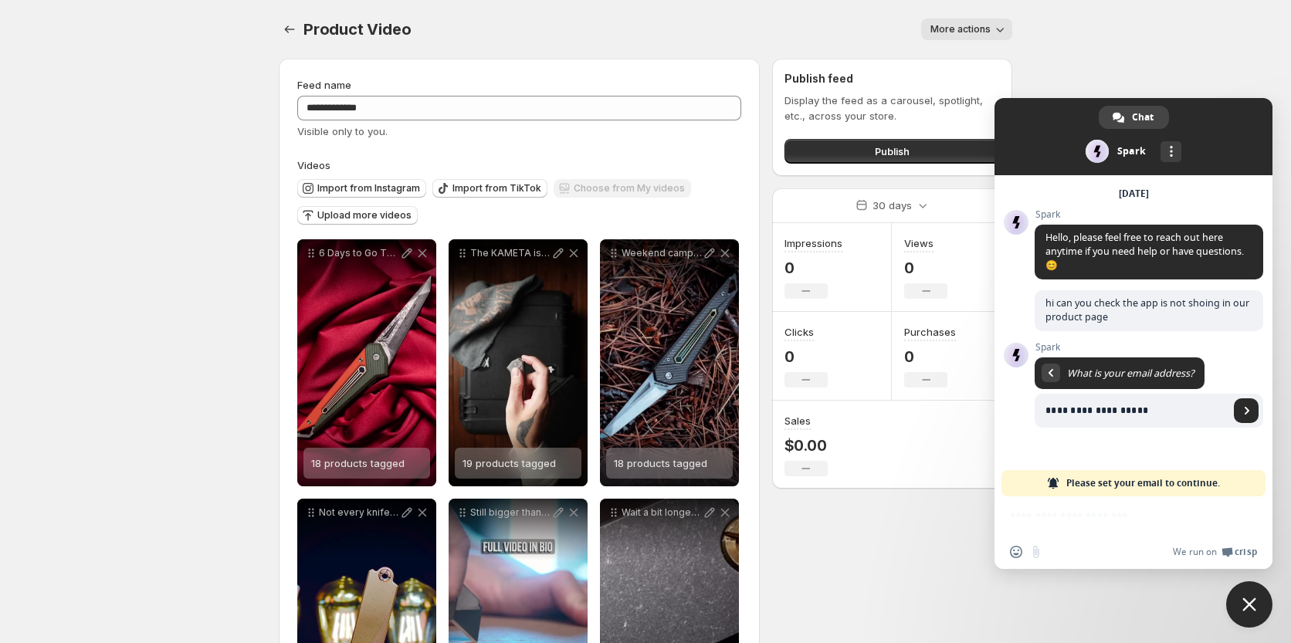
type input "**********"
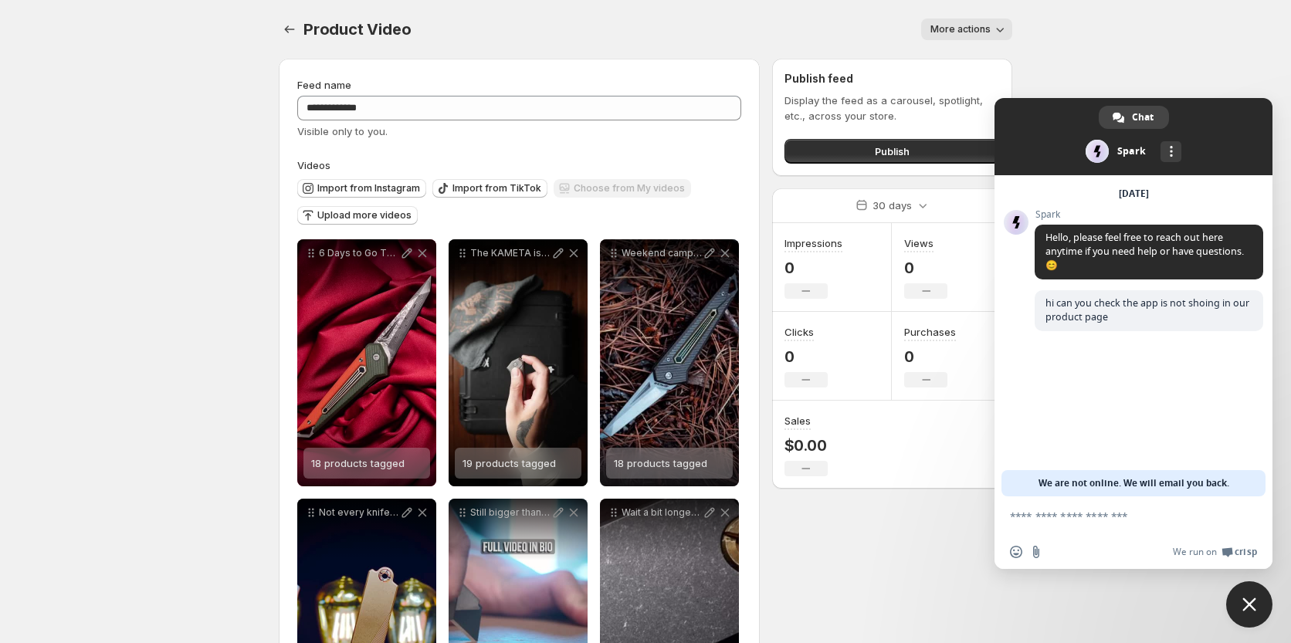
click at [1260, 616] on span "Close chat" at bounding box center [1249, 605] width 46 height 46
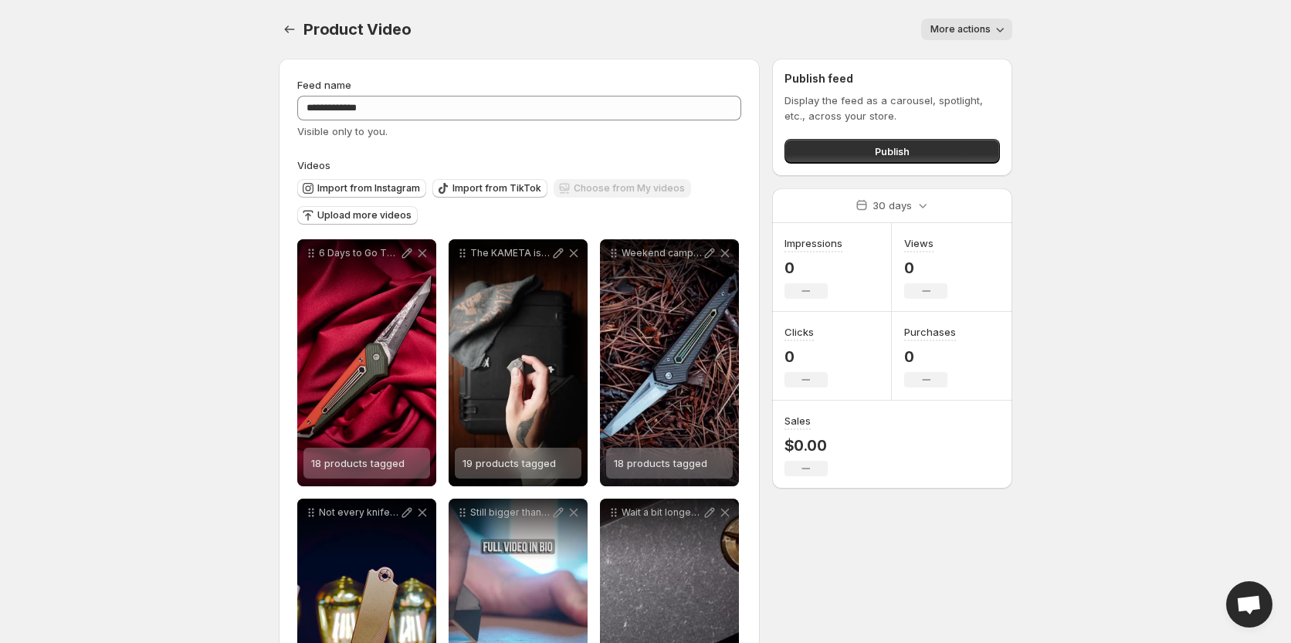
click at [983, 36] on button "More actions" at bounding box center [966, 30] width 91 height 22
click at [892, 157] on span "Publish" at bounding box center [892, 151] width 35 height 15
click at [293, 35] on icon "Settings" at bounding box center [289, 29] width 15 height 15
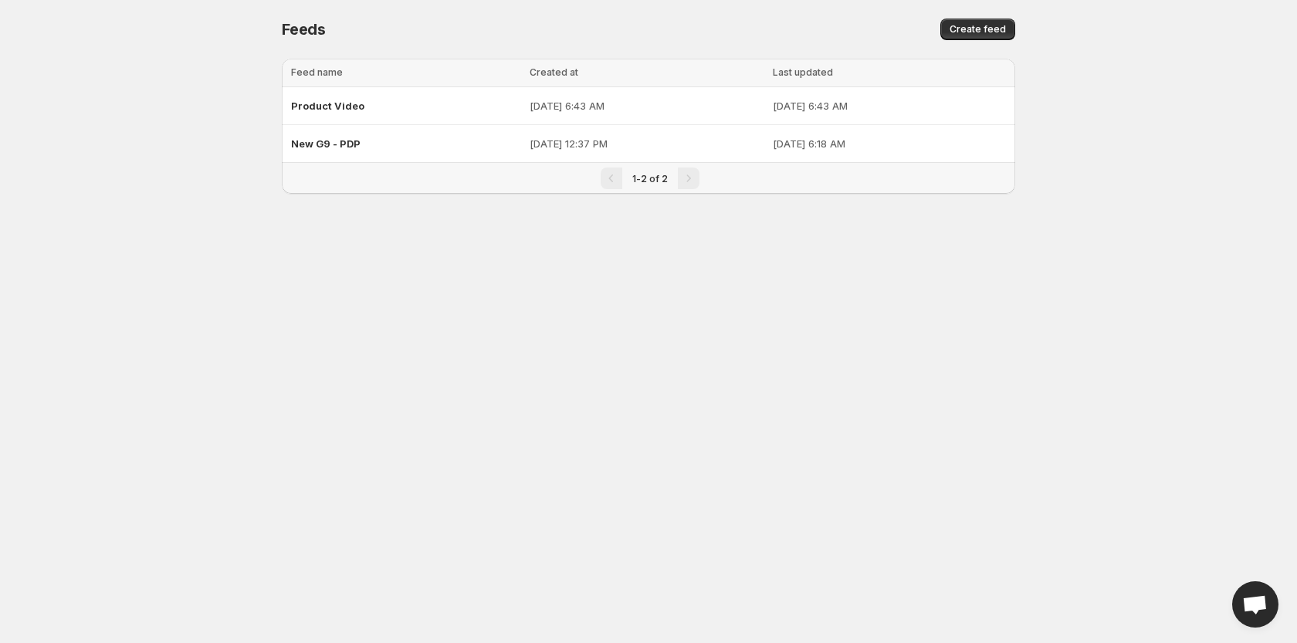
click at [1033, 155] on div "Feeds. This page is ready Feeds Create feed Loading tables… Loading tables… Fee…" at bounding box center [648, 115] width 771 height 231
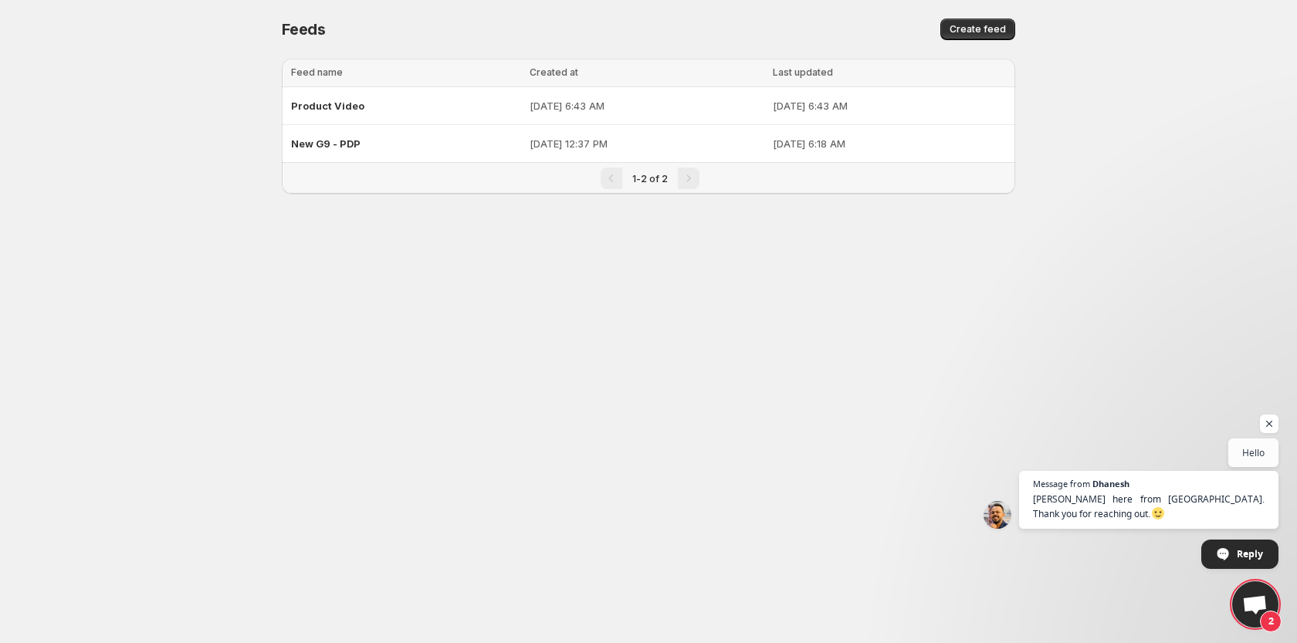
click at [1246, 587] on span "2" at bounding box center [1256, 605] width 46 height 46
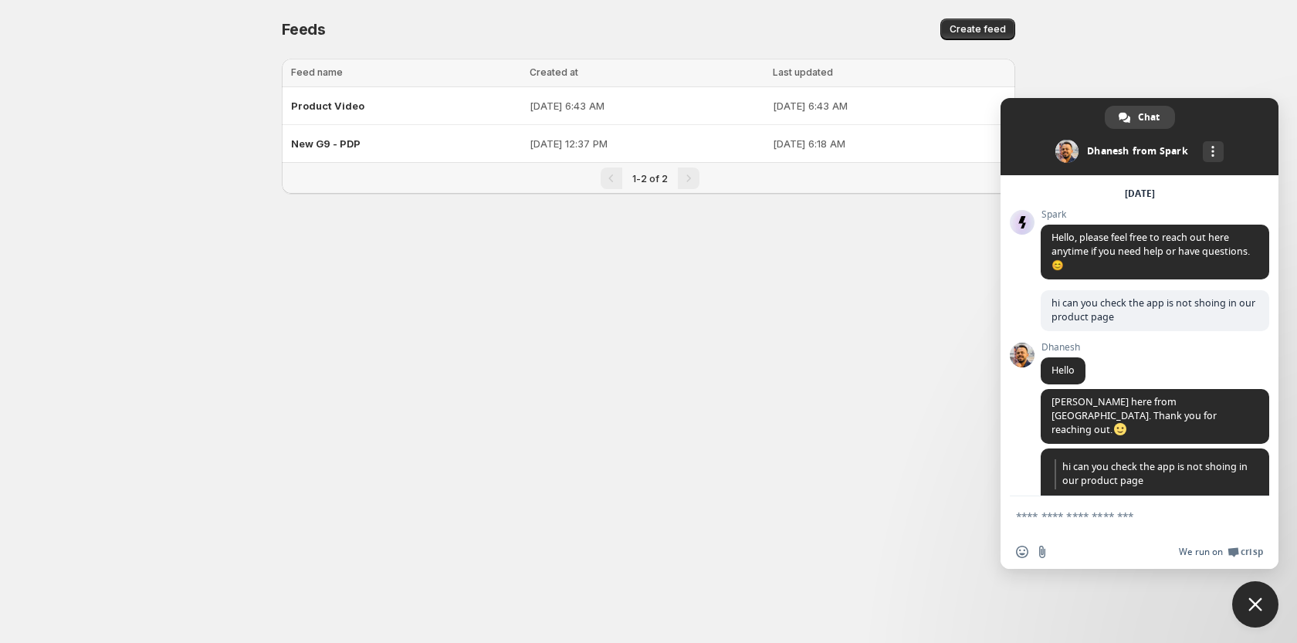
scroll to position [36, 0]
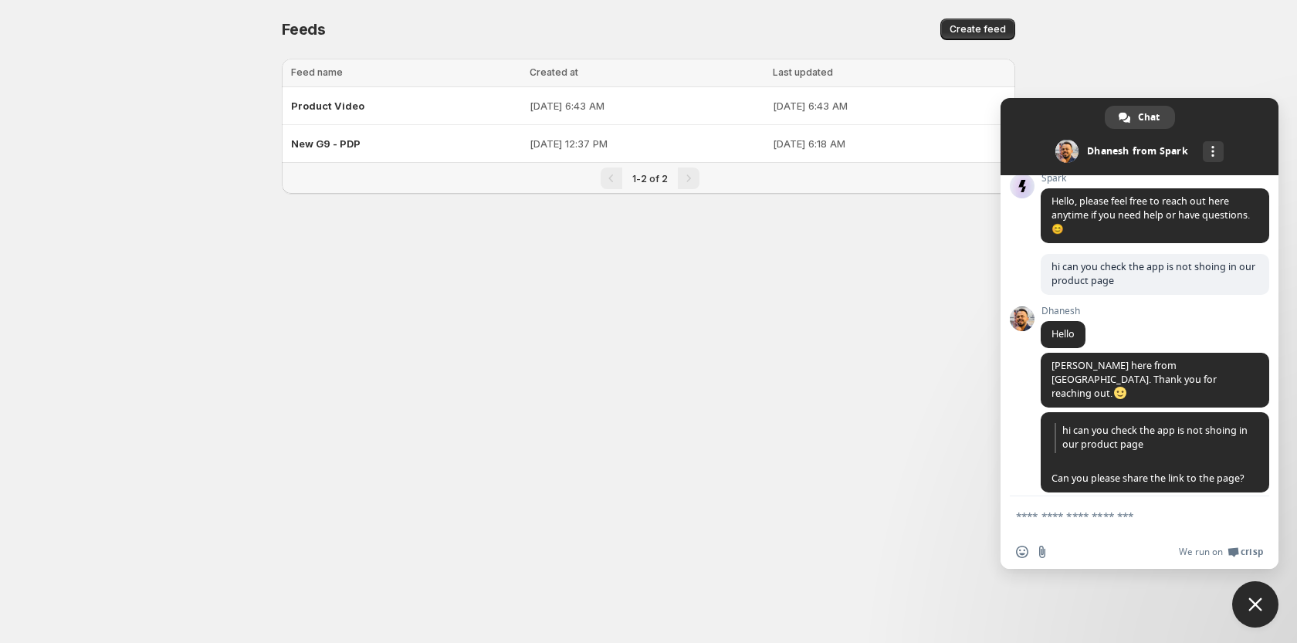
click at [1117, 523] on textarea "Compose your message..." at bounding box center [1122, 517] width 213 height 14
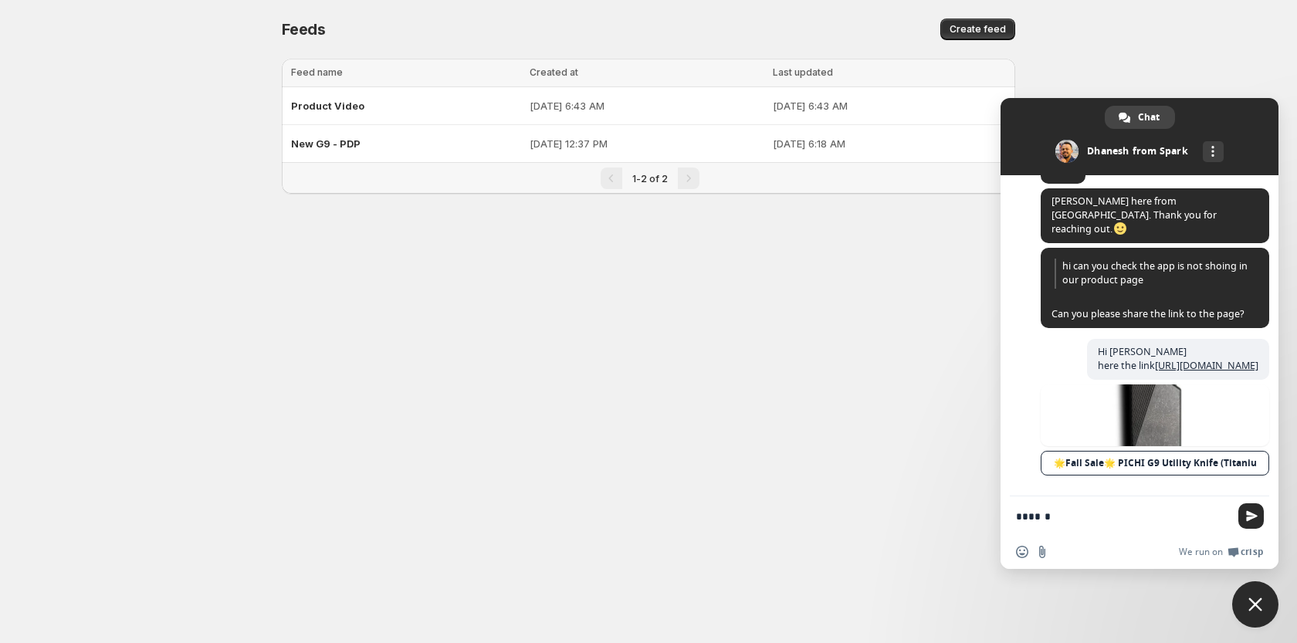
type textarea "*******"
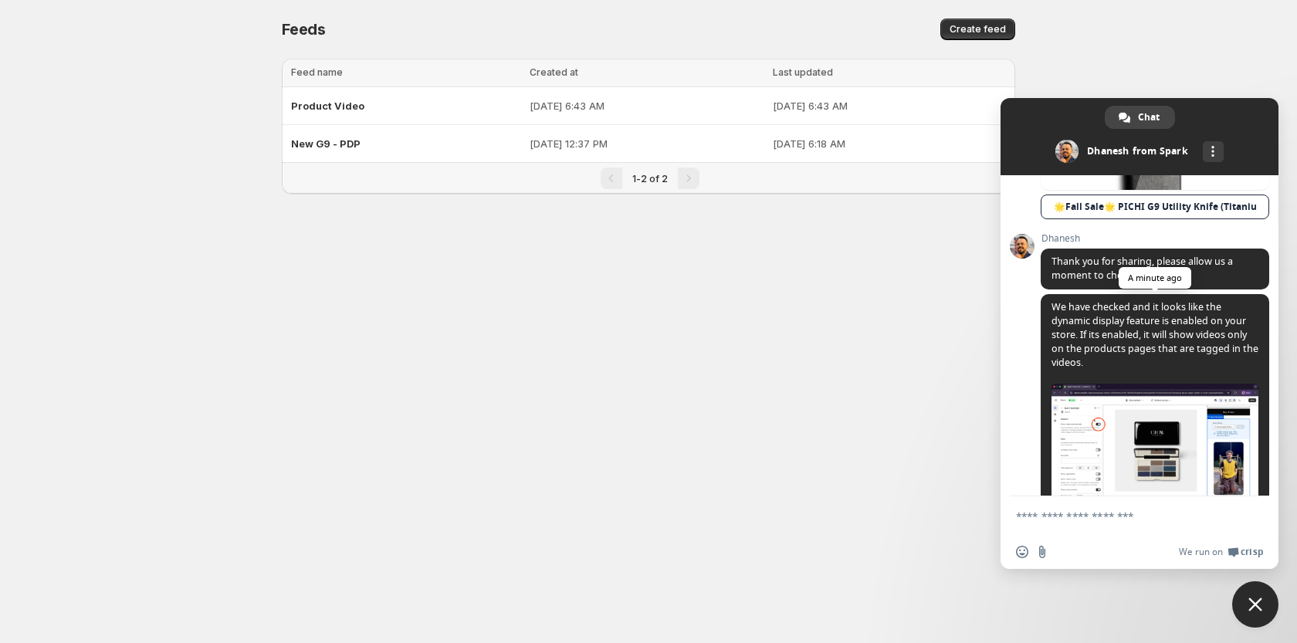
scroll to position [456, 0]
click at [1098, 430] on img at bounding box center [1155, 450] width 207 height 130
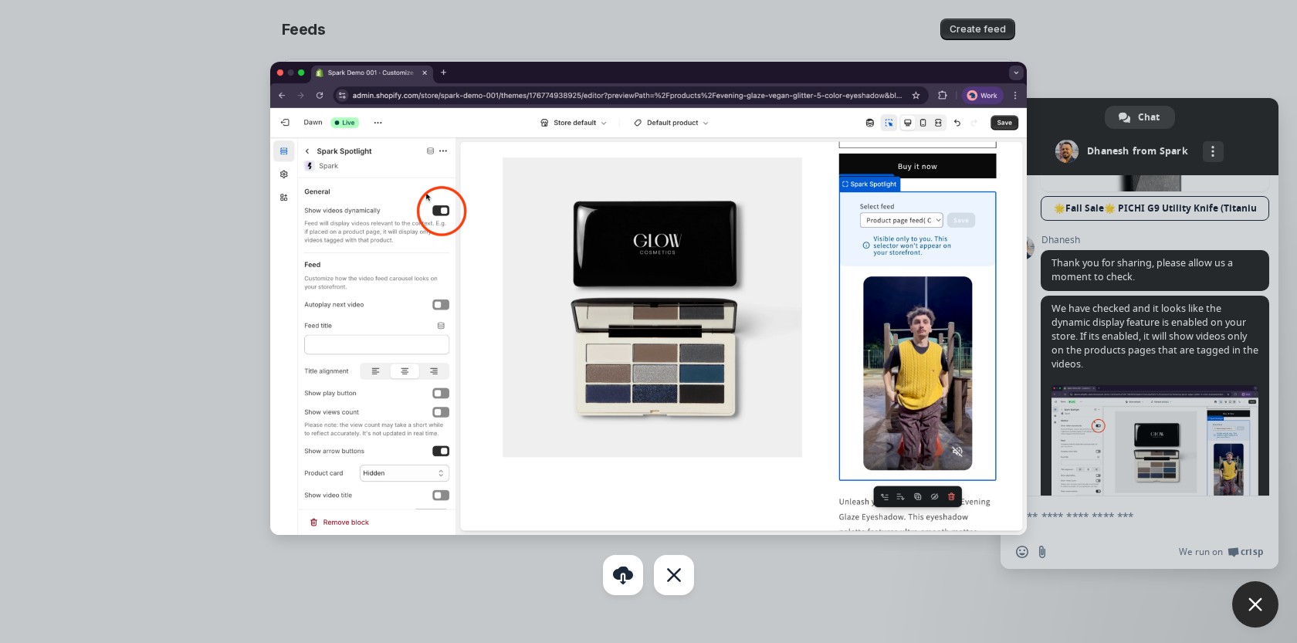
click at [1104, 305] on div at bounding box center [648, 321] width 1297 height 643
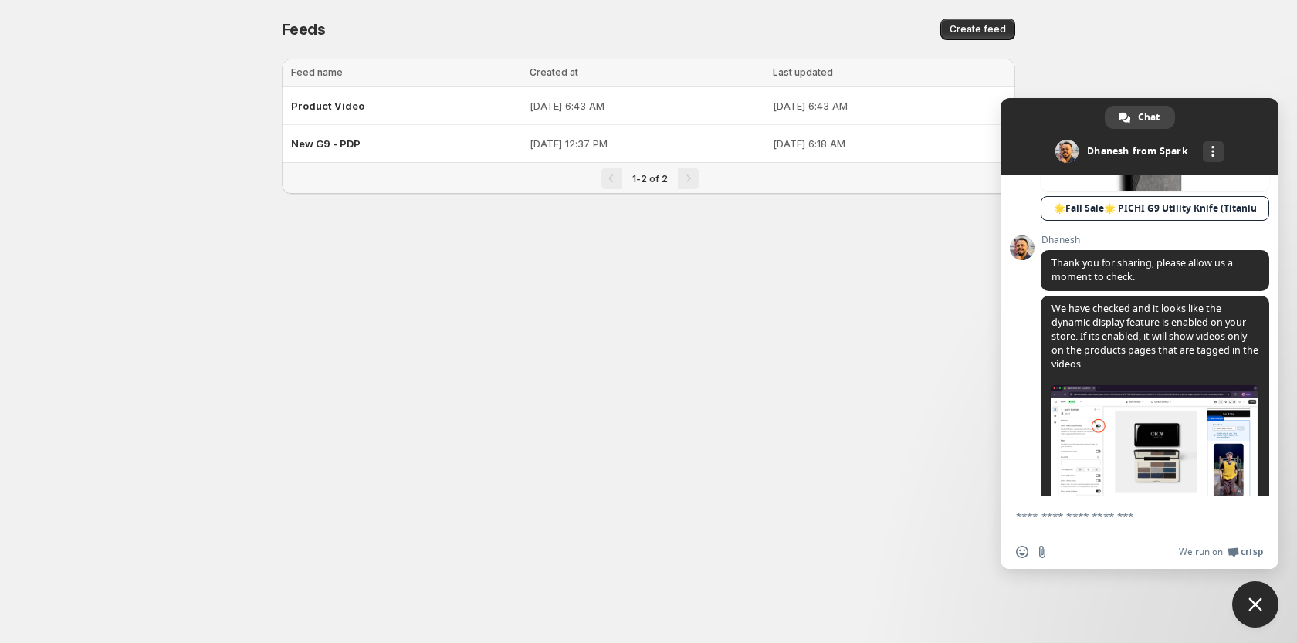
click at [1113, 517] on textarea "Compose your message..." at bounding box center [1122, 517] width 213 height 14
type textarea "**********"
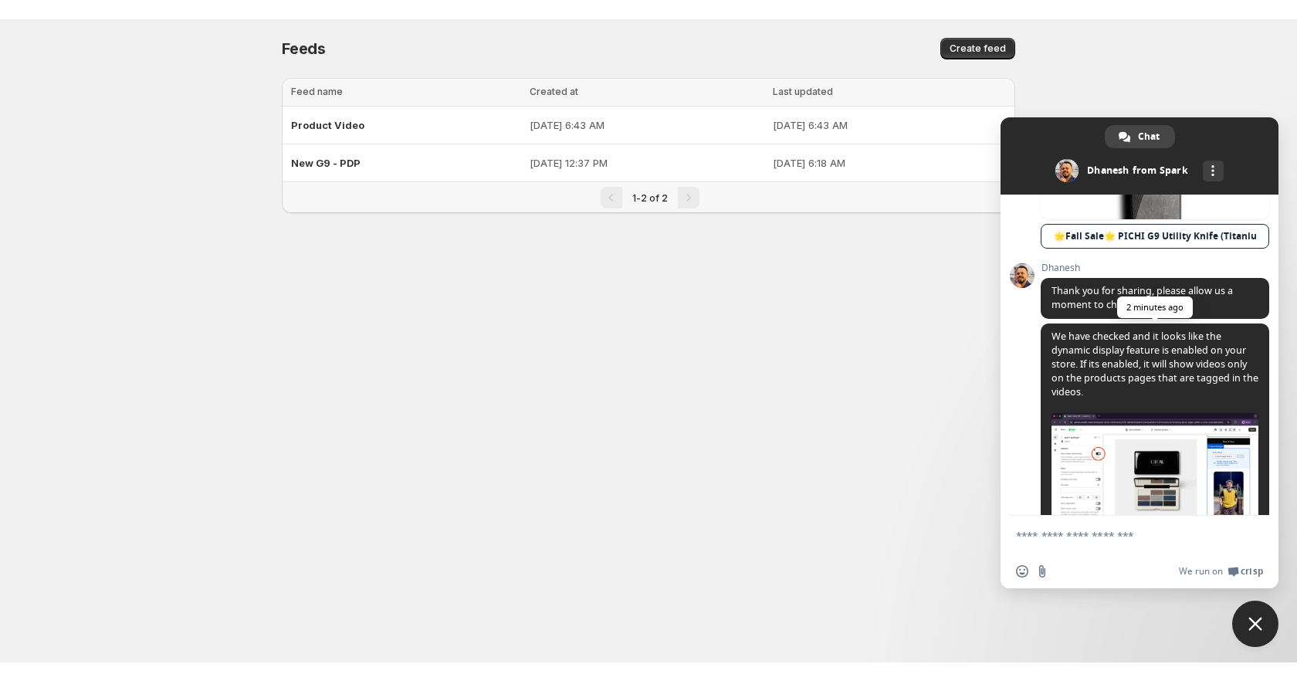
scroll to position [448, 0]
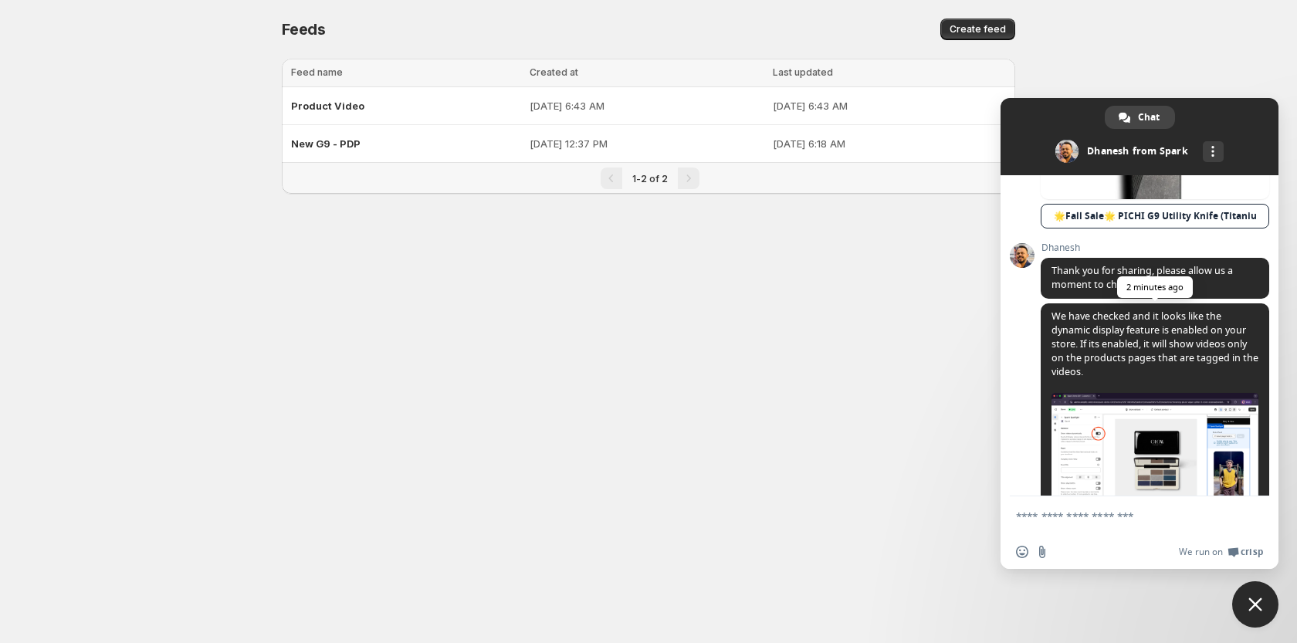
click at [1125, 432] on img at bounding box center [1155, 458] width 207 height 130
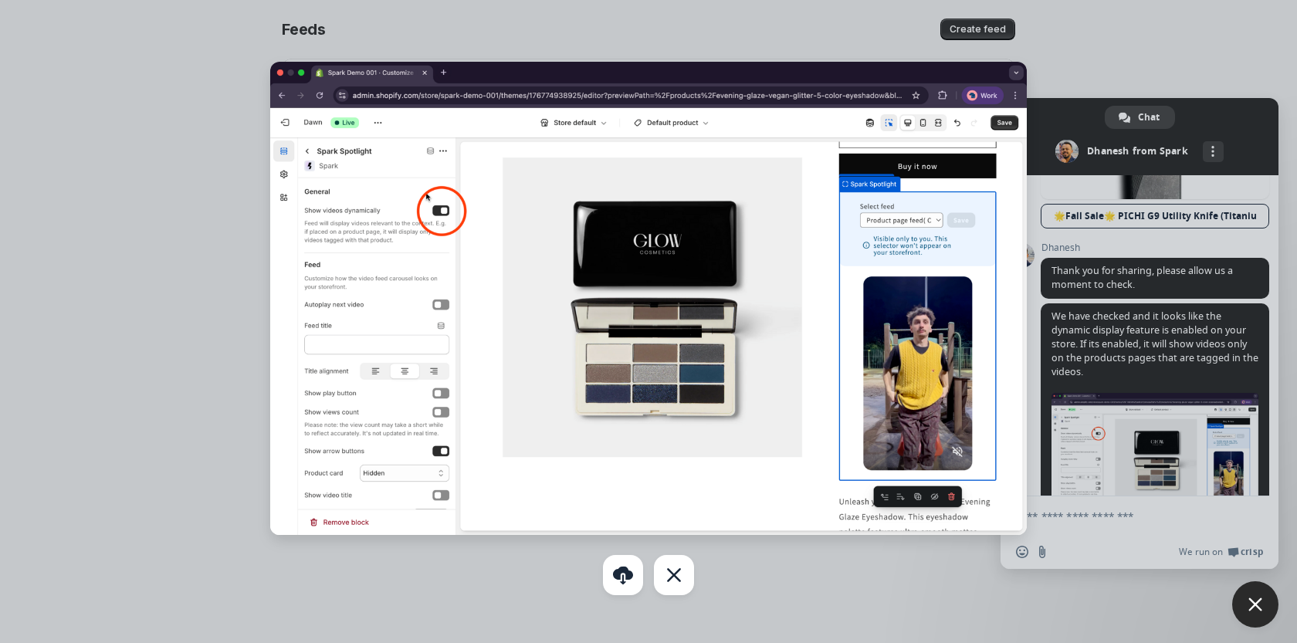
click at [375, 203] on img at bounding box center [649, 298] width 758 height 473
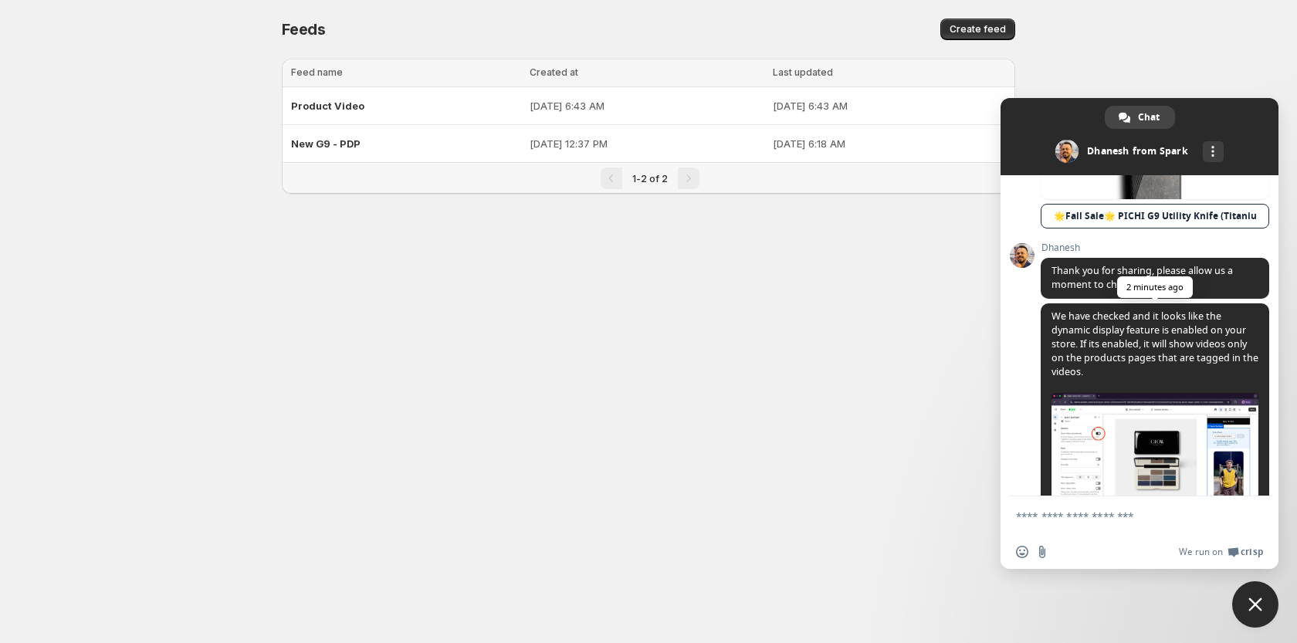
click at [1078, 385] on span "We have checked and it looks like the dynamic display feature is enabled on you…" at bounding box center [1155, 438] width 229 height 268
click at [1168, 440] on img at bounding box center [1155, 458] width 207 height 130
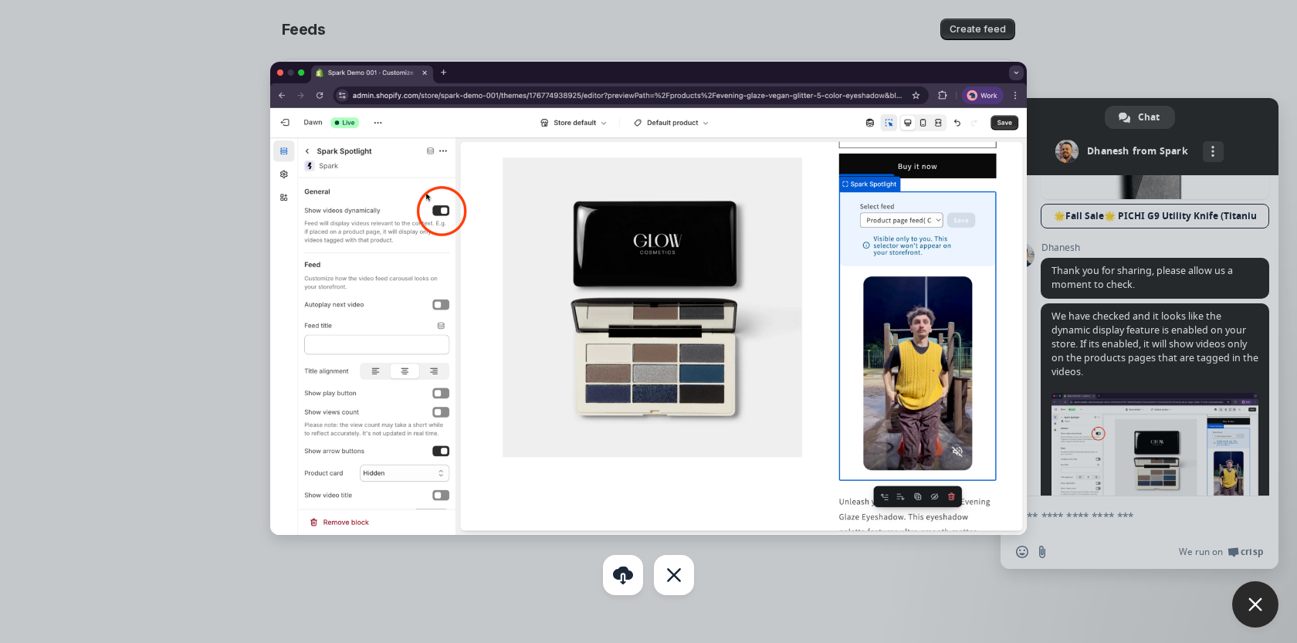
click at [1239, 493] on div at bounding box center [648, 321] width 1297 height 643
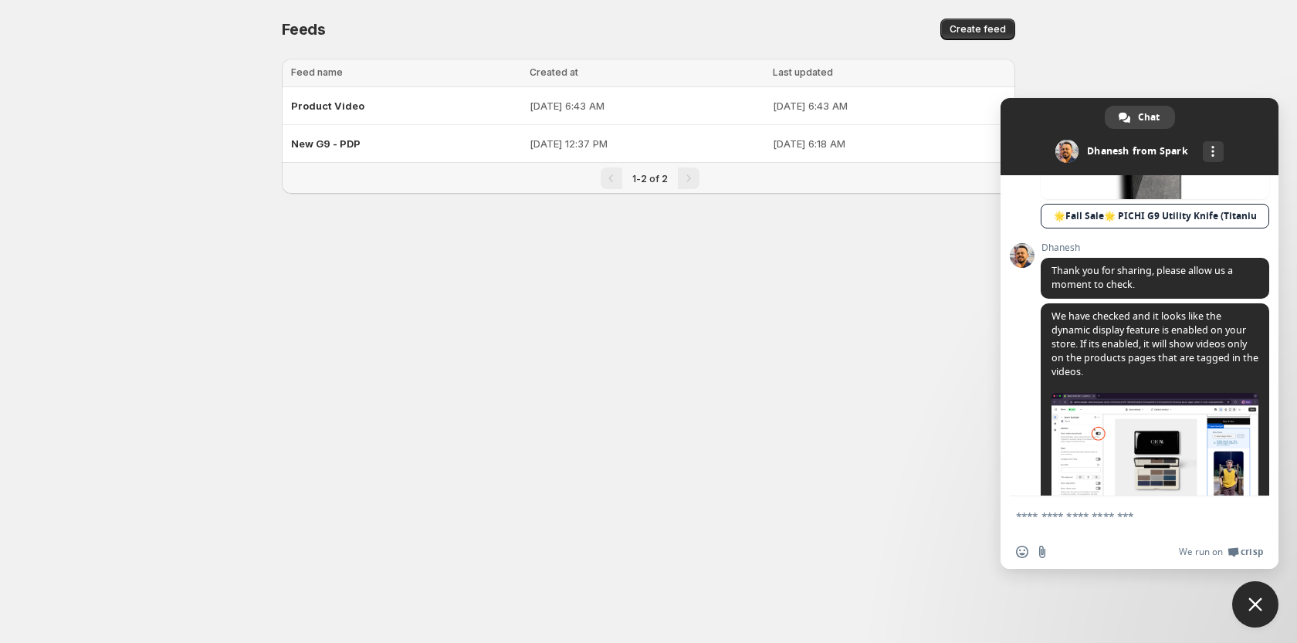
click at [1067, 521] on textarea "Compose your message..." at bounding box center [1122, 517] width 213 height 14
click at [1090, 514] on textarea "Compose your message..." at bounding box center [1122, 517] width 213 height 14
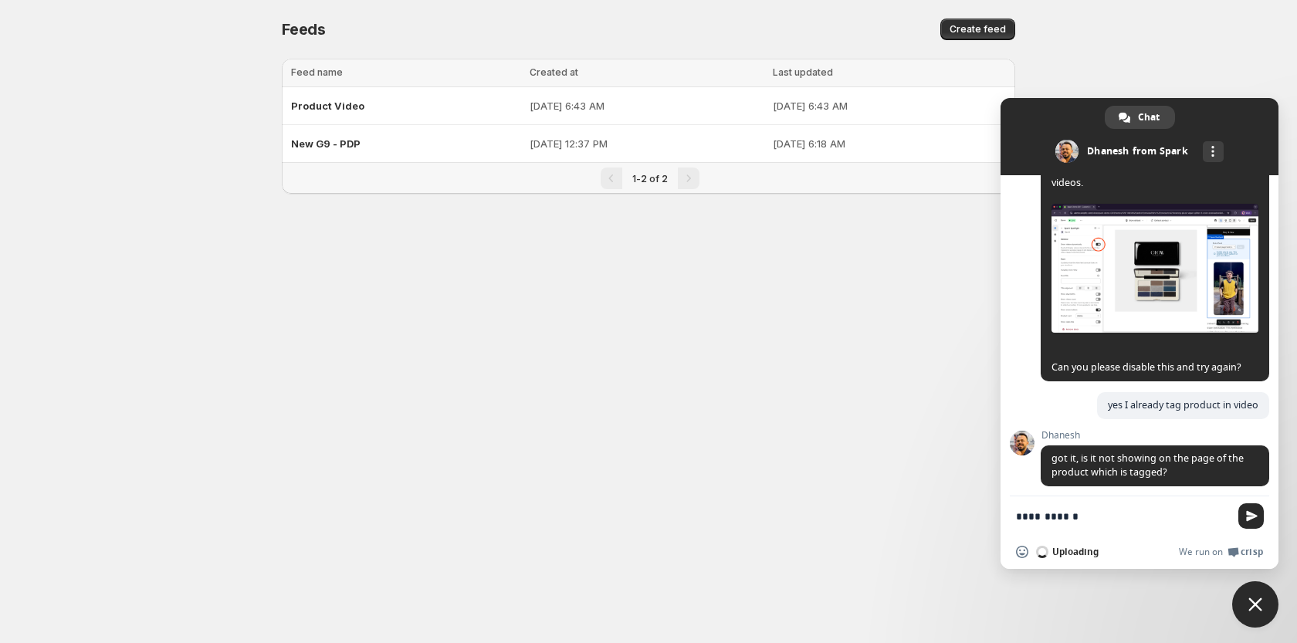
type textarea "**********"
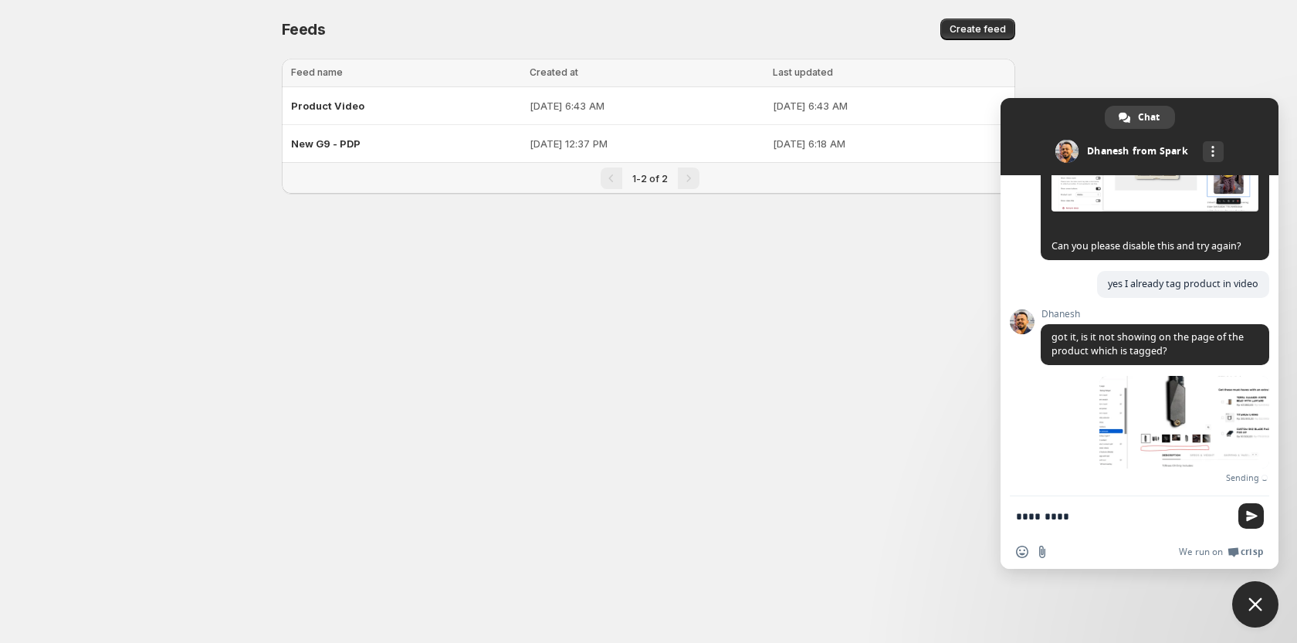
scroll to position [741, 0]
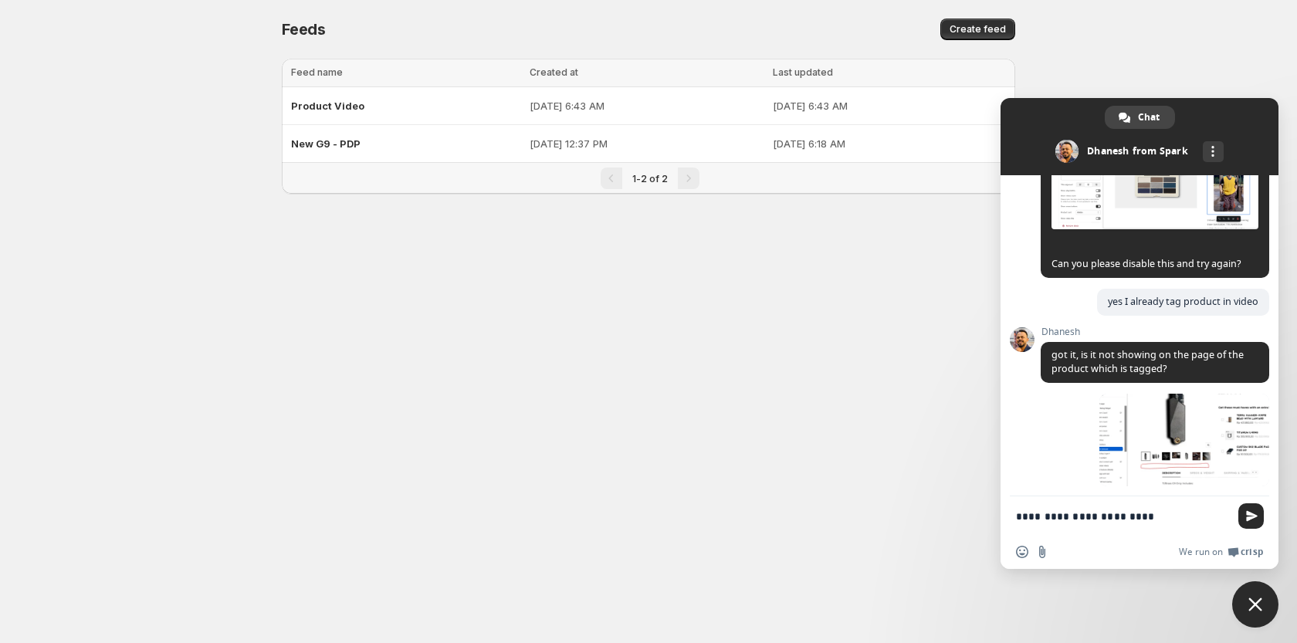
drag, startPoint x: 1075, startPoint y: 518, endPoint x: 1004, endPoint y: 518, distance: 71.1
click at [1016, 518] on textarea "**********" at bounding box center [1122, 517] width 213 height 14
paste textarea "*"
type textarea "**********"
click at [1244, 519] on span "Send" at bounding box center [1251, 516] width 25 height 25
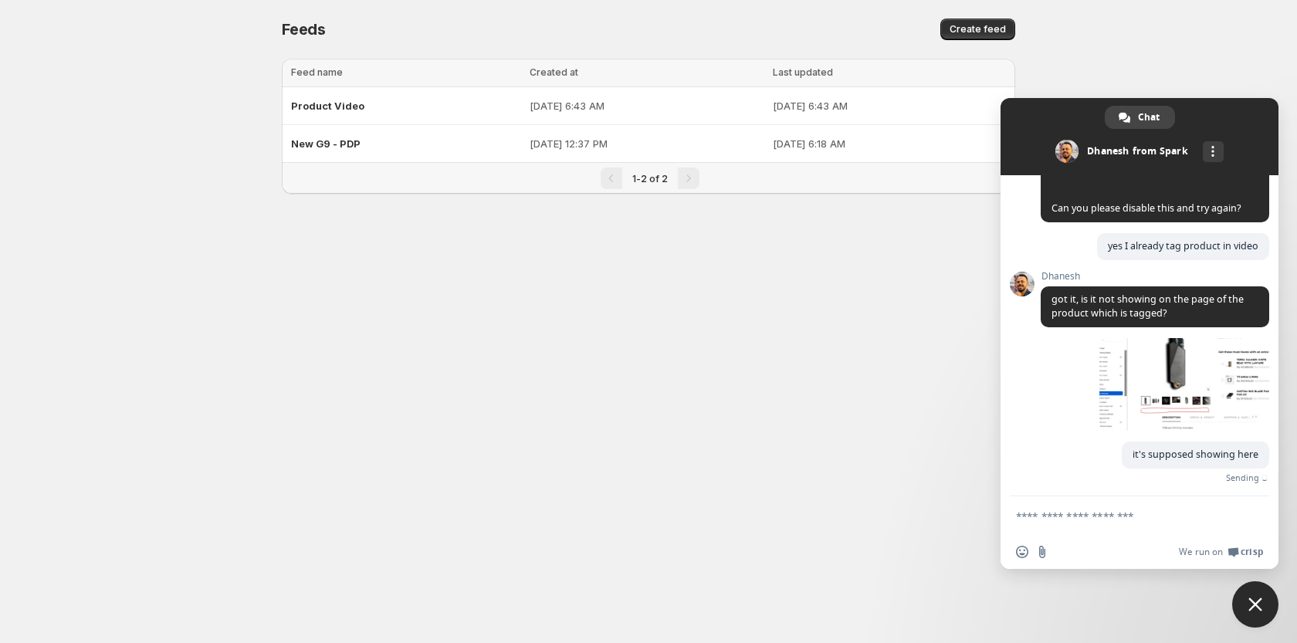
scroll to position [772, 0]
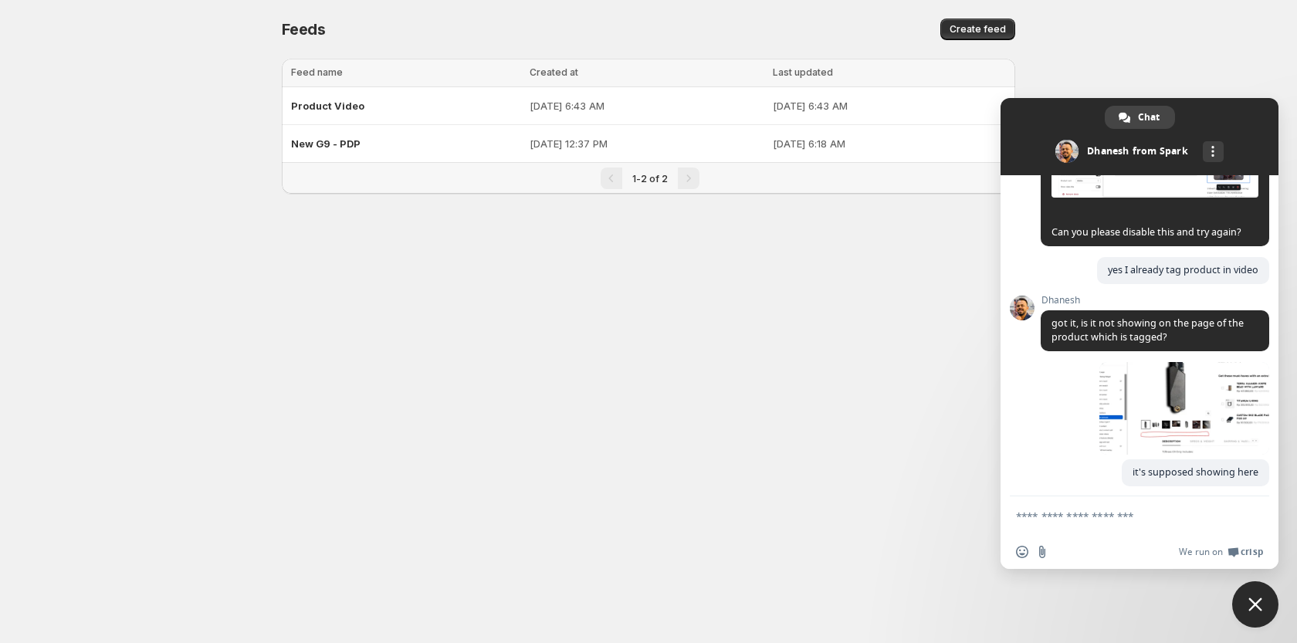
click at [1103, 521] on textarea "Compose your message..." at bounding box center [1122, 517] width 213 height 14
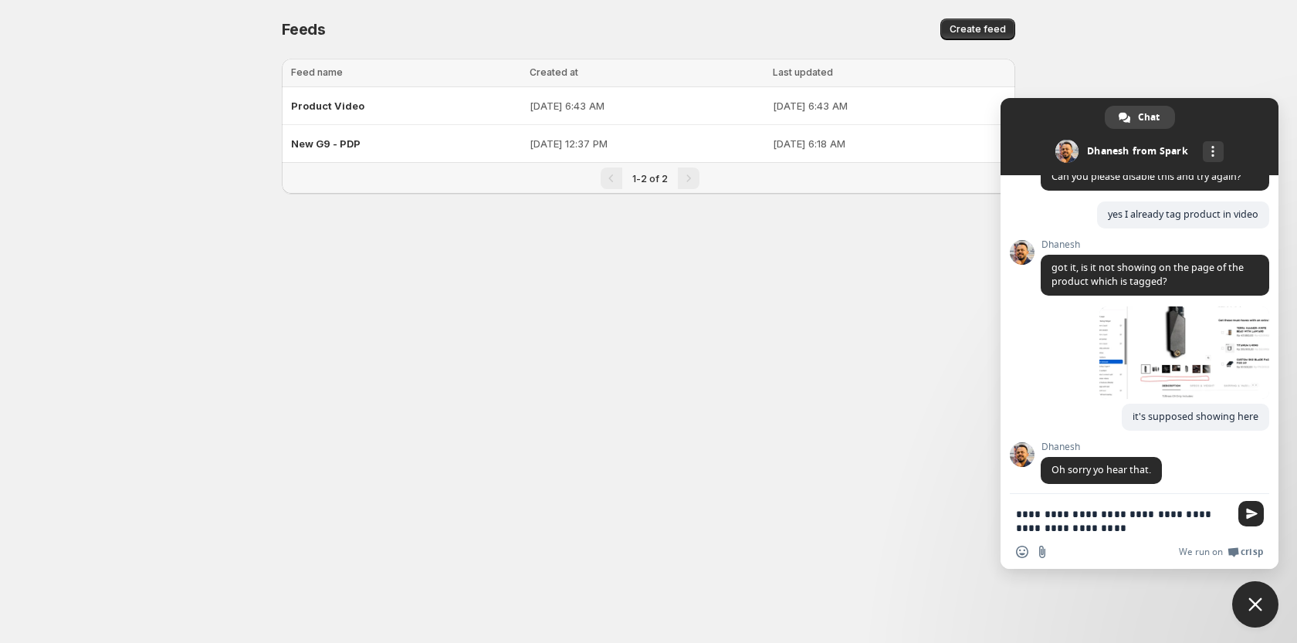
scroll to position [826, 0]
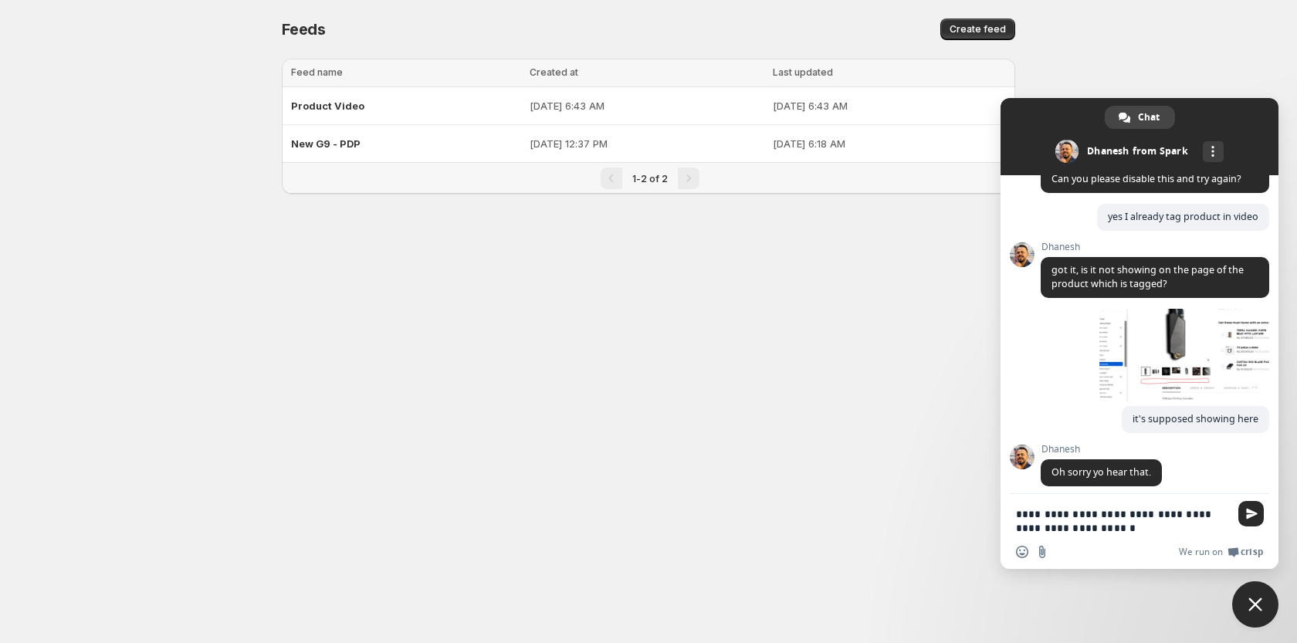
type textarea "**********"
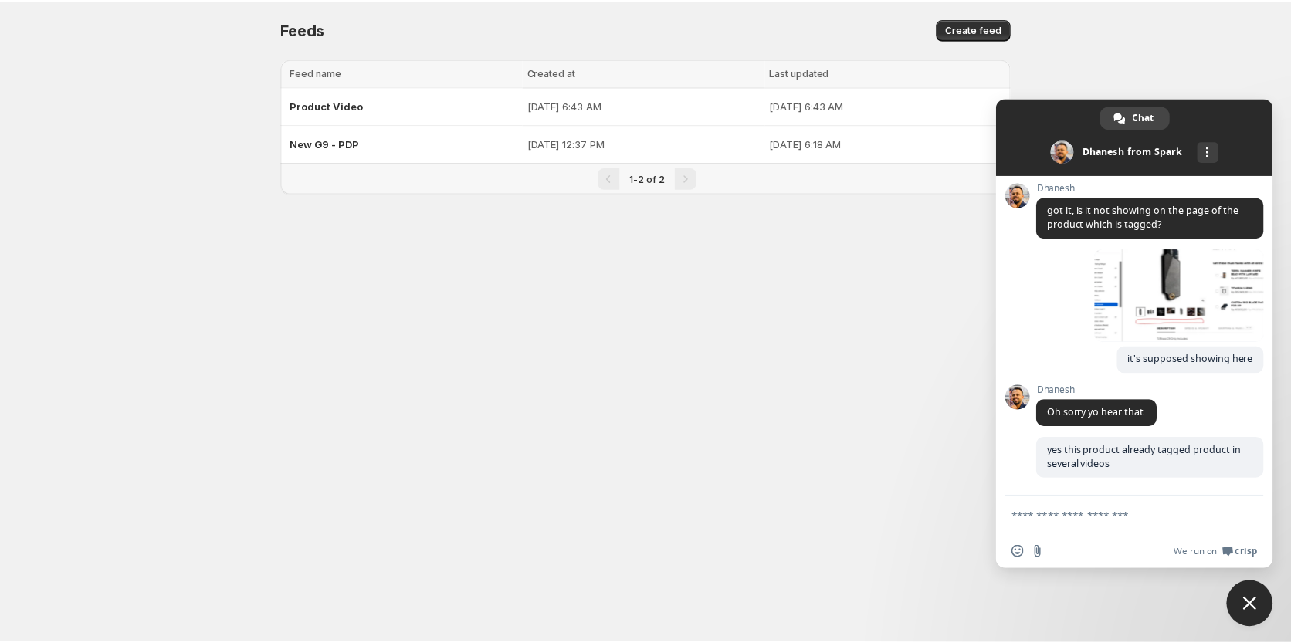
scroll to position [877, 0]
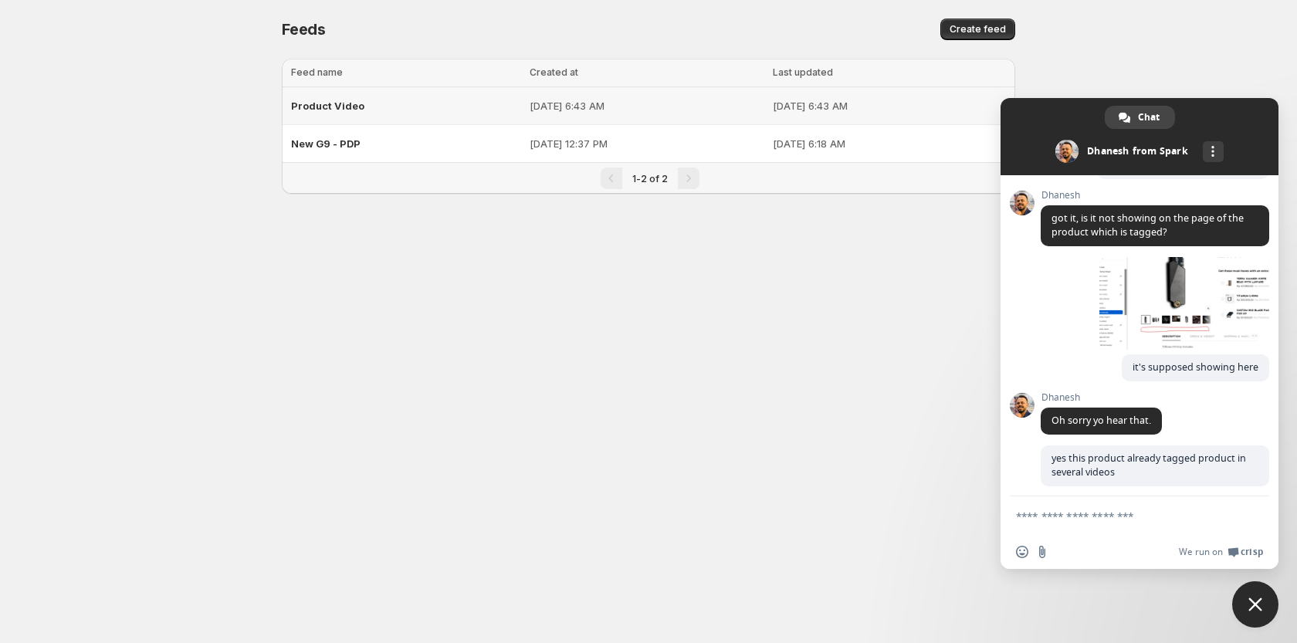
click at [382, 111] on div "Product Video" at bounding box center [405, 106] width 229 height 28
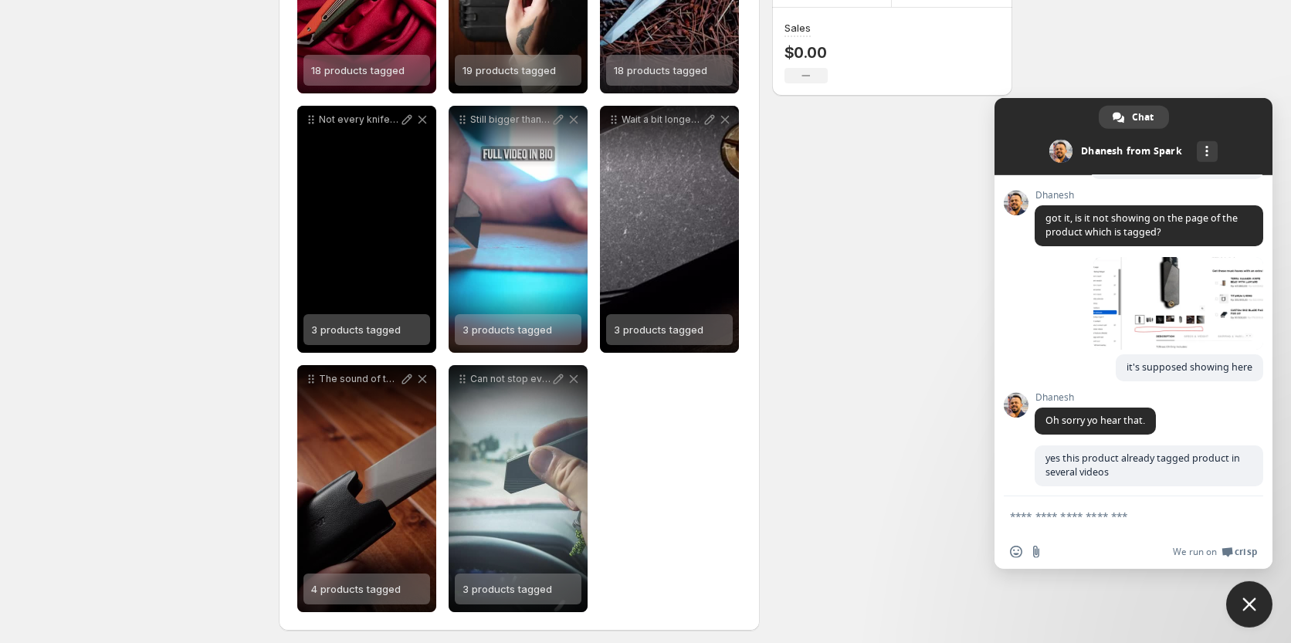
scroll to position [931, 0]
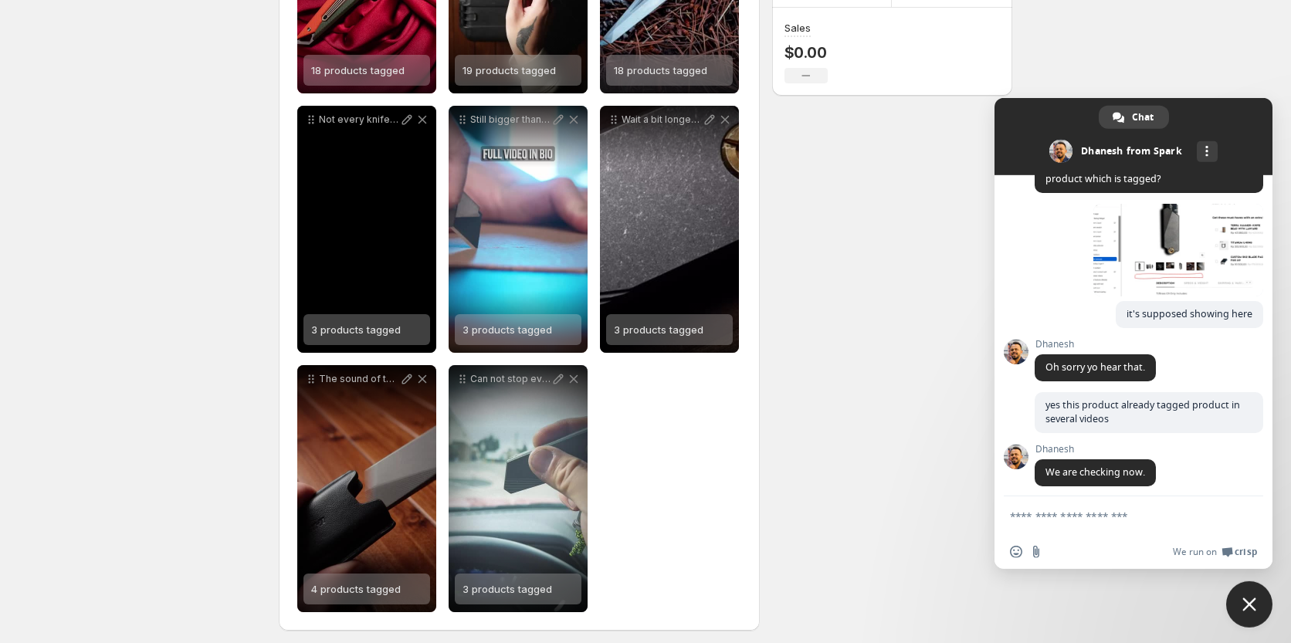
click at [378, 273] on div "Not every knife ages well The G9 Brass earns its patina with every cut every ca…" at bounding box center [366, 229] width 139 height 247
click at [357, 271] on div "Not every knife ages well The G9 Brass earns its patina with every cut every ca…" at bounding box center [366, 229] width 139 height 247
click at [364, 178] on div "Not every knife ages well The G9 Brass earns its patina with every cut every ca…" at bounding box center [366, 229] width 139 height 247
click at [361, 229] on div "Not every knife ages well The G9 Brass earns its patina with every cut every ca…" at bounding box center [366, 229] width 139 height 247
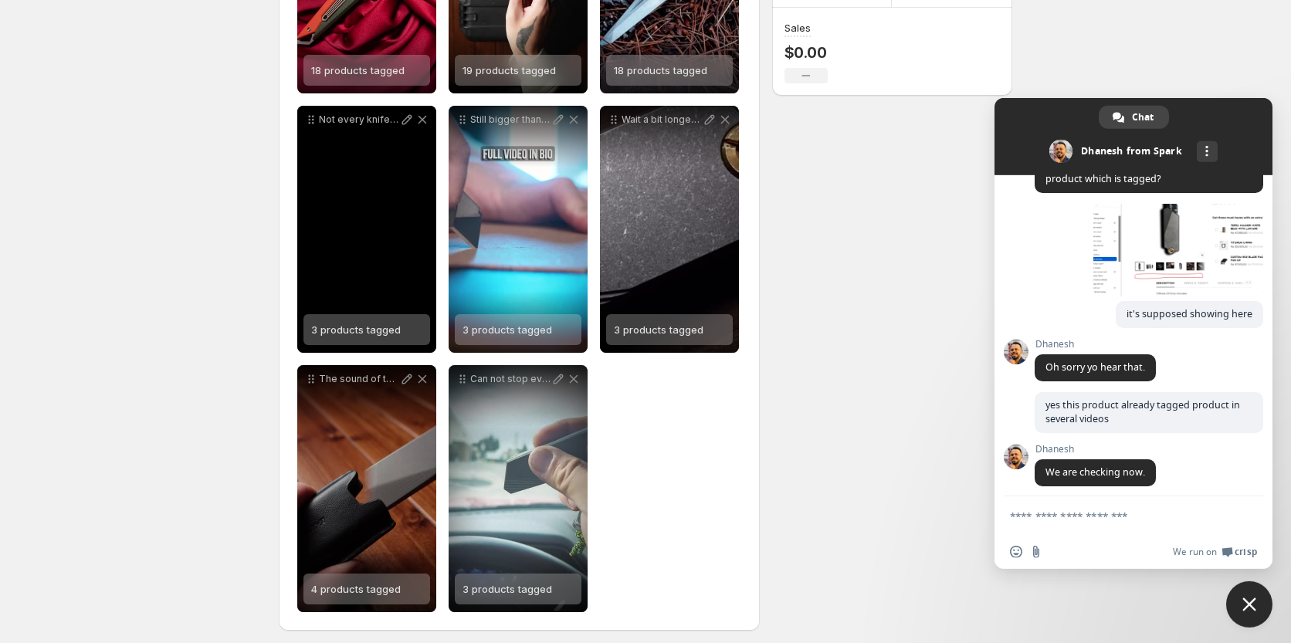
click at [371, 161] on div "Not every knife ages well The G9 Brass earns its patina with every cut every ca…" at bounding box center [366, 229] width 139 height 247
click at [367, 119] on p "Not every knife ages well The G9 Brass earns its patina with every cut every ca…" at bounding box center [359, 120] width 80 height 12
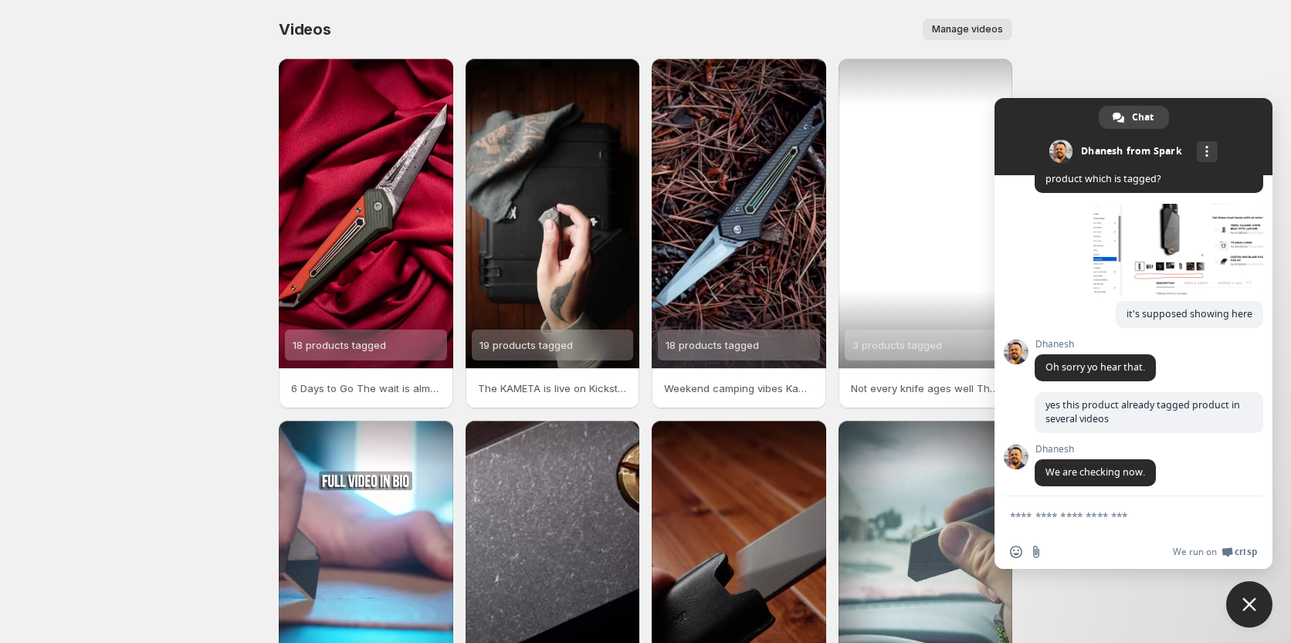
click at [877, 209] on div "3 products tagged" at bounding box center [926, 214] width 175 height 310
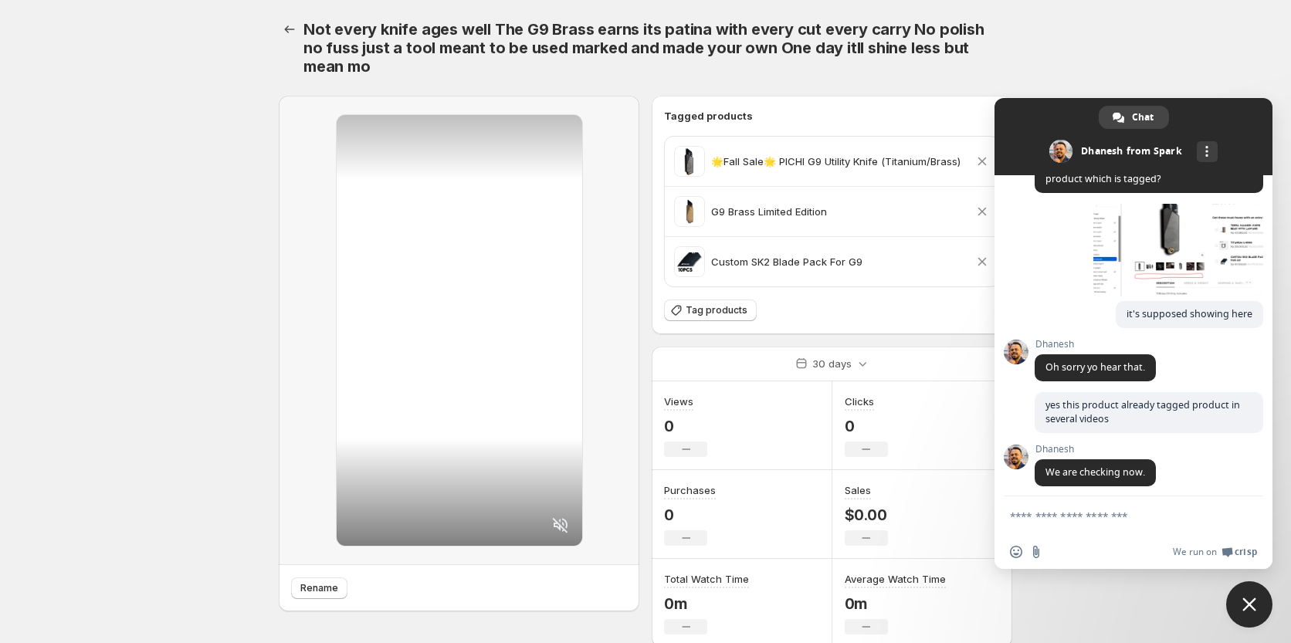
scroll to position [53, 0]
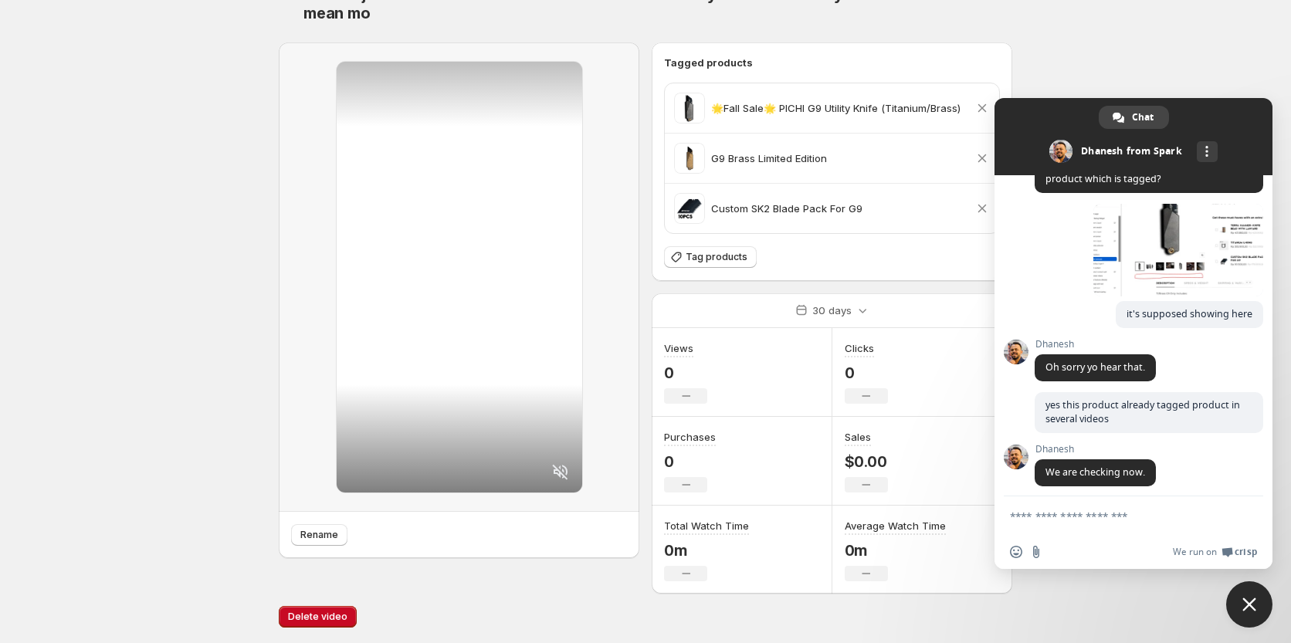
click at [1186, 510] on textarea "Compose your message..." at bounding box center [1116, 517] width 213 height 14
click at [1181, 518] on textarea "Compose your message..." at bounding box center [1116, 517] width 213 height 14
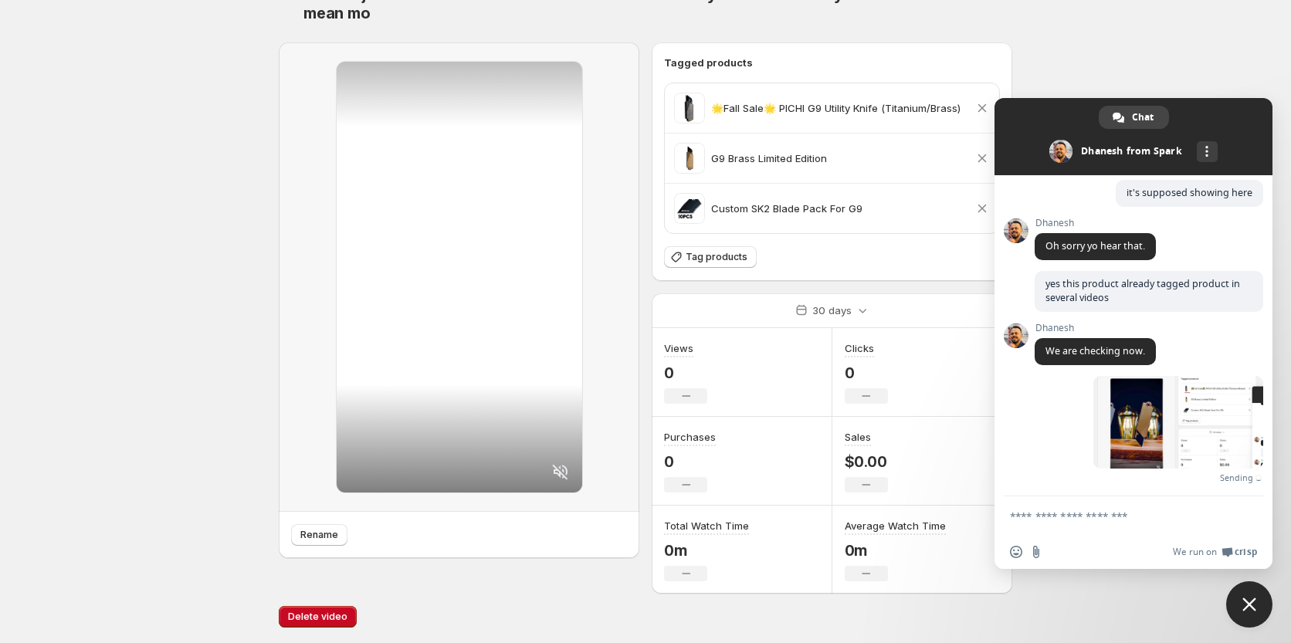
scroll to position [1034, 0]
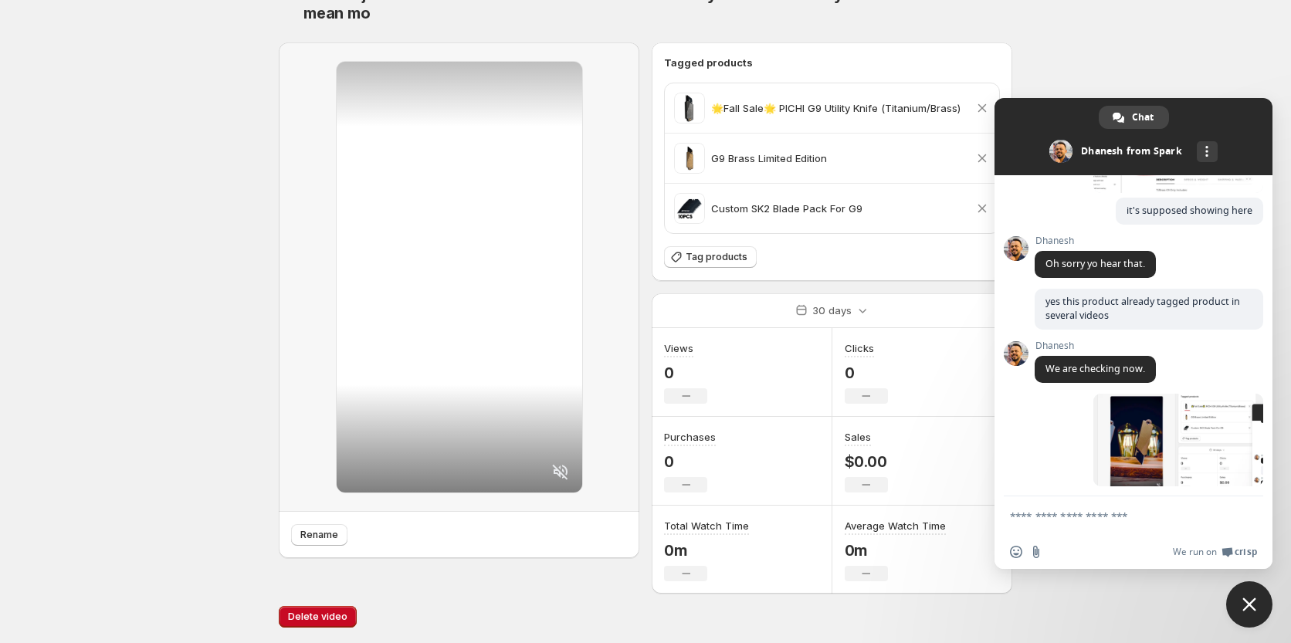
click at [1133, 590] on html "Home Feeds Videos Subscription Settings Not every knife ages well The G9 Brass …" at bounding box center [645, 268] width 1291 height 643
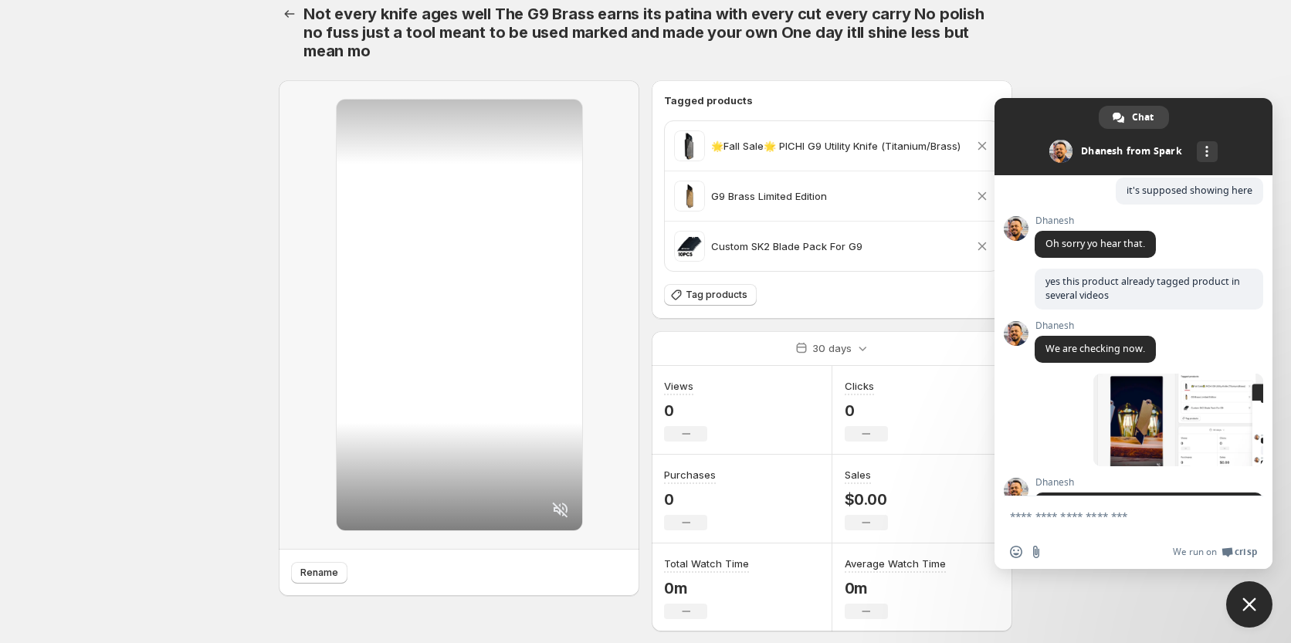
scroll to position [1161, 0]
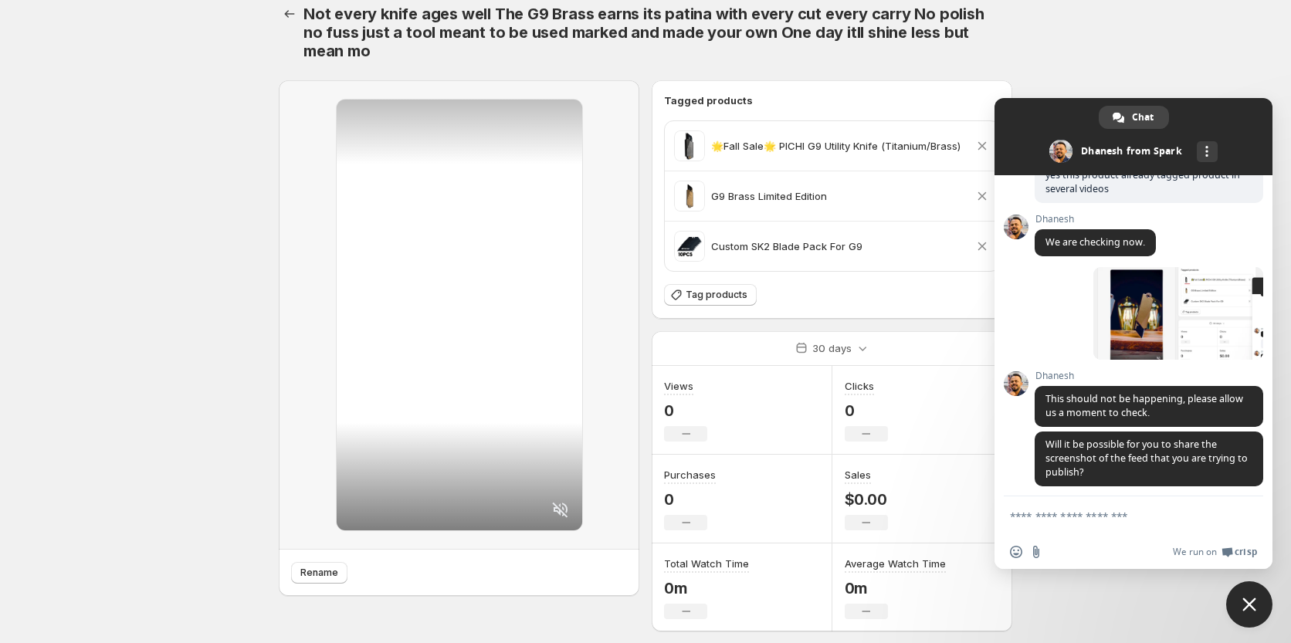
click at [1114, 521] on textarea "Compose your message..." at bounding box center [1116, 517] width 213 height 14
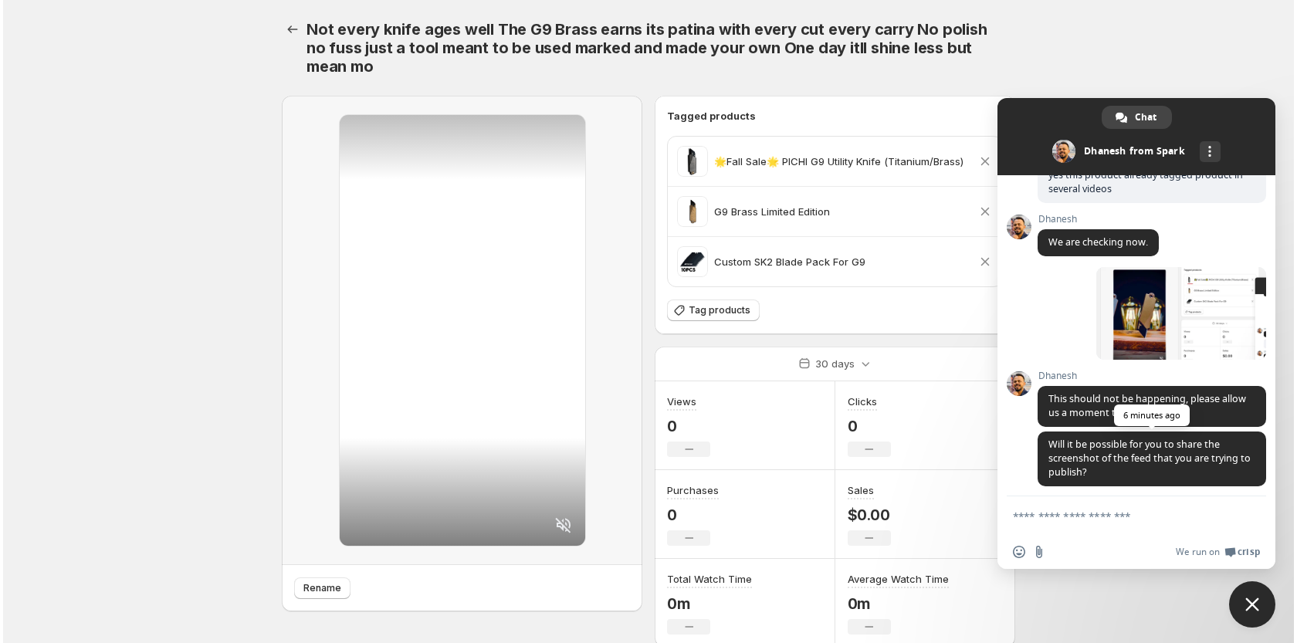
scroll to position [1156, 0]
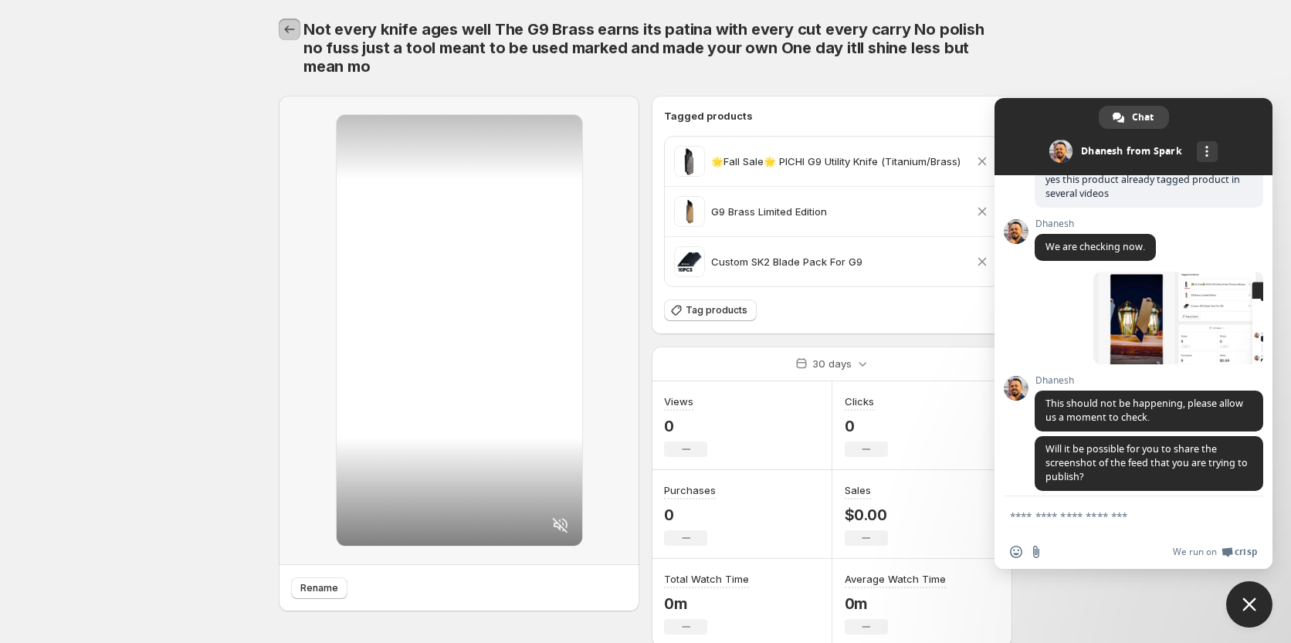
click at [291, 21] on button "Settings" at bounding box center [290, 30] width 22 height 22
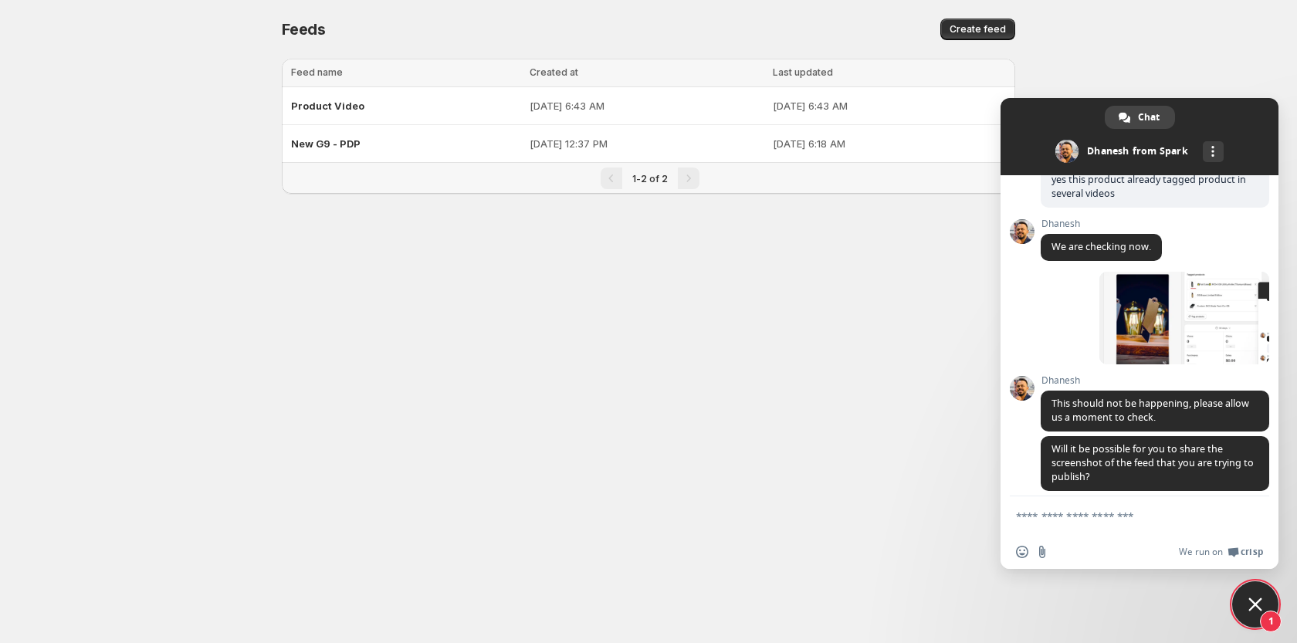
scroll to position [1290, 0]
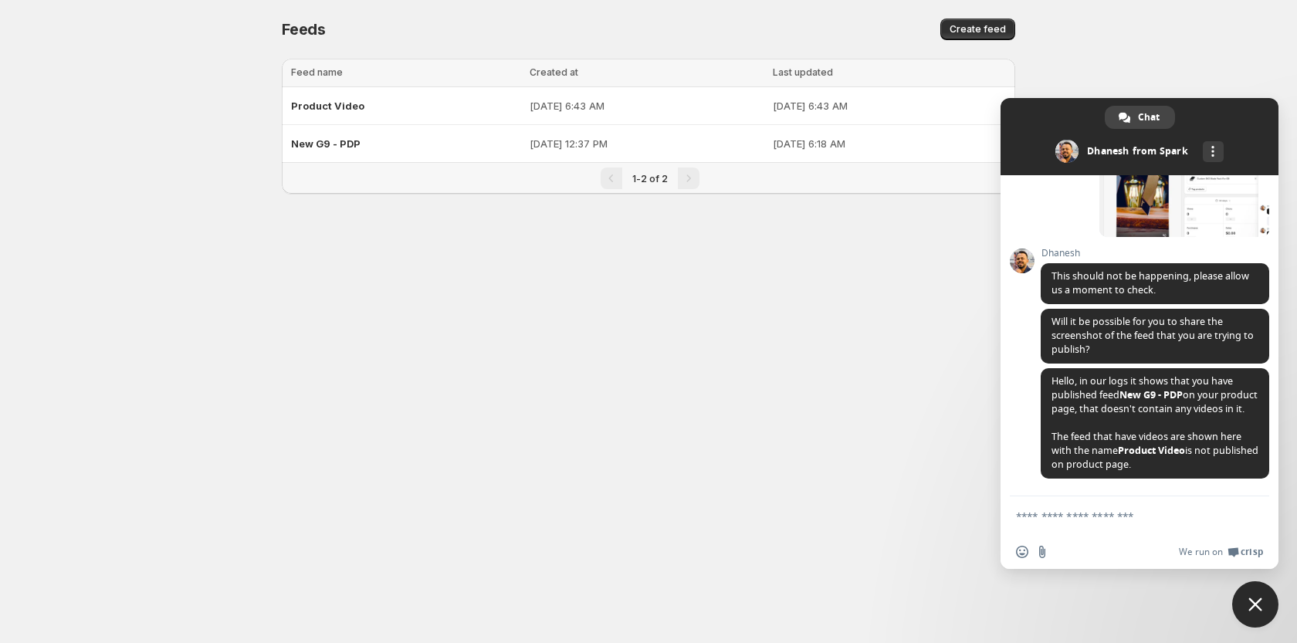
click at [1077, 506] on form at bounding box center [1122, 518] width 213 height 42
click at [1075, 519] on textarea "Compose your message..." at bounding box center [1122, 517] width 213 height 14
type textarea "**********"
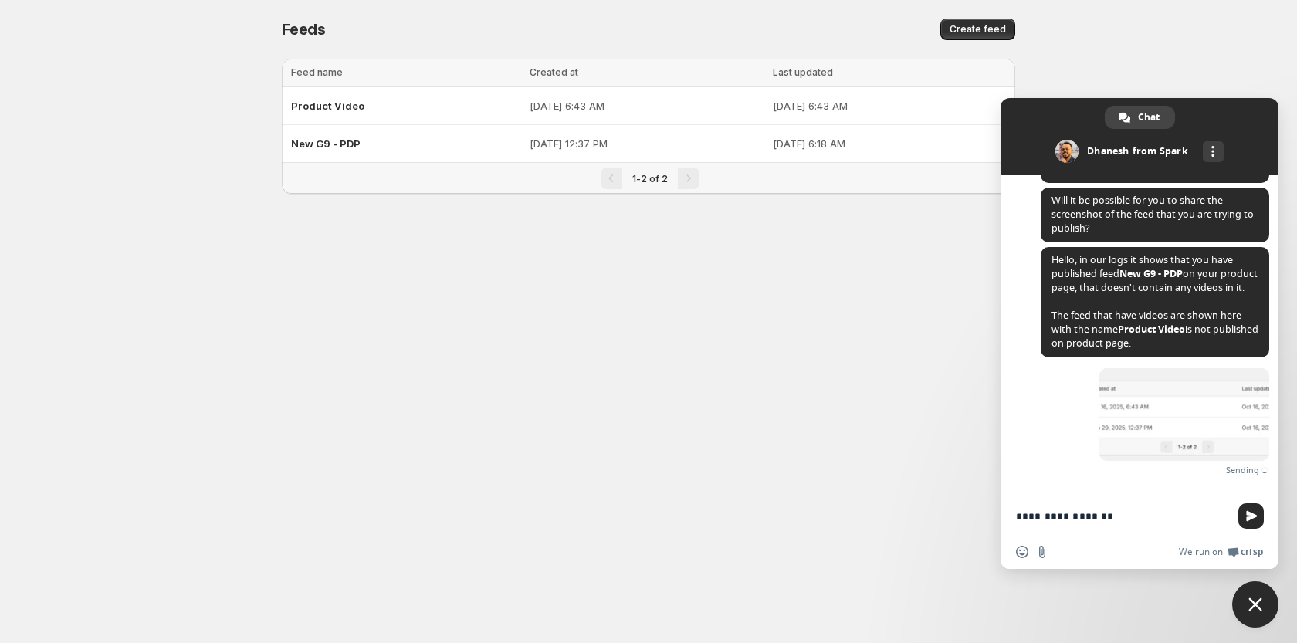
type textarea "**********"
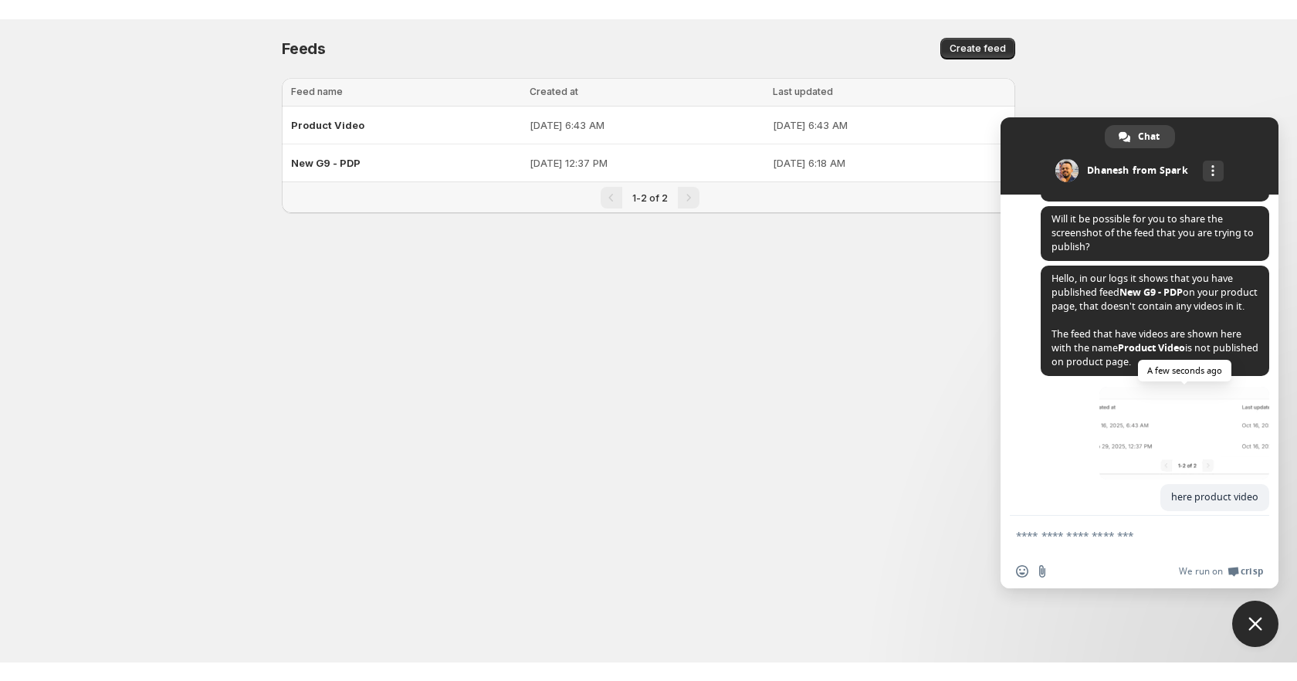
scroll to position [1425, 0]
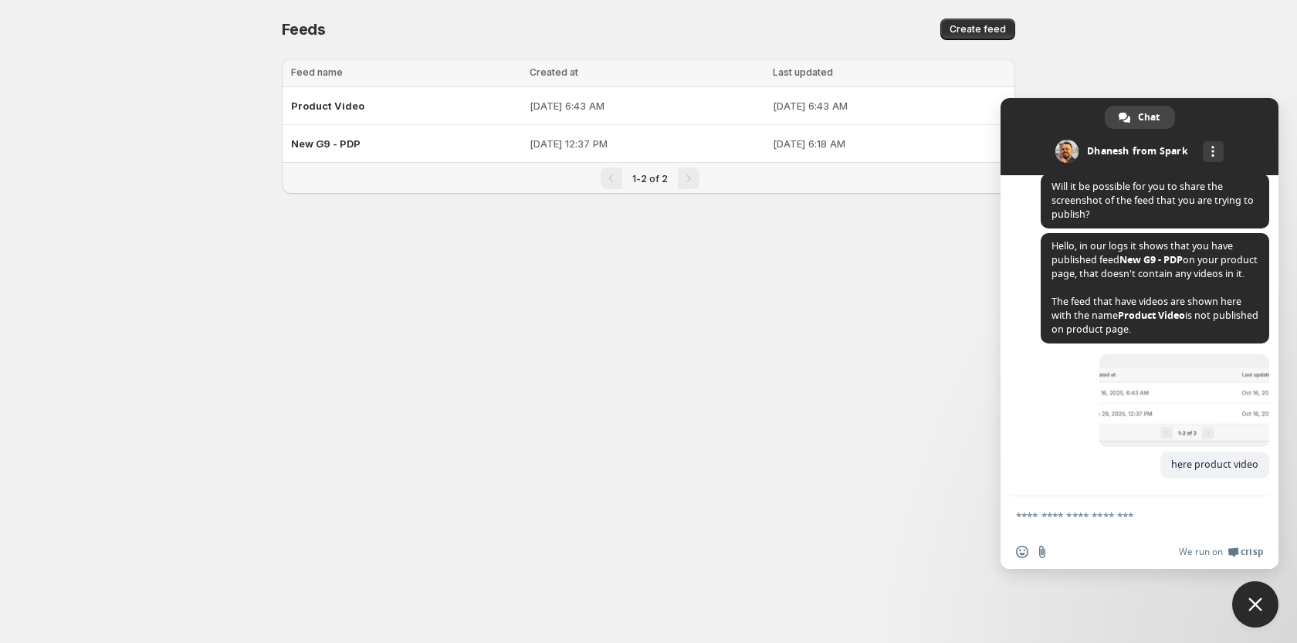
click at [1072, 522] on textarea "Compose your message..." at bounding box center [1122, 517] width 213 height 14
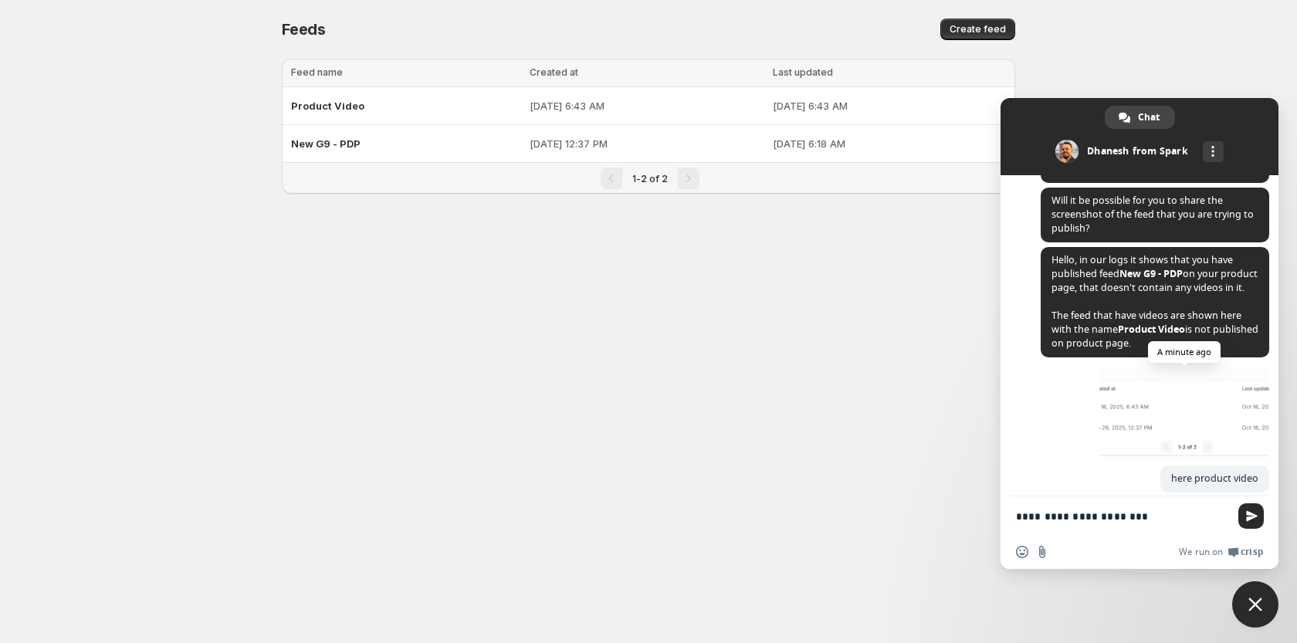
scroll to position [1534, 0]
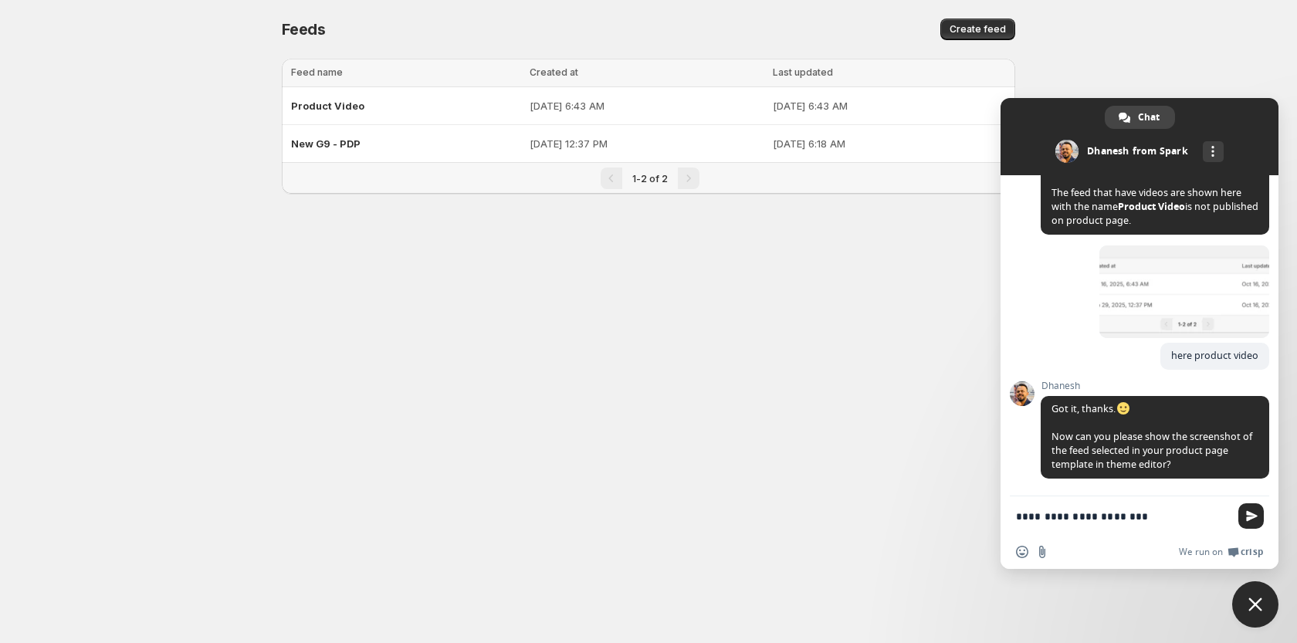
click at [1136, 512] on textarea "**********" at bounding box center [1122, 517] width 213 height 14
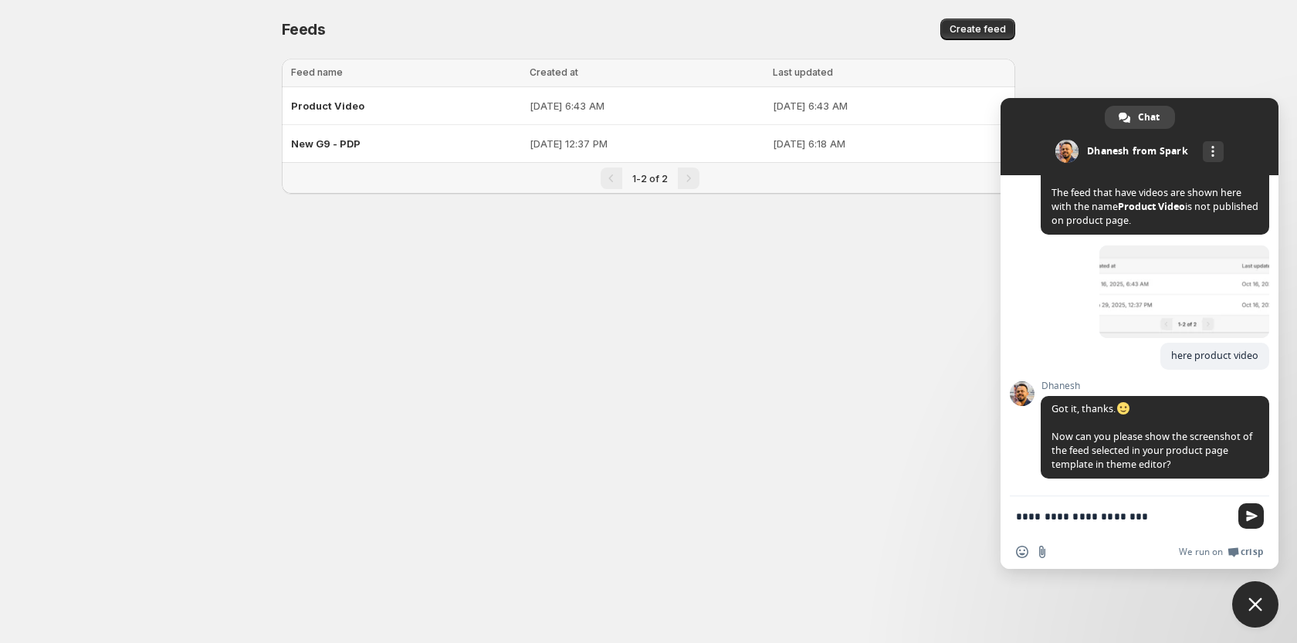
click at [1136, 512] on textarea "**********" at bounding box center [1122, 517] width 213 height 14
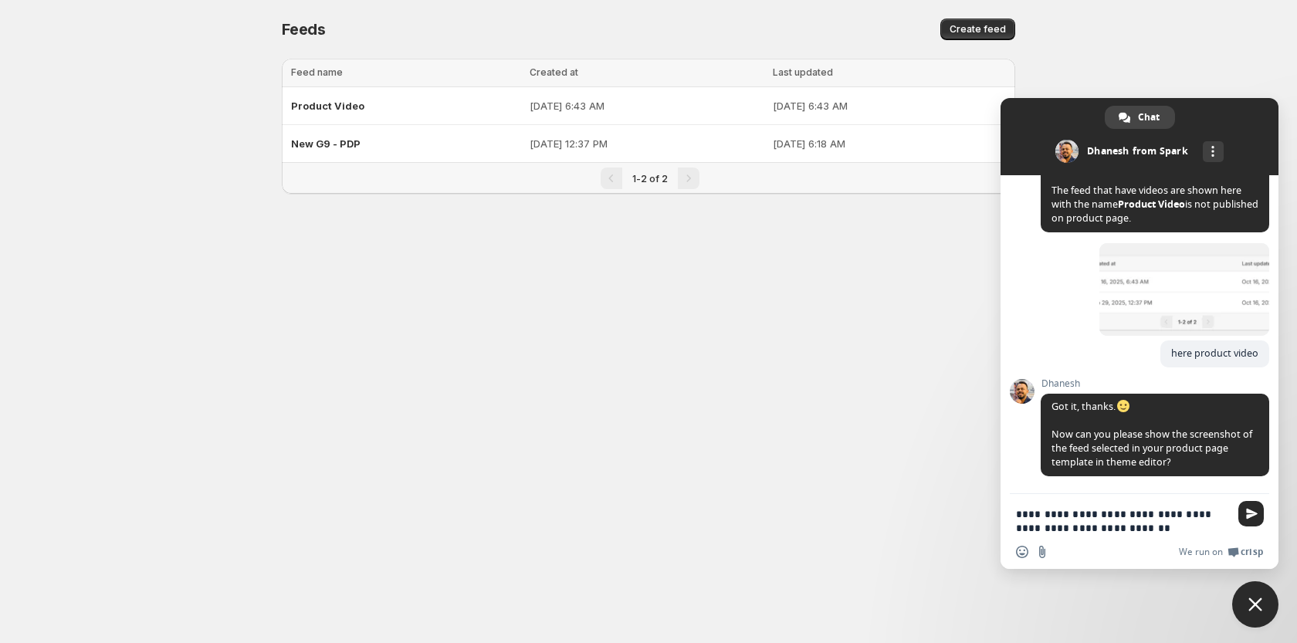
type textarea "**********"
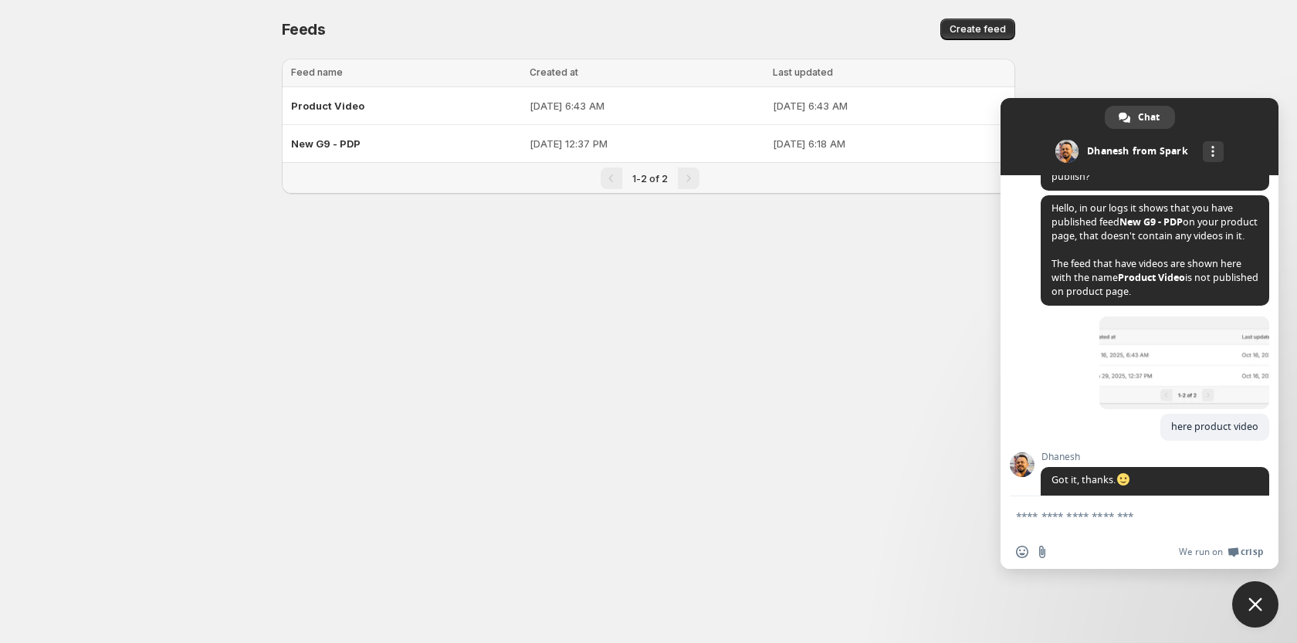
scroll to position [1586, 0]
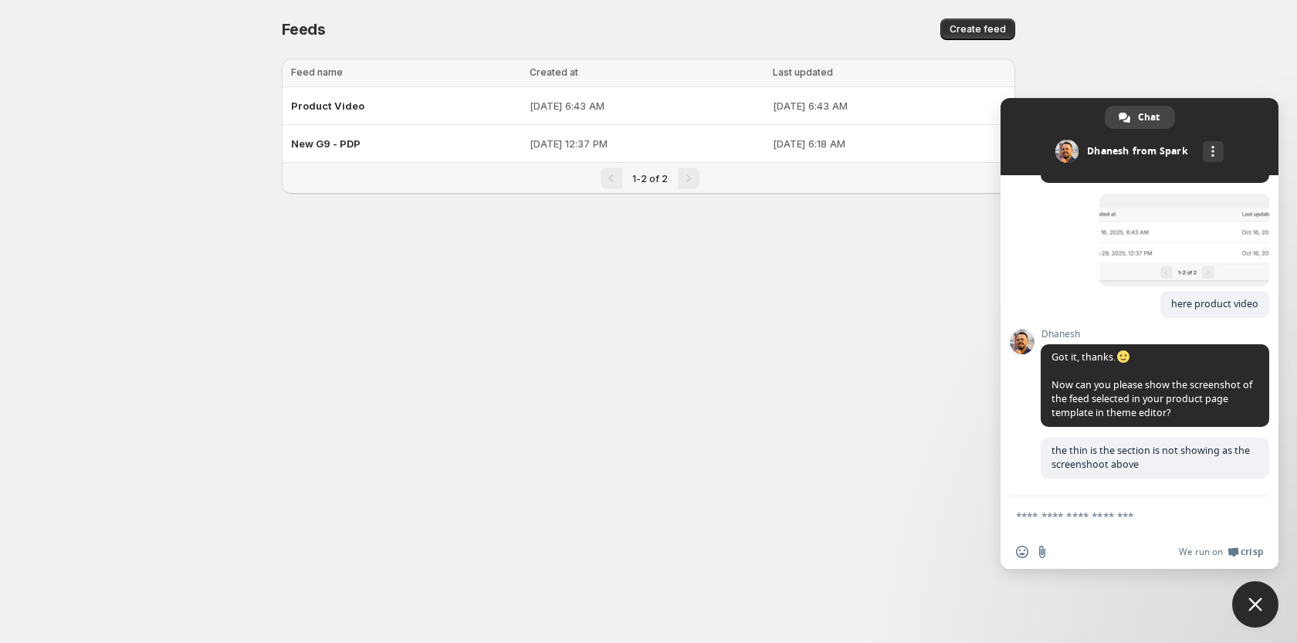
click at [1079, 519] on textarea "Compose your message..." at bounding box center [1122, 517] width 213 height 14
click at [1102, 514] on textarea "Compose your message..." at bounding box center [1122, 517] width 213 height 14
type textarea "*****"
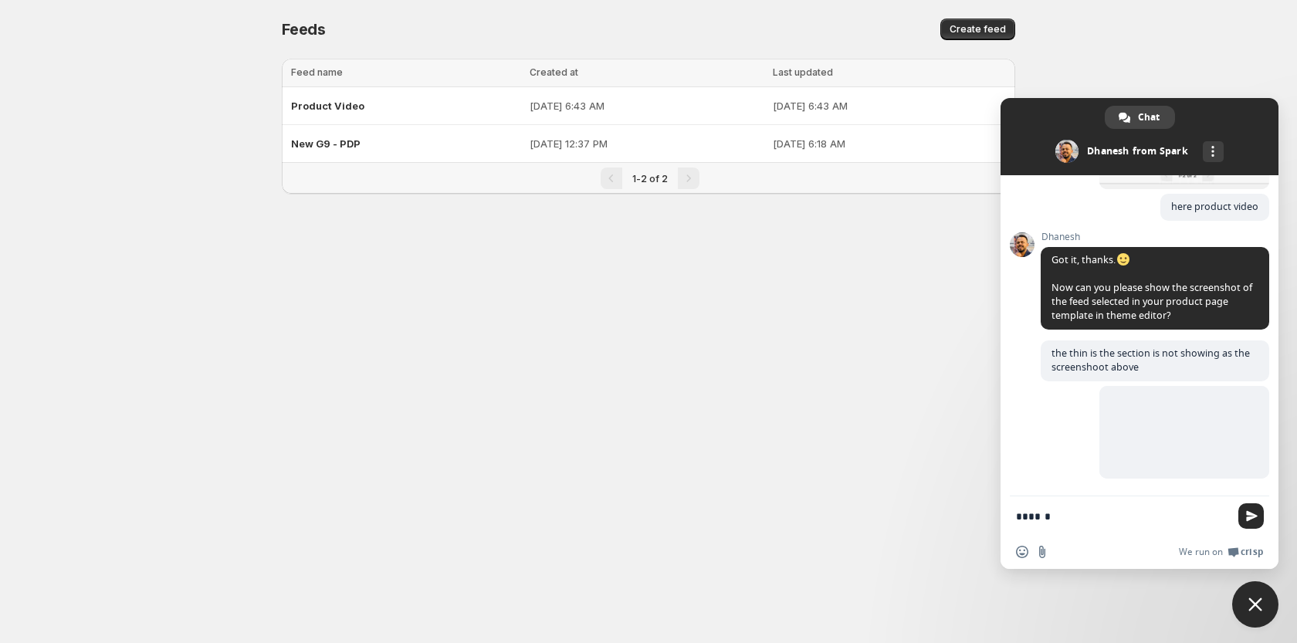
scroll to position [1683, 0]
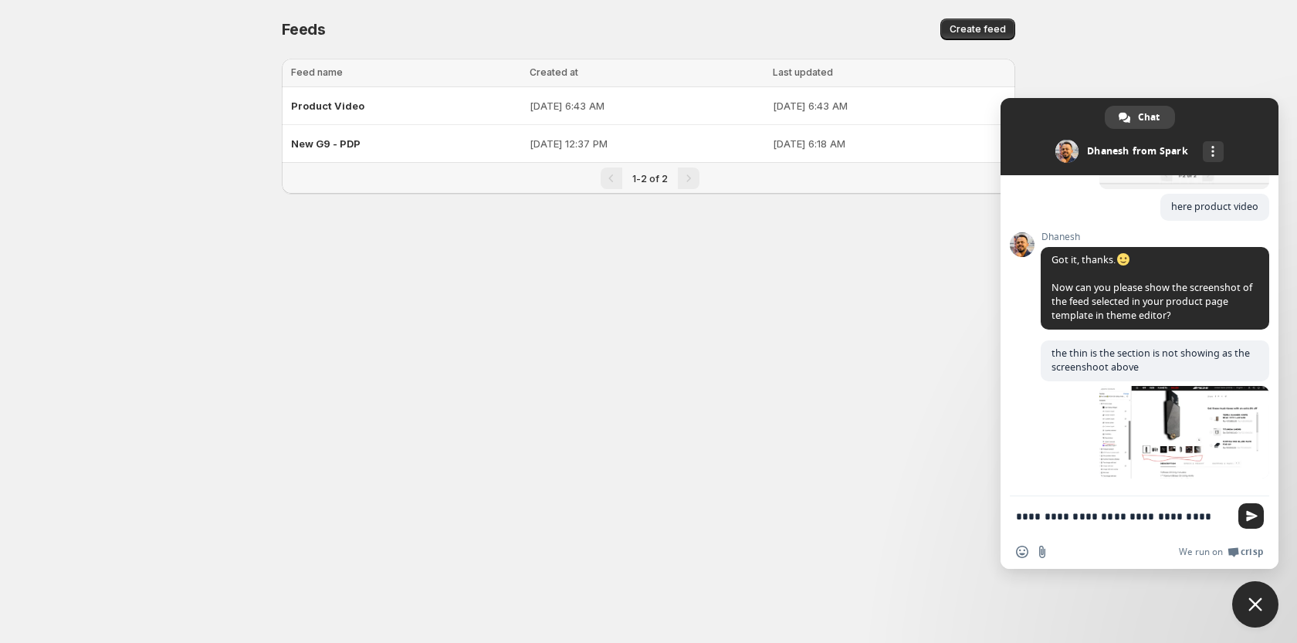
type textarea "**********"
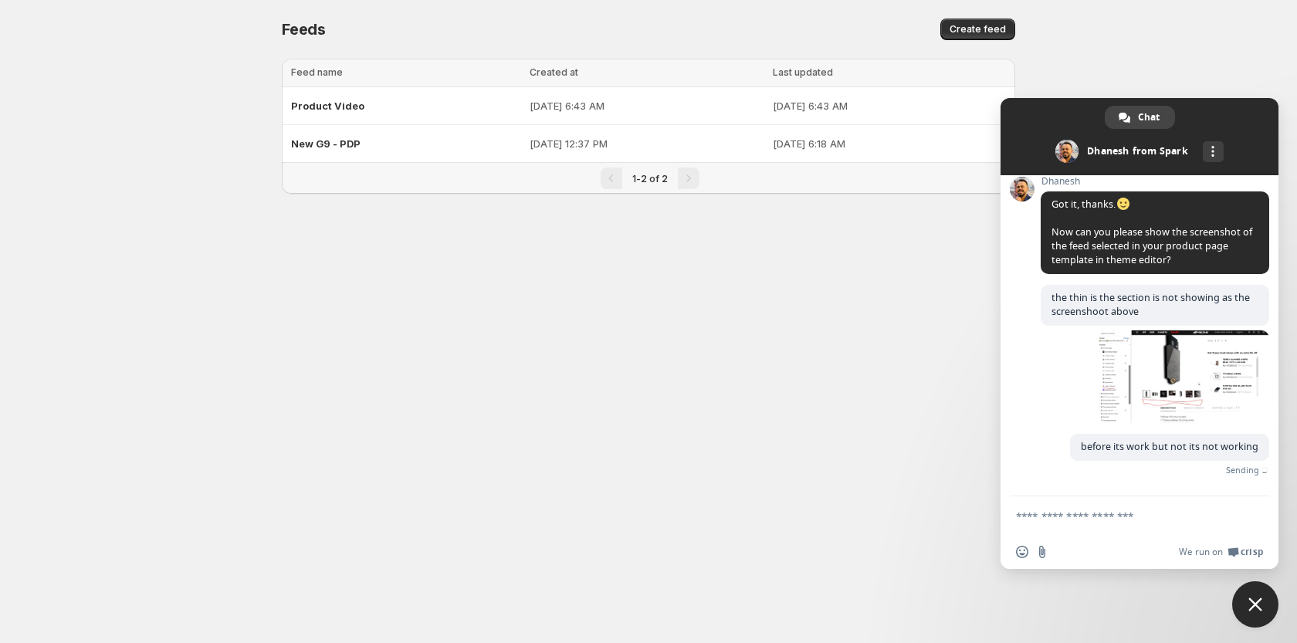
scroll to position [1714, 0]
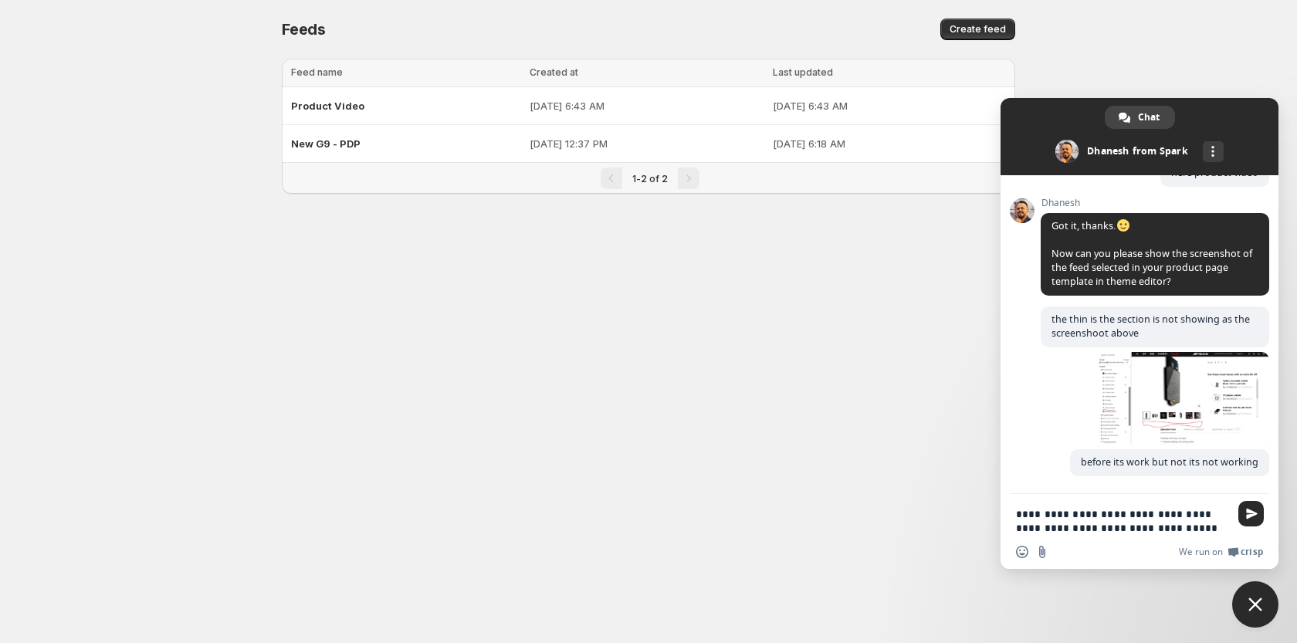
type textarea "**********"
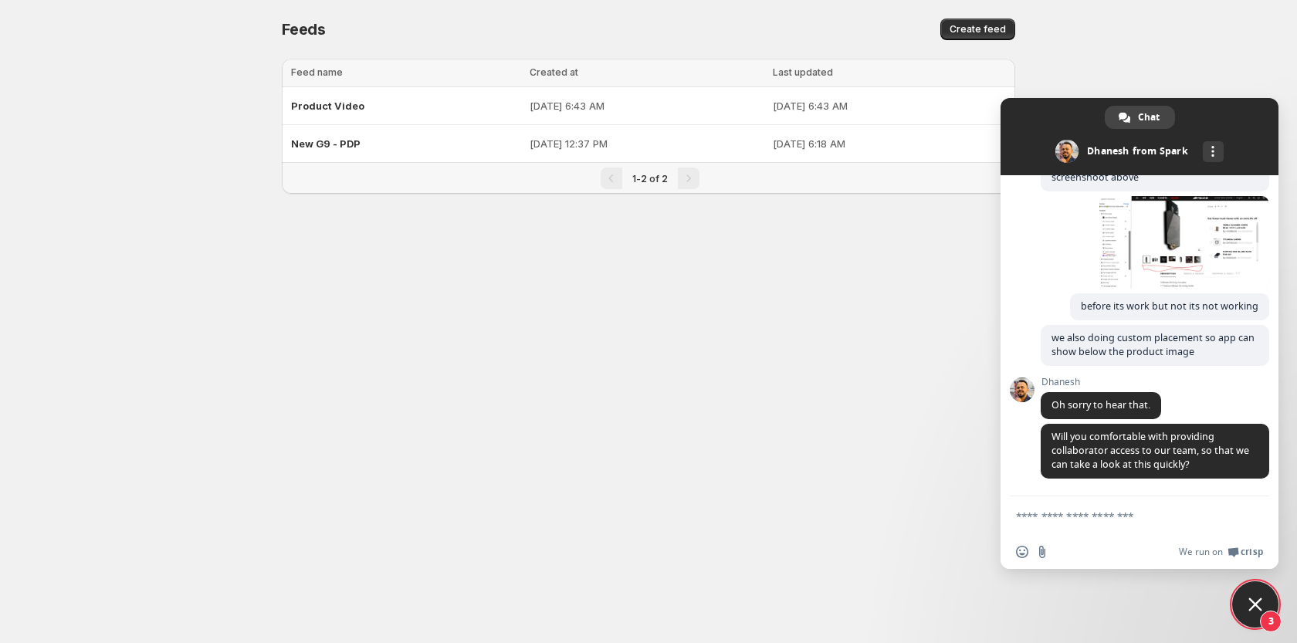
scroll to position [1918, 0]
